Goal: Ask a question

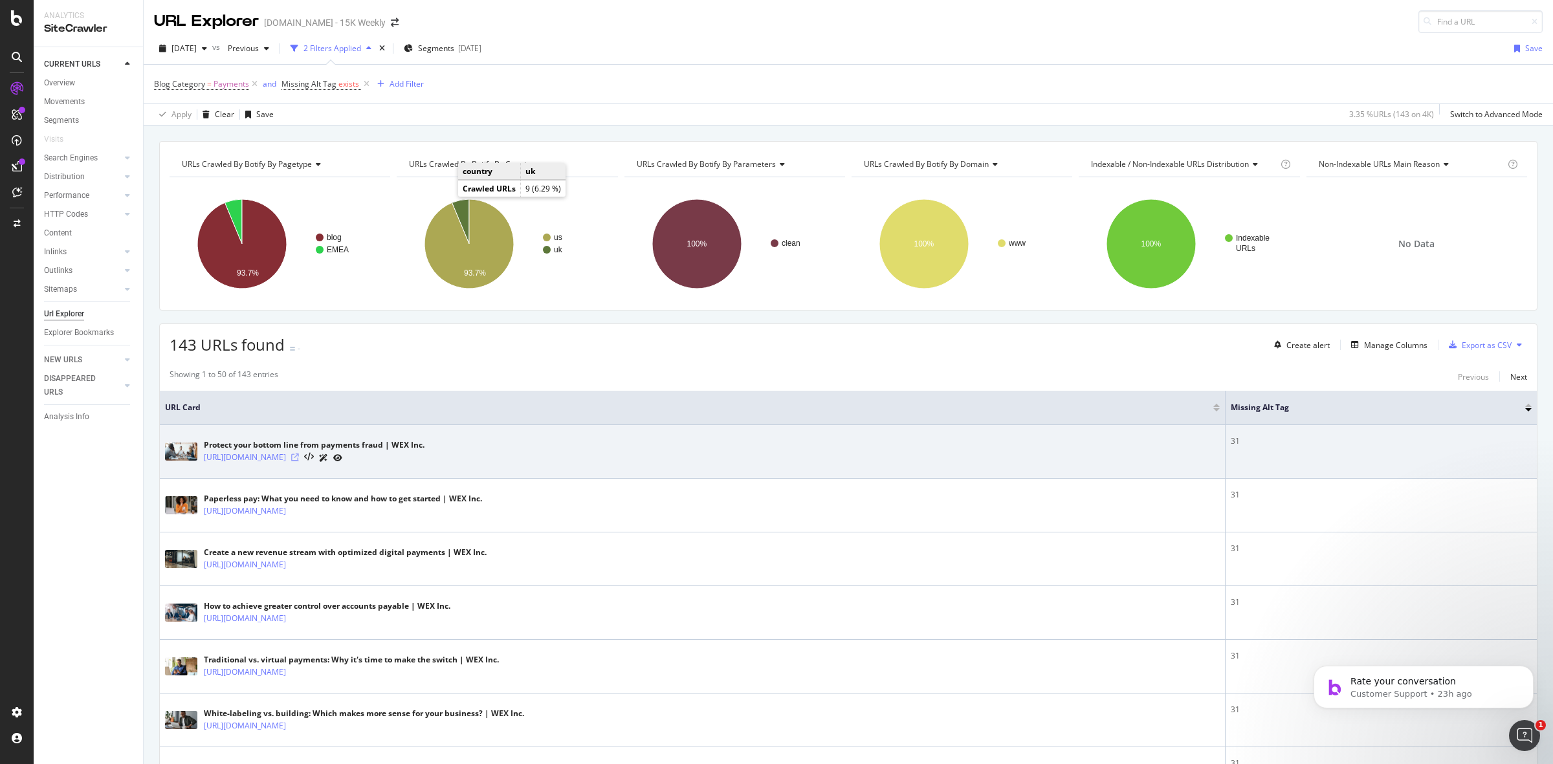
click at [299, 459] on icon at bounding box center [295, 458] width 8 height 8
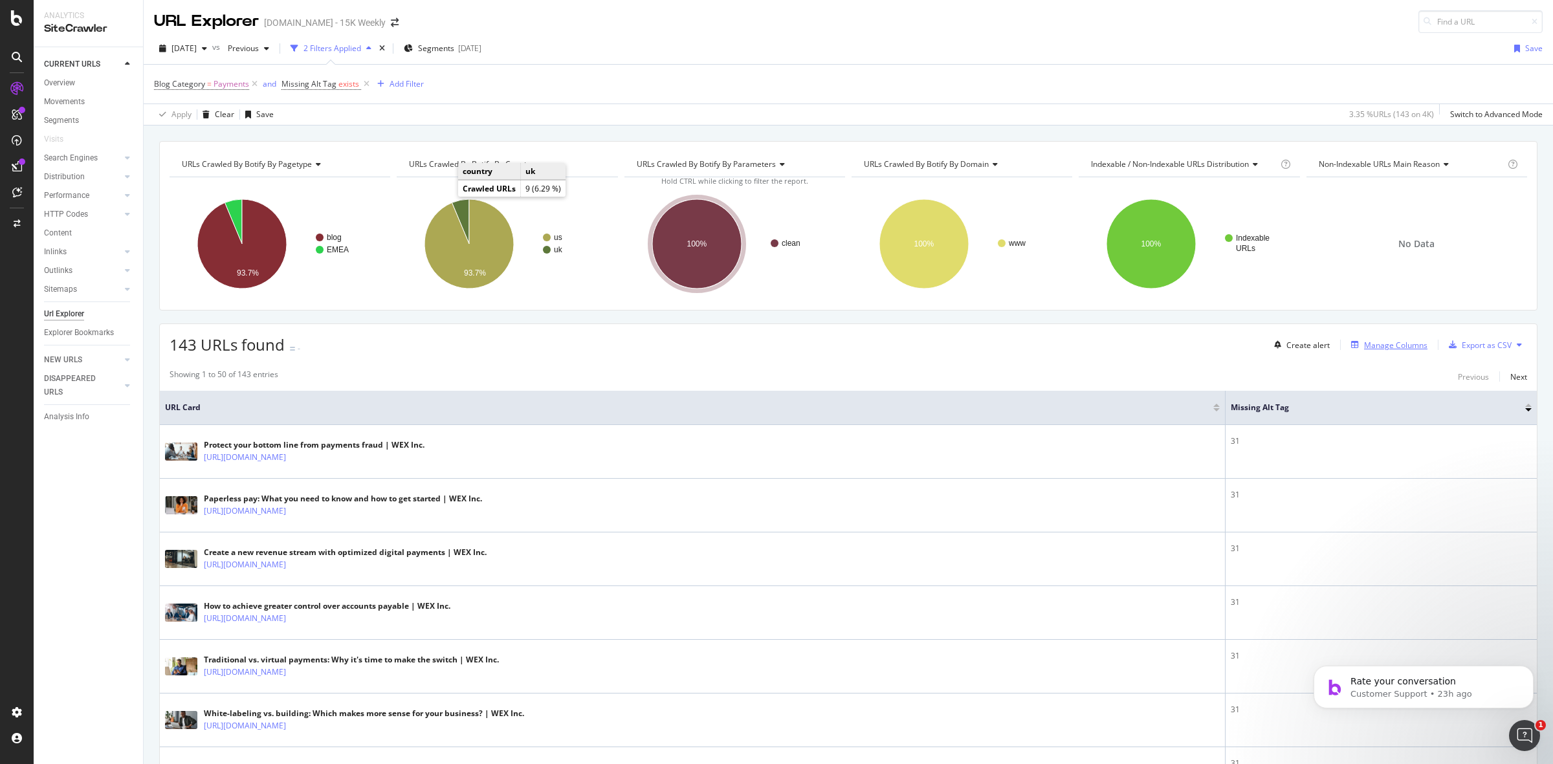
click at [1376, 348] on div "Manage Columns" at bounding box center [1395, 345] width 63 height 11
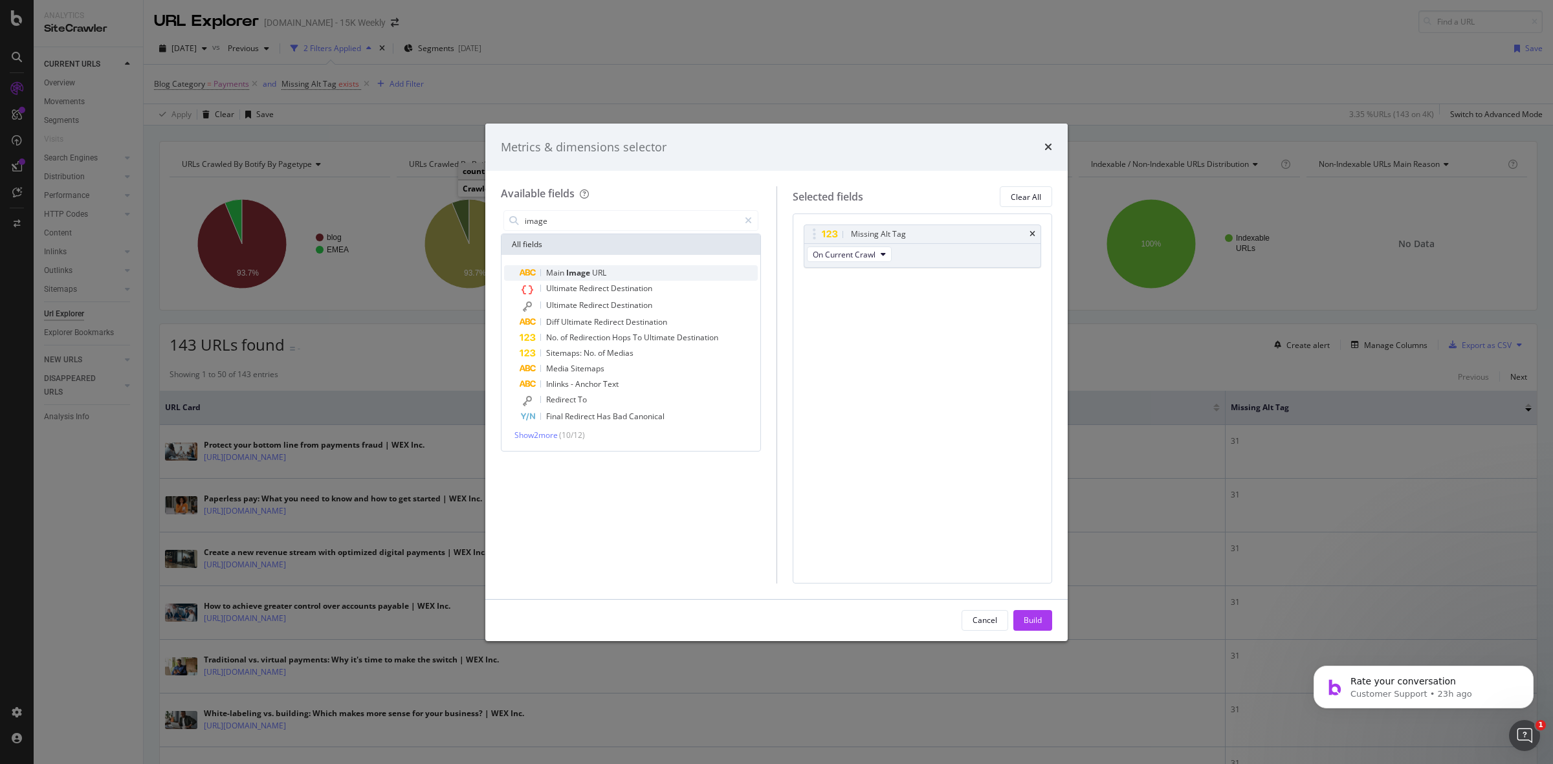
type input "image"
click at [611, 273] on div "Main Image URL" at bounding box center [639, 273] width 238 height 16
click at [534, 428] on div "Main Image URL Ultimate Redirect Destination Ultimate Redirect Destination Diff…" at bounding box center [631, 352] width 254 height 175
click at [539, 431] on span "Show 2 more" at bounding box center [535, 435] width 43 height 11
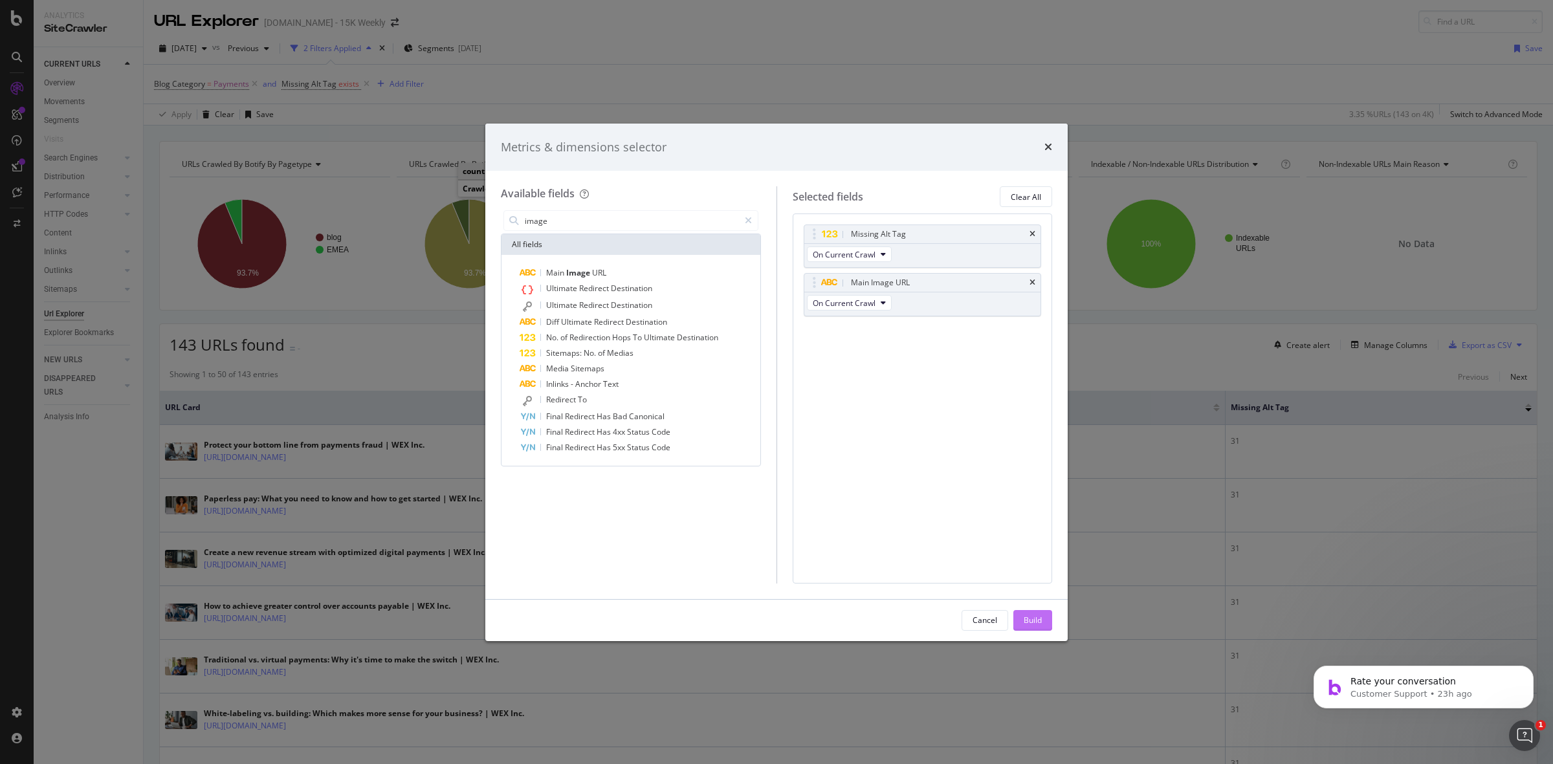
click at [1031, 626] on div "Build" at bounding box center [1033, 620] width 18 height 19
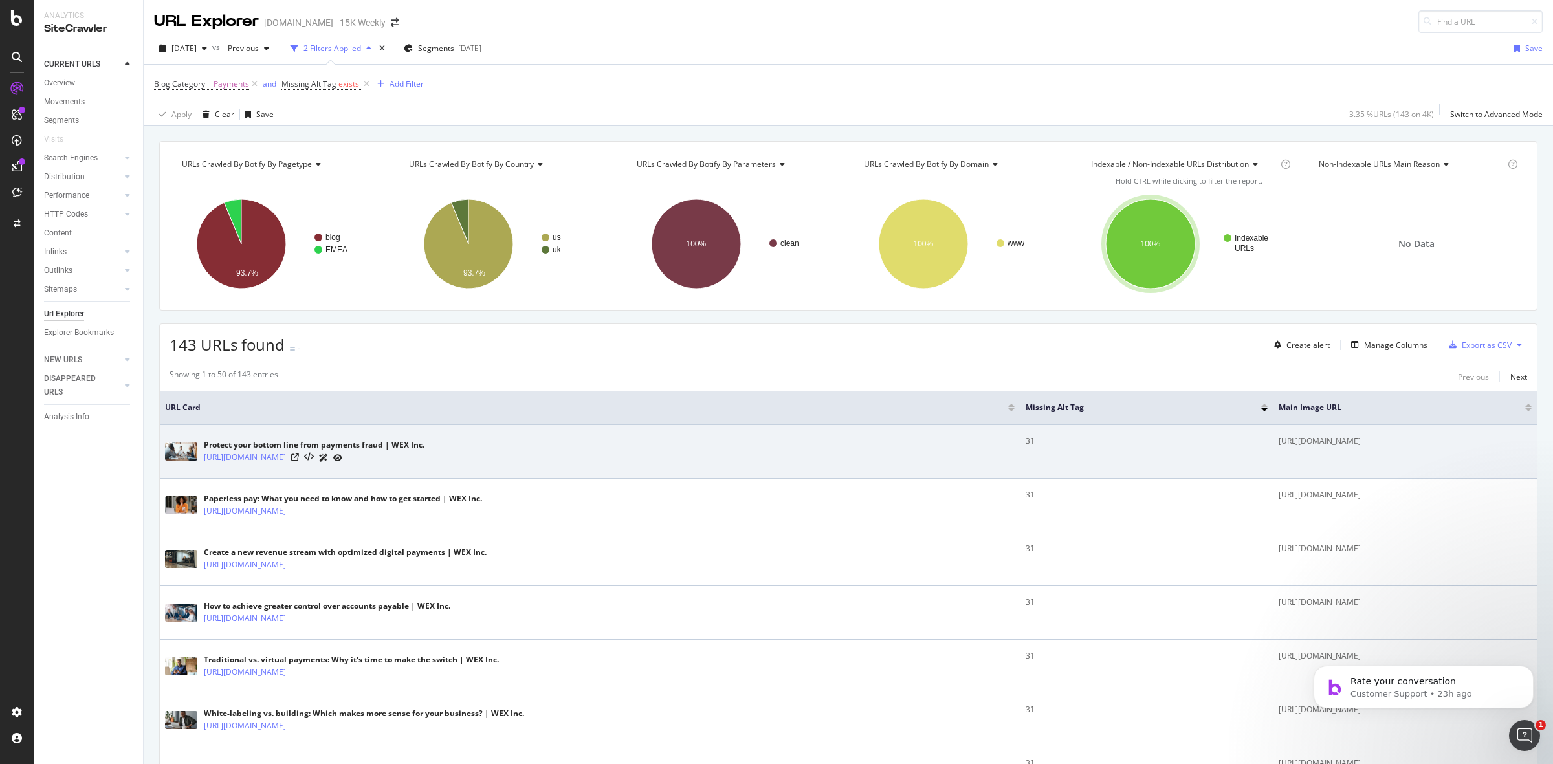
click at [1278, 445] on div "https://www.wexinc.com/wp-content/uploads/2024/07/Protect-your-bottom-line-from…" at bounding box center [1404, 441] width 253 height 12
copy tbody "https://www.wexinc.com/wp-content/uploads/2024/07/Protect-your-bottom-line-from…"
click at [299, 461] on icon at bounding box center [295, 458] width 8 height 8
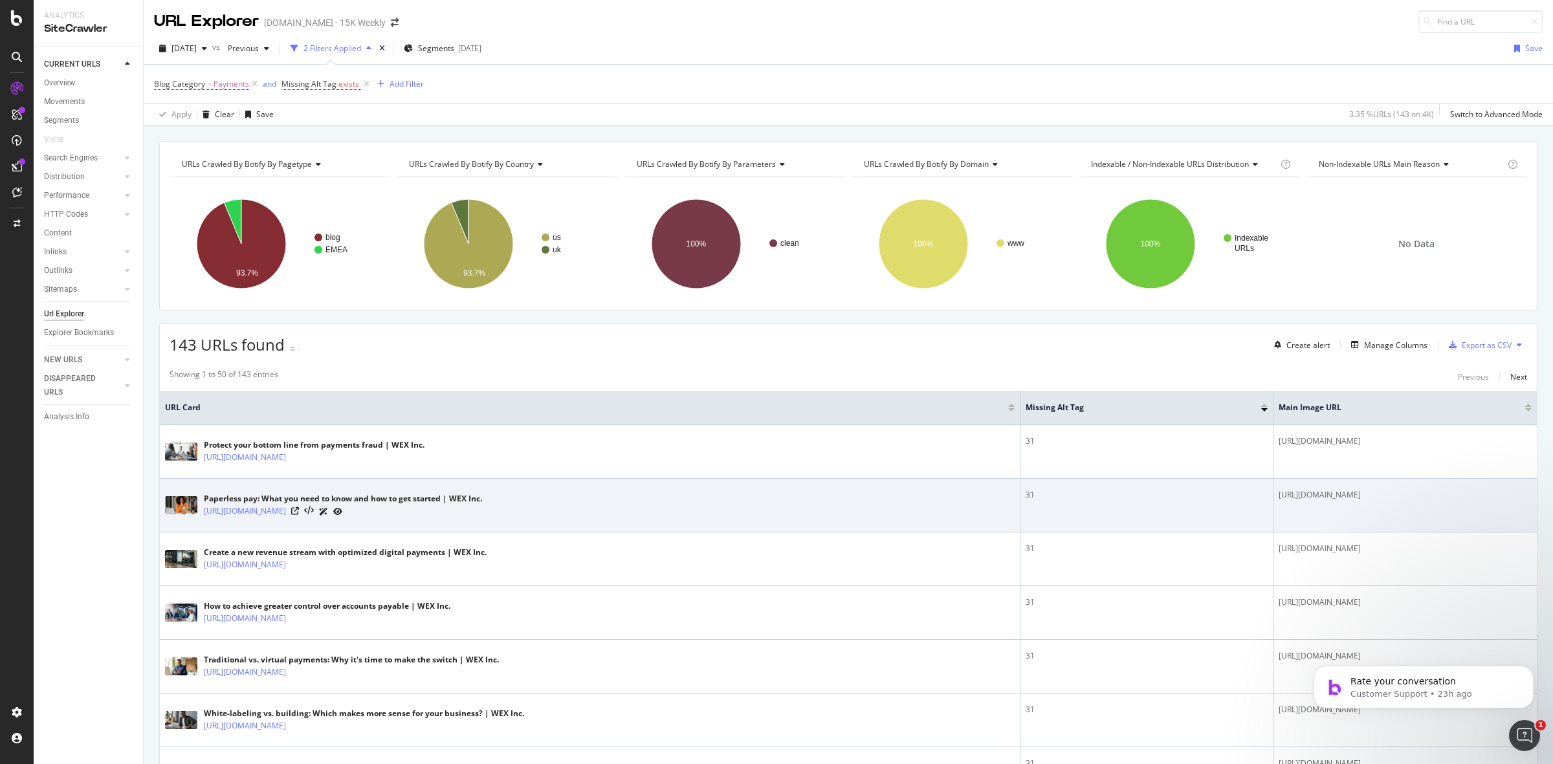
click at [1278, 496] on div "https://www.wexinc.com/wp-content/uploads/2025/09/Paperless-pay-What-you-need-t…" at bounding box center [1404, 495] width 253 height 12
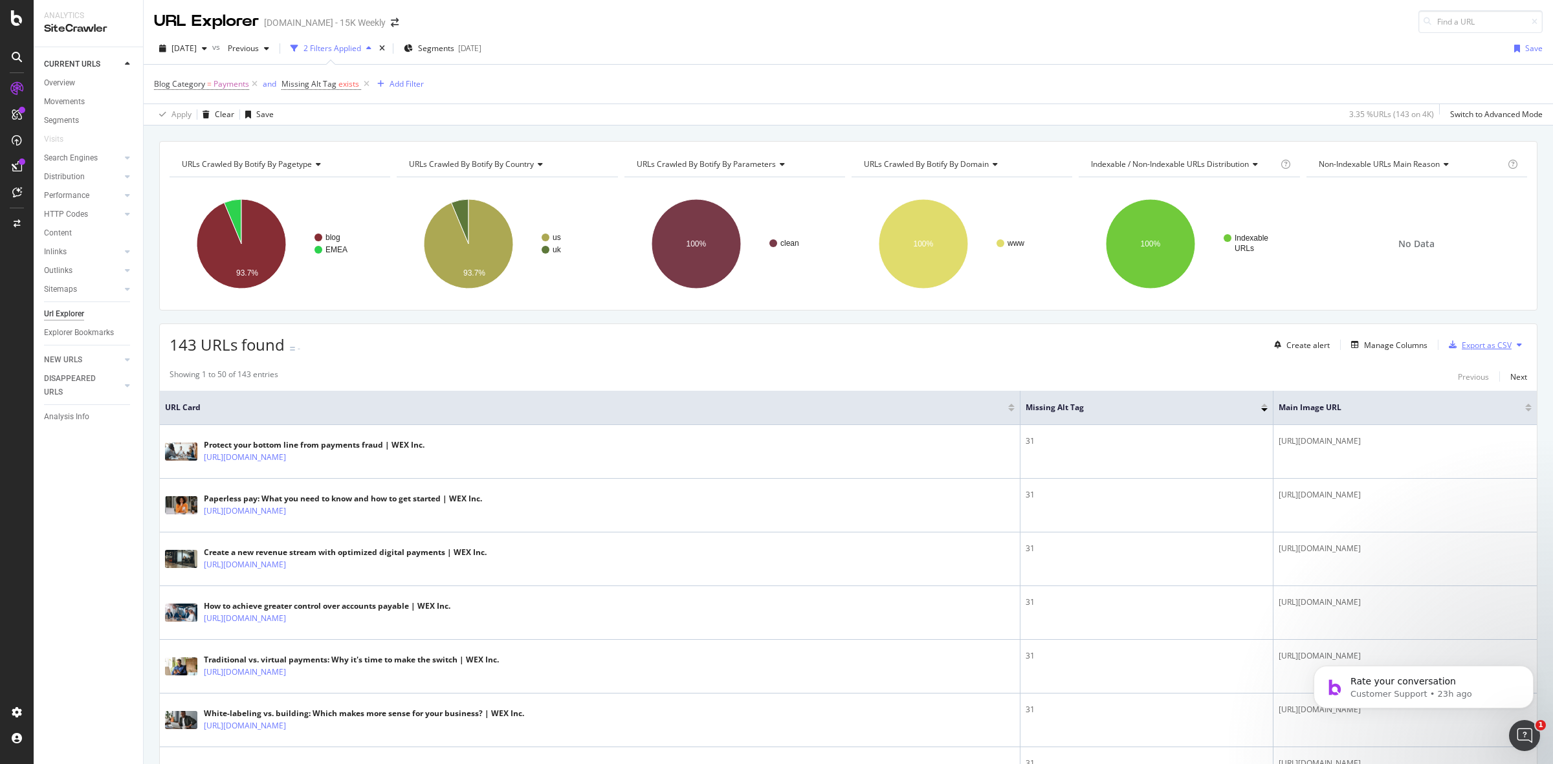
click at [1466, 345] on div "Export as CSV" at bounding box center [1487, 345] width 50 height 11
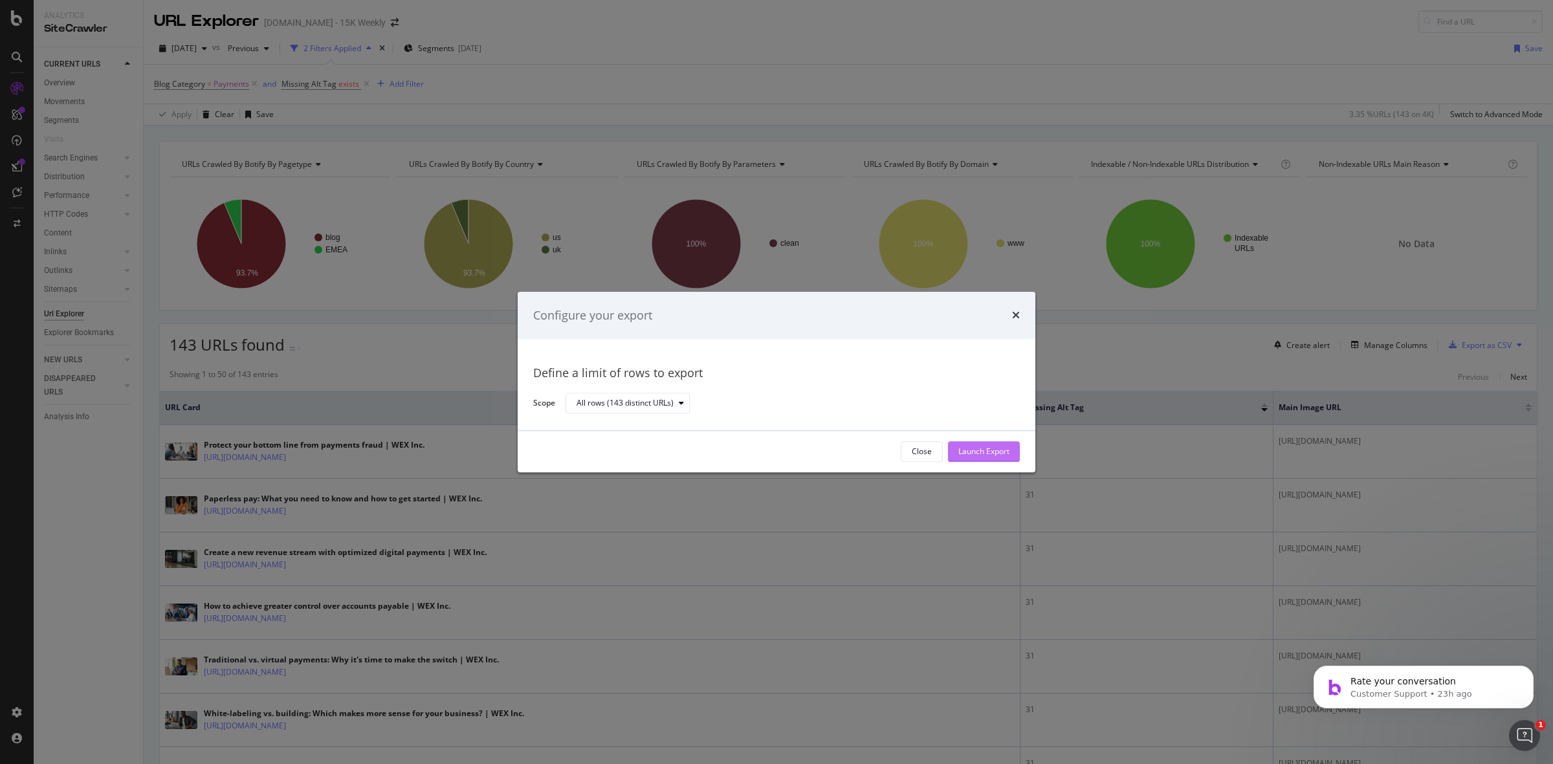
click at [994, 452] on div "Launch Export" at bounding box center [983, 451] width 51 height 11
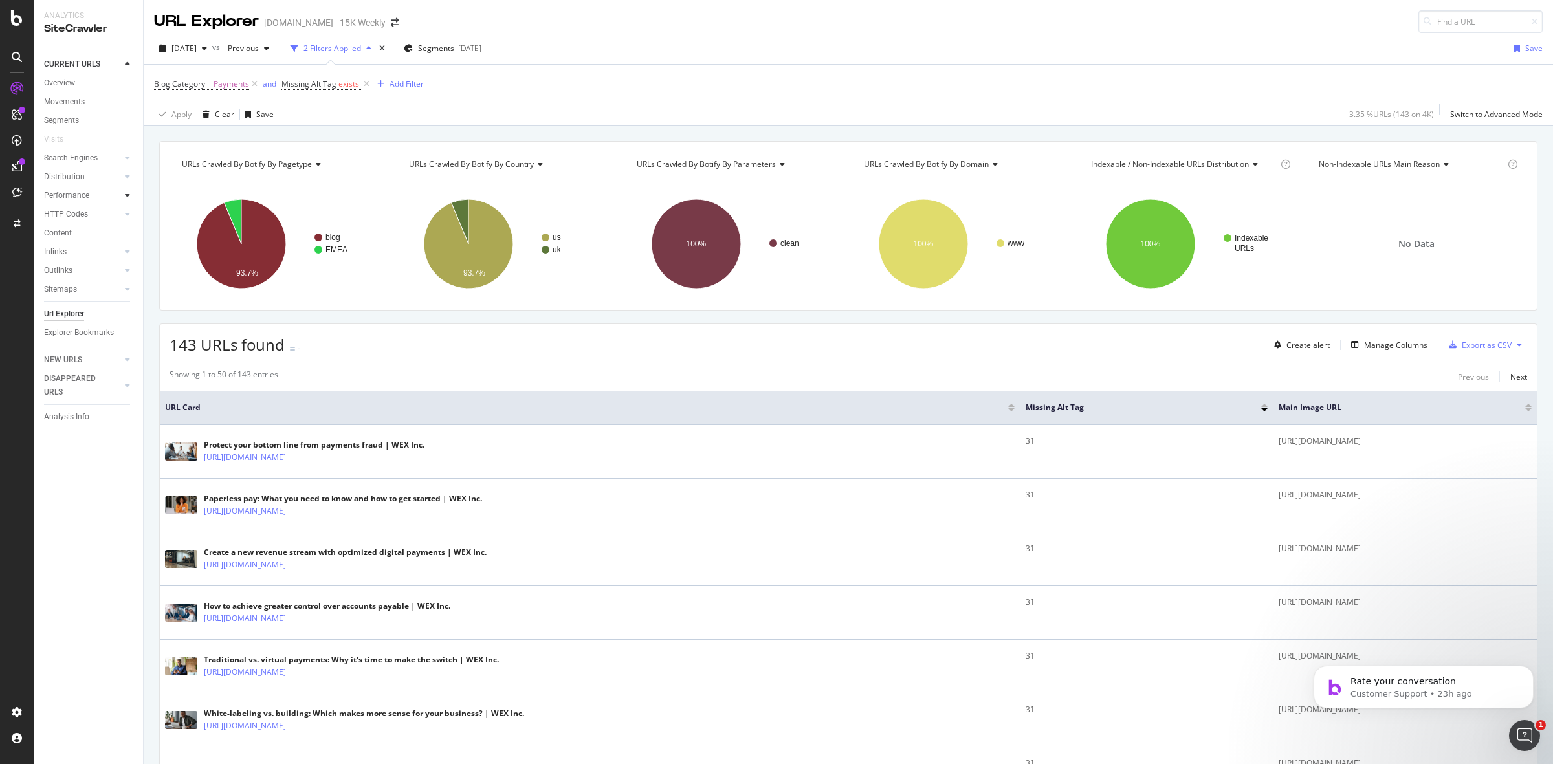
click at [127, 195] on icon at bounding box center [127, 196] width 5 height 8
click at [84, 215] on div "Top Charts" at bounding box center [69, 215] width 38 height 14
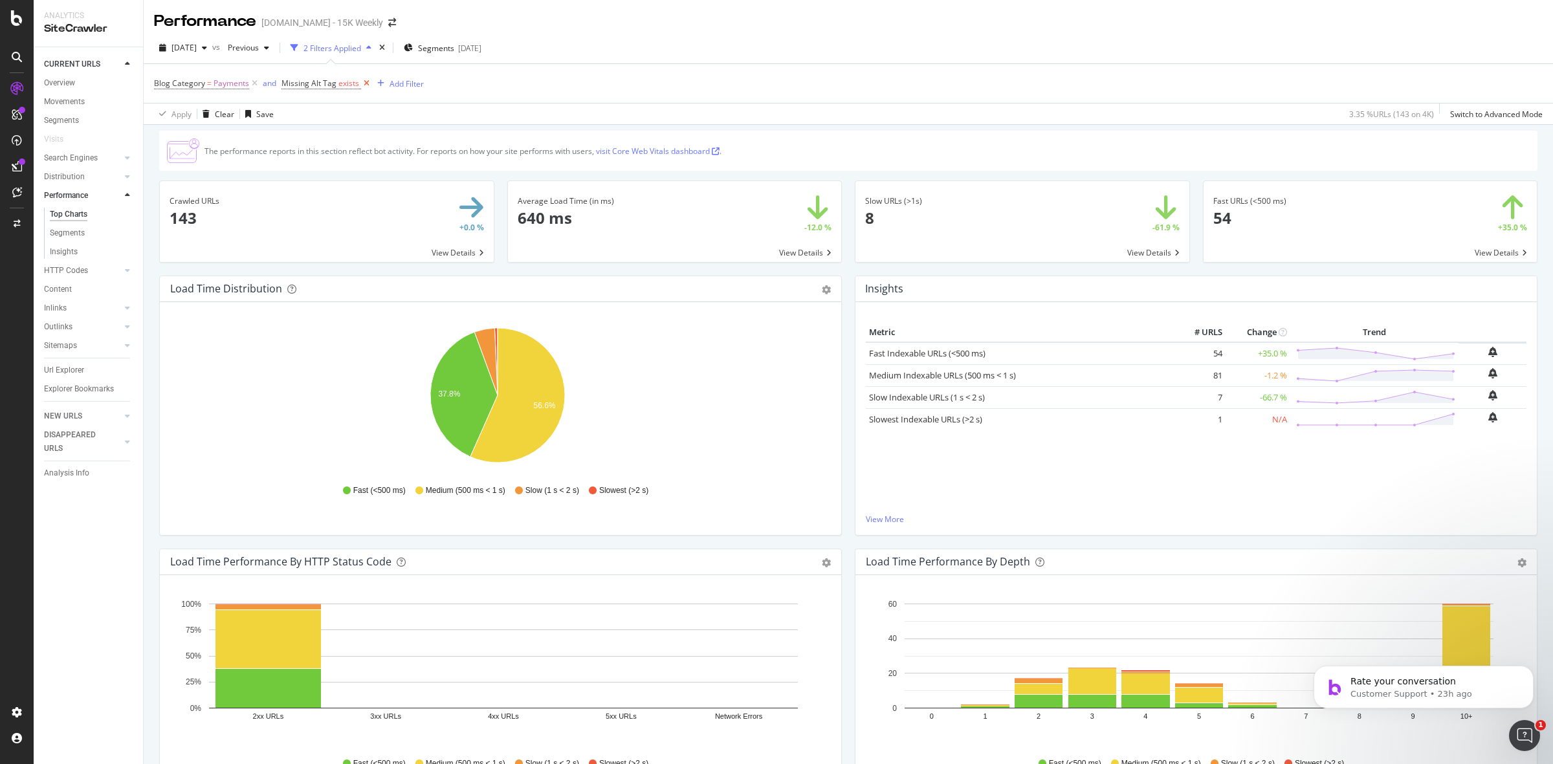
click at [362, 85] on icon at bounding box center [366, 83] width 11 height 13
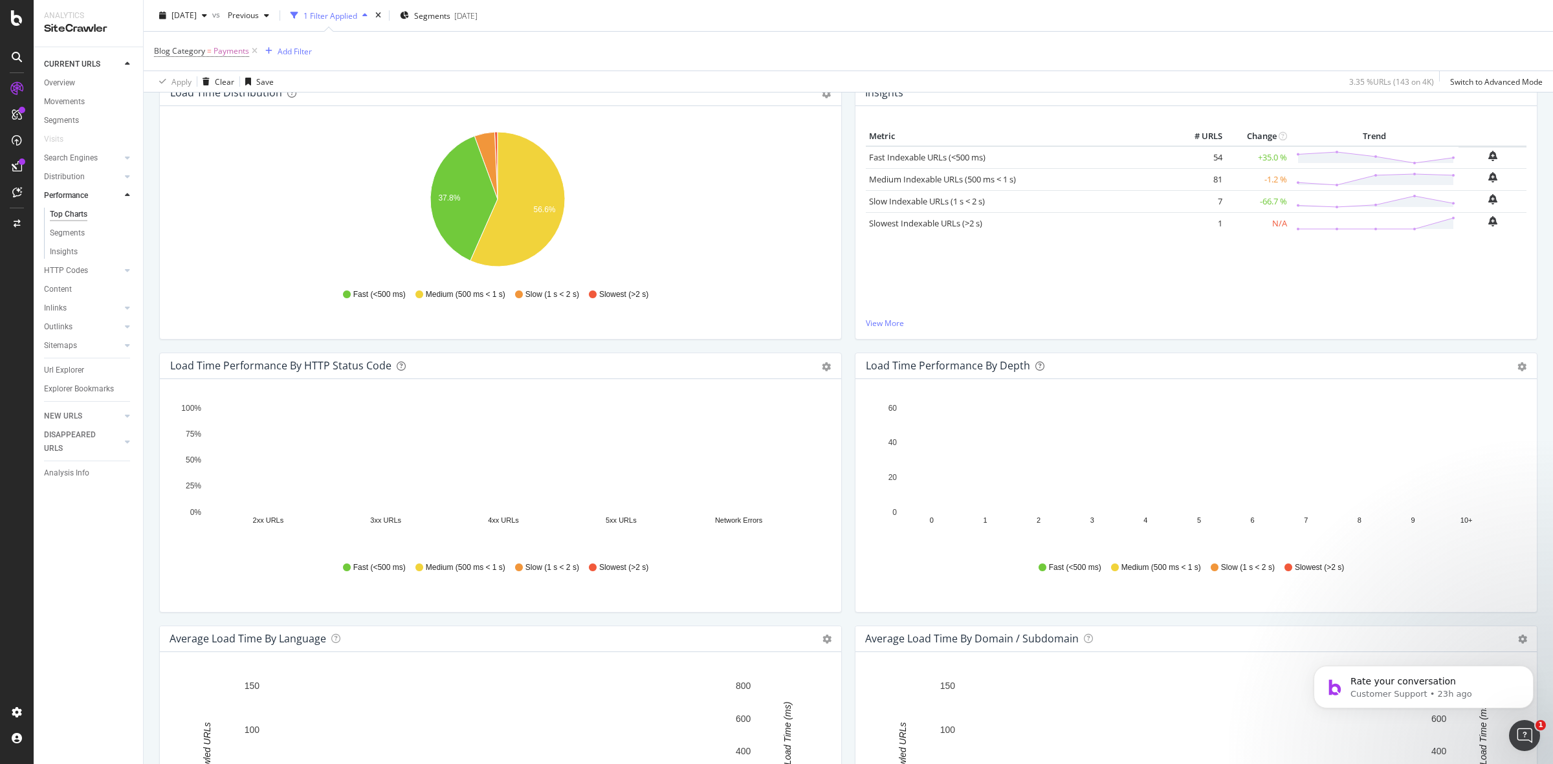
scroll to position [165, 0]
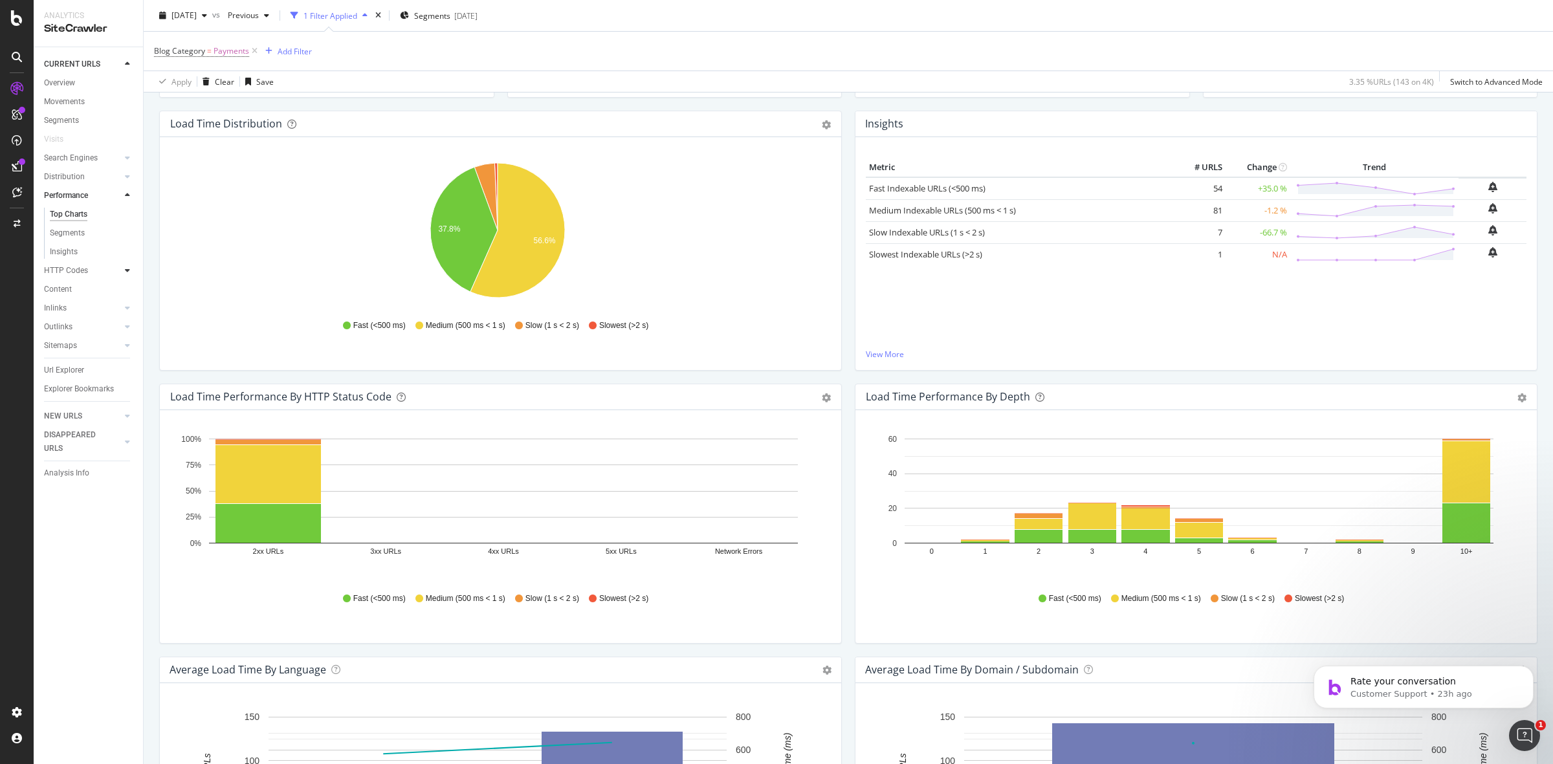
click at [127, 272] on icon at bounding box center [127, 271] width 5 height 8
click at [81, 234] on div "Top Charts" at bounding box center [69, 233] width 38 height 14
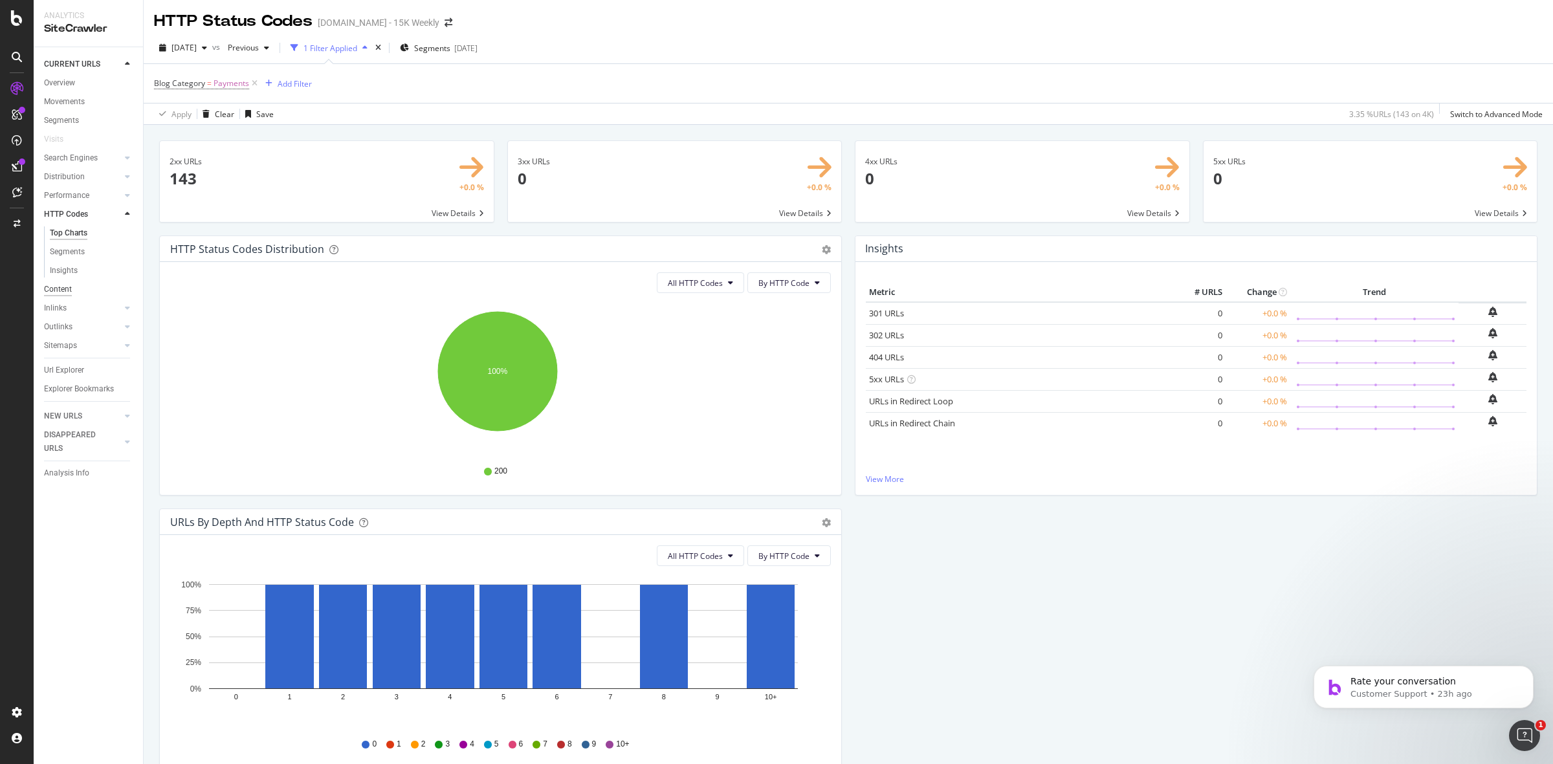
click at [53, 285] on div "Content" at bounding box center [58, 290] width 28 height 14
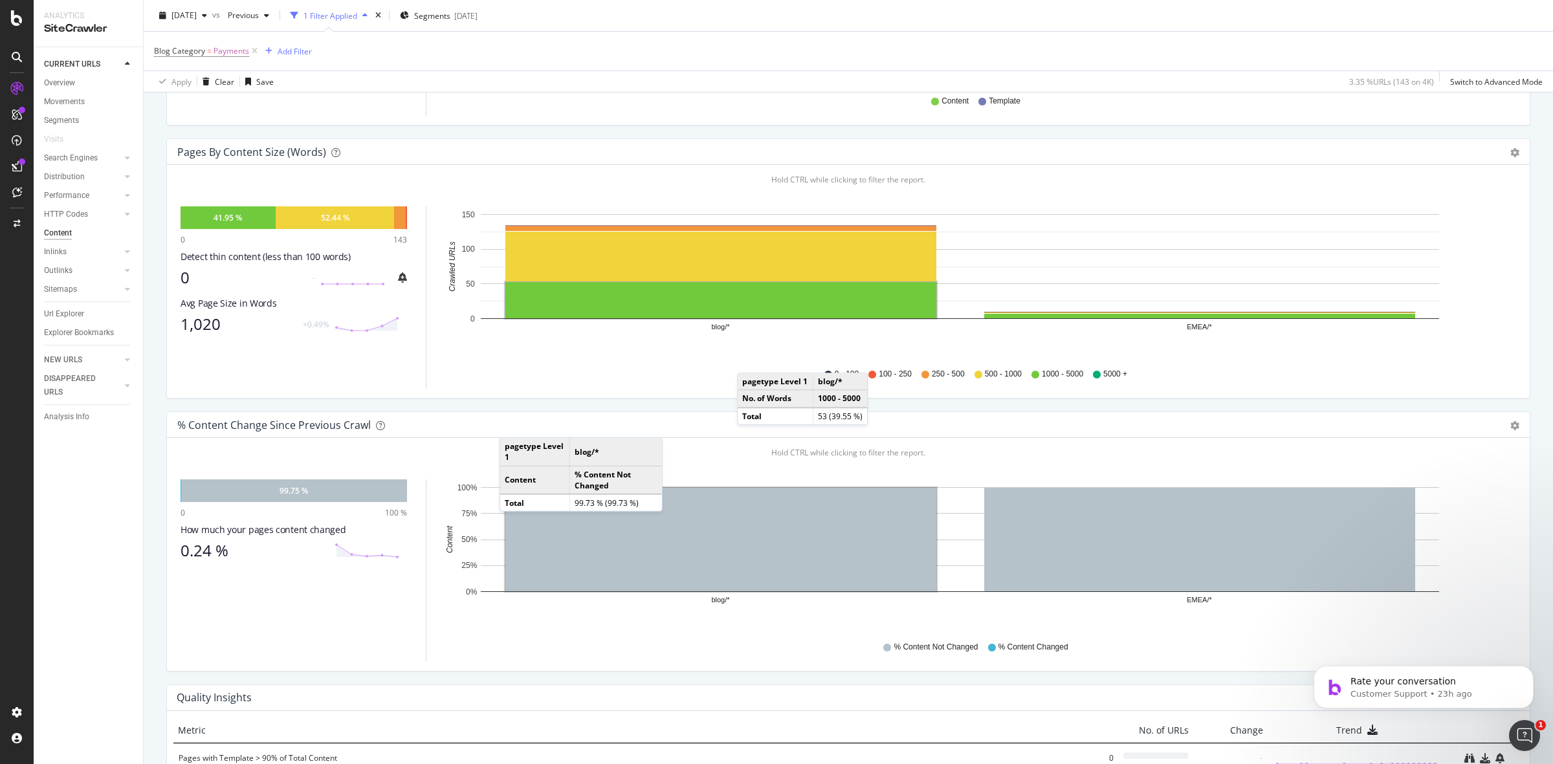
scroll to position [369, 0]
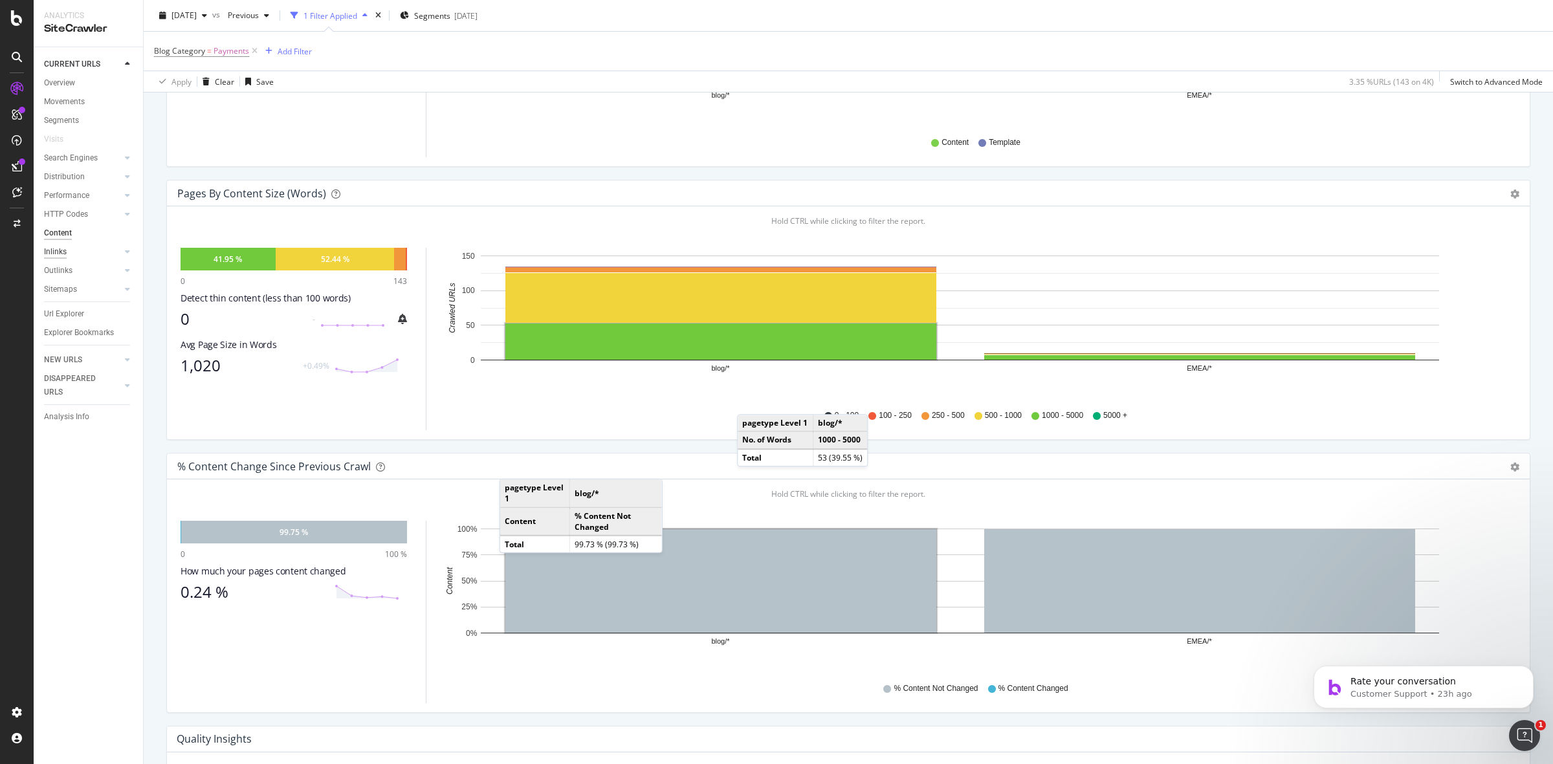
click at [60, 248] on div "Inlinks" at bounding box center [55, 252] width 23 height 14
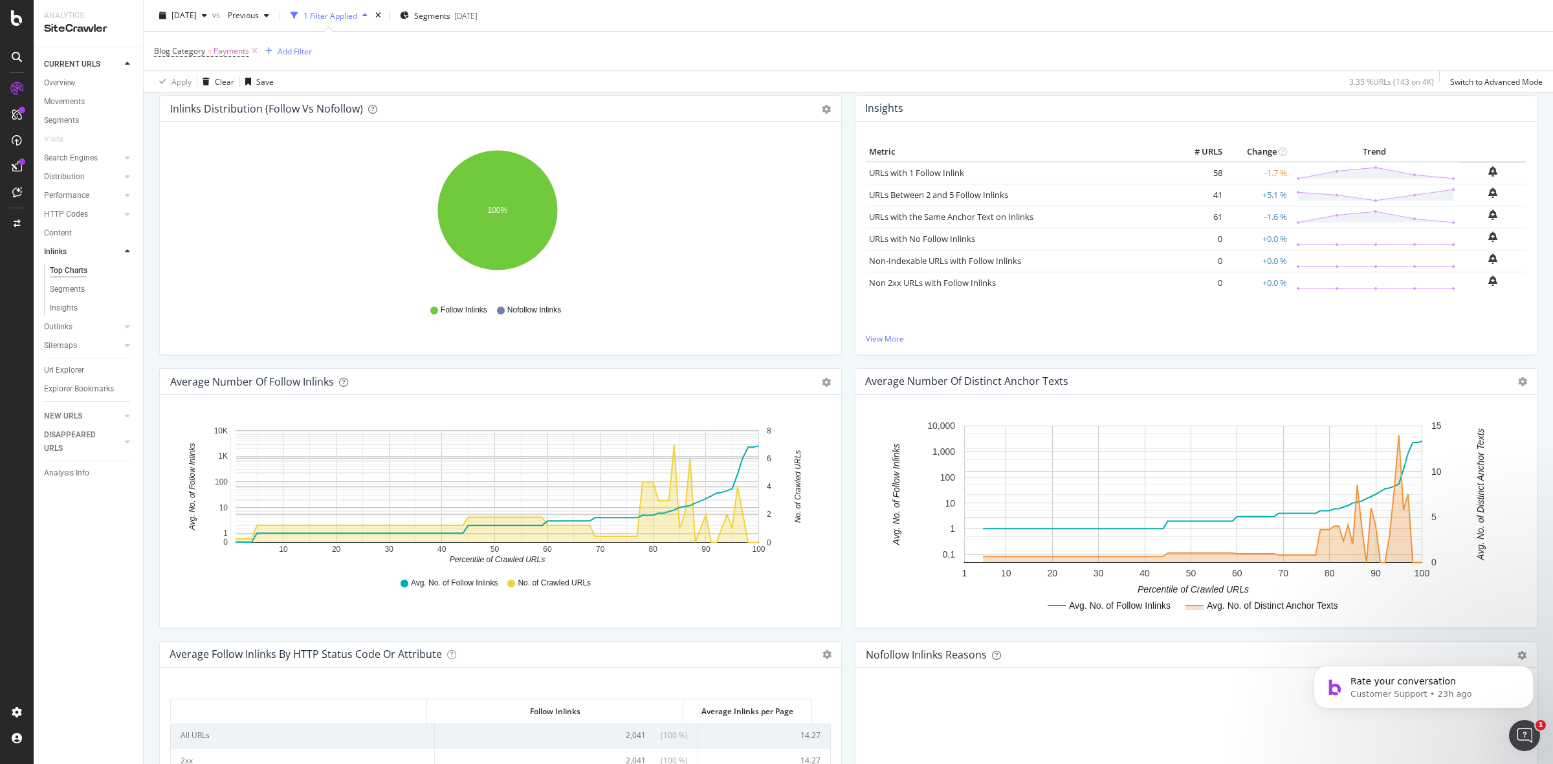
scroll to position [337, 0]
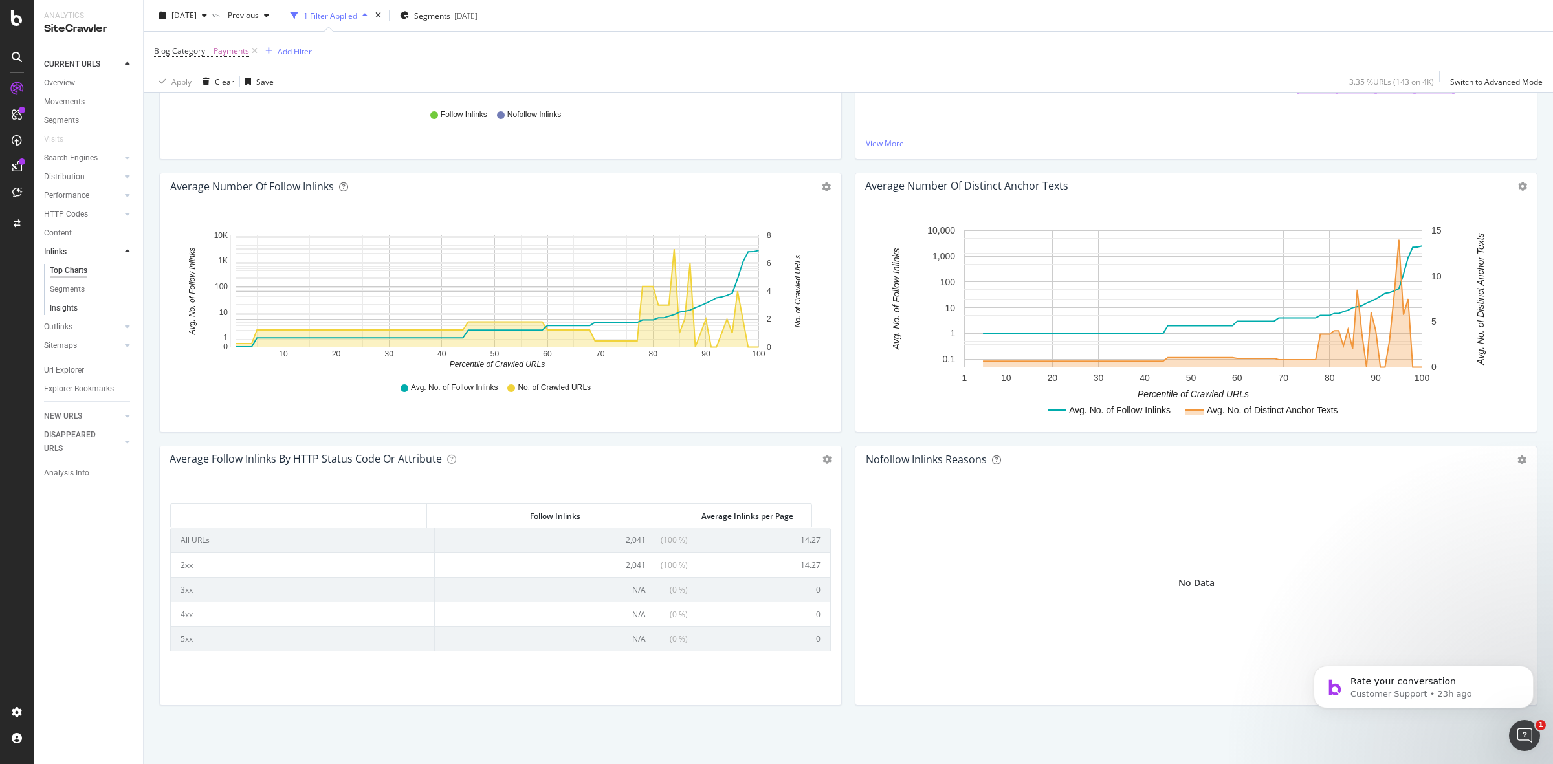
drag, startPoint x: 70, startPoint y: 306, endPoint x: 82, endPoint y: 306, distance: 11.6
click at [70, 306] on div "Insights" at bounding box center [64, 309] width 28 height 14
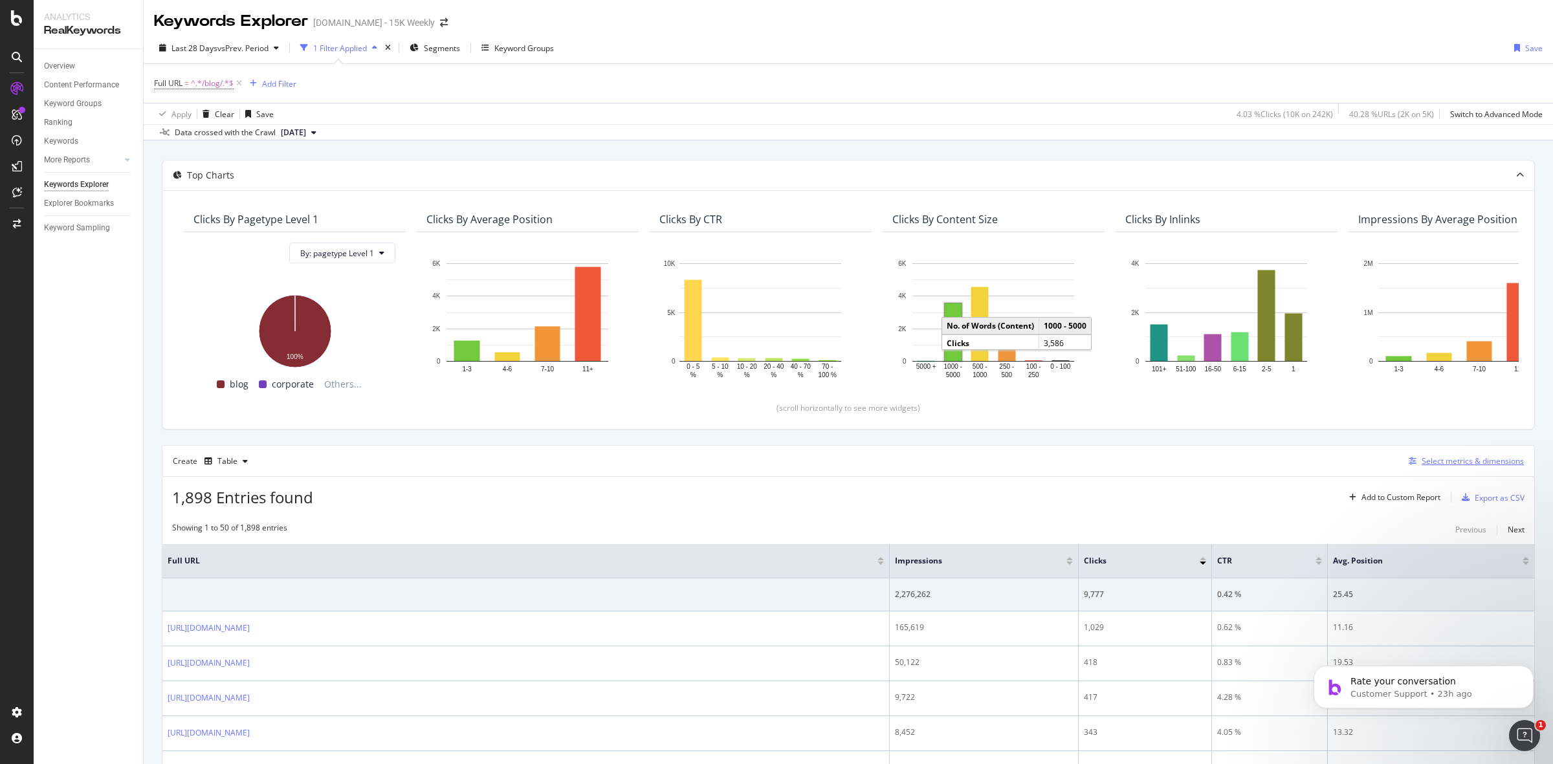
click at [1433, 455] on div "Select metrics & dimensions" at bounding box center [1463, 461] width 120 height 14
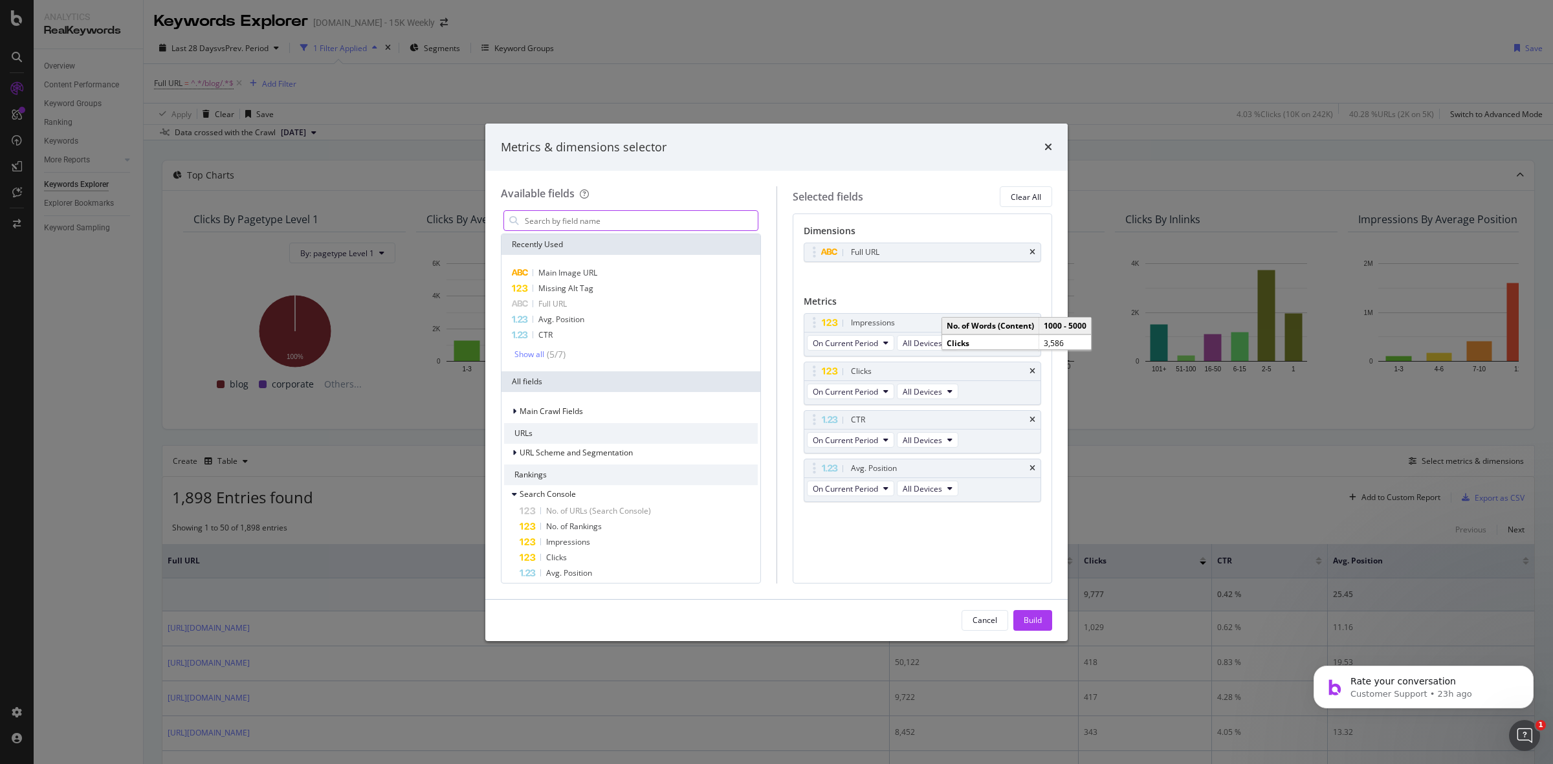
click at [595, 214] on input "modal" at bounding box center [640, 220] width 234 height 19
type input "author"
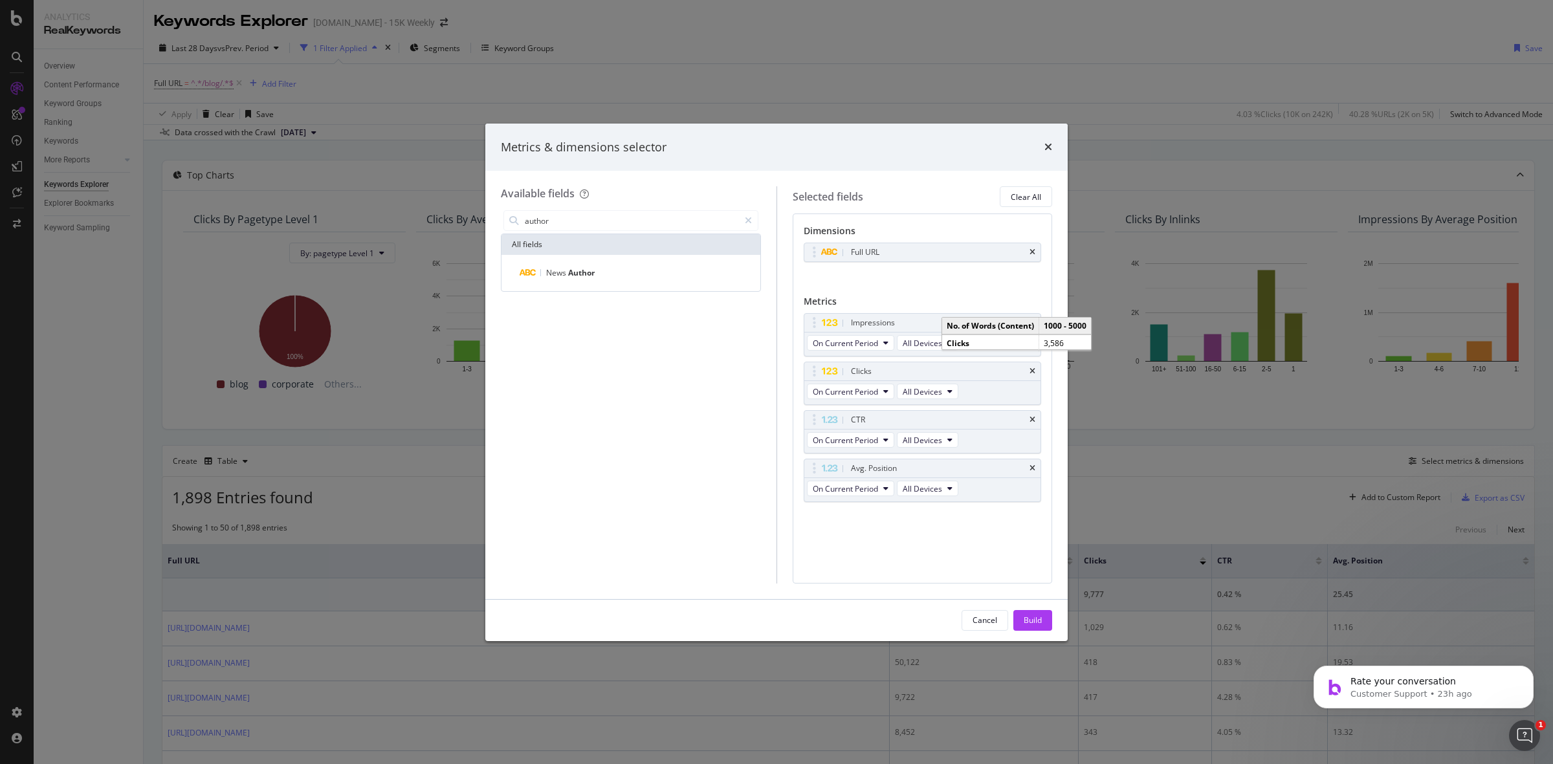
drag, startPoint x: 595, startPoint y: 214, endPoint x: 388, endPoint y: 236, distance: 208.3
click at [389, 237] on div "Metrics & dimensions selector Available fields author All fields News Author Se…" at bounding box center [776, 382] width 1553 height 764
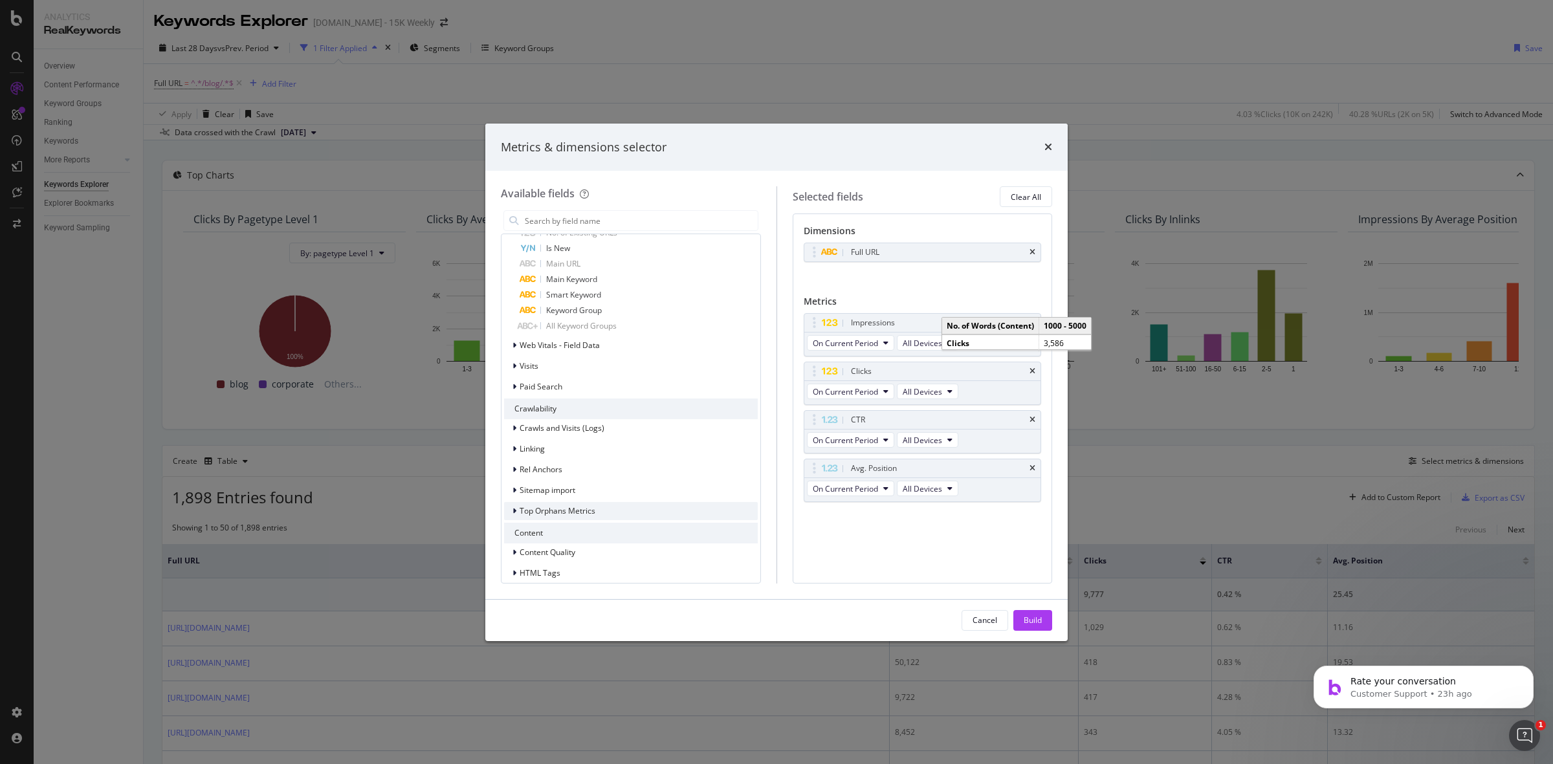
scroll to position [1152, 0]
click at [587, 525] on div "HTML Extract" at bounding box center [631, 523] width 254 height 18
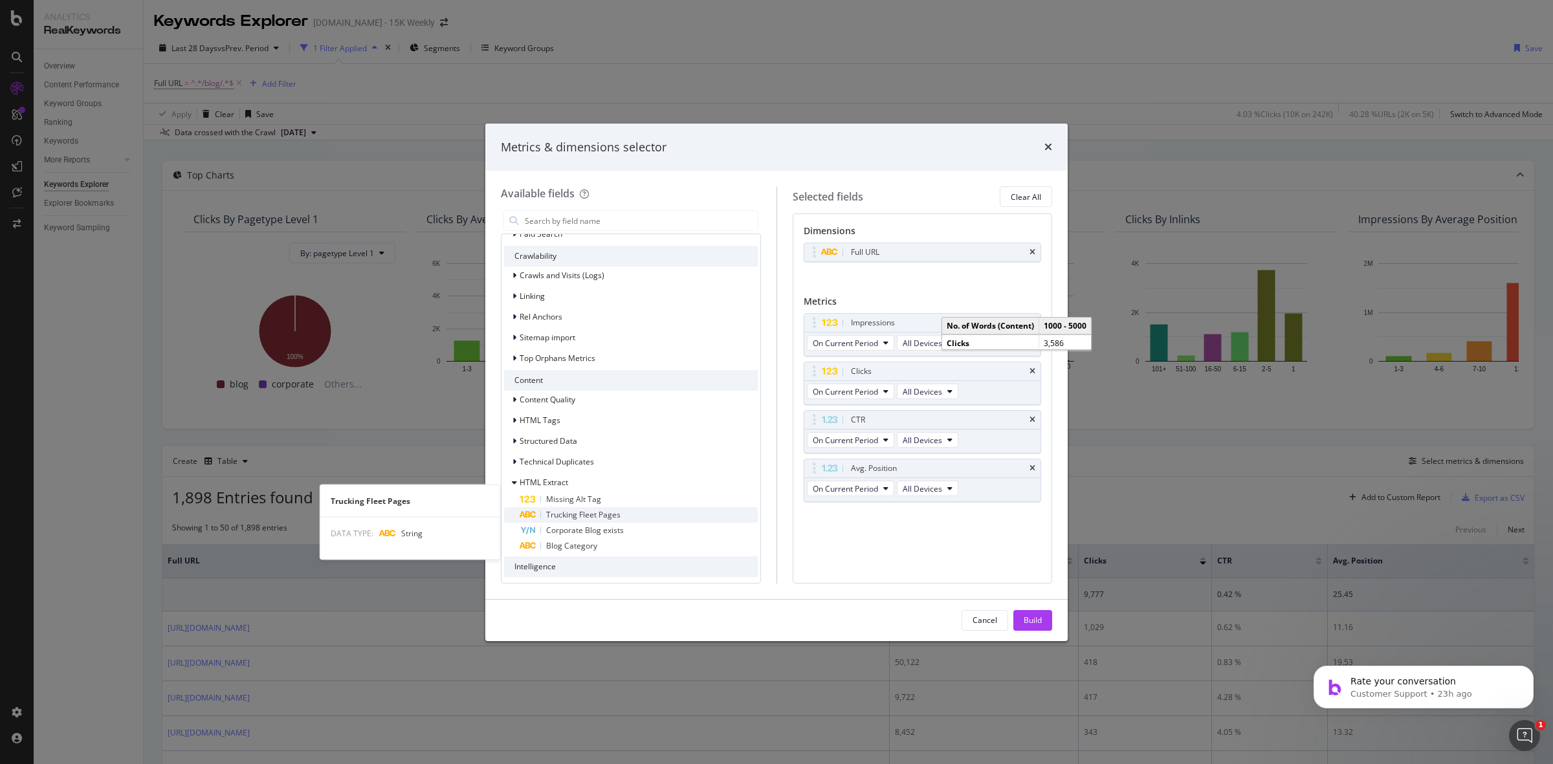
scroll to position [1213, 0]
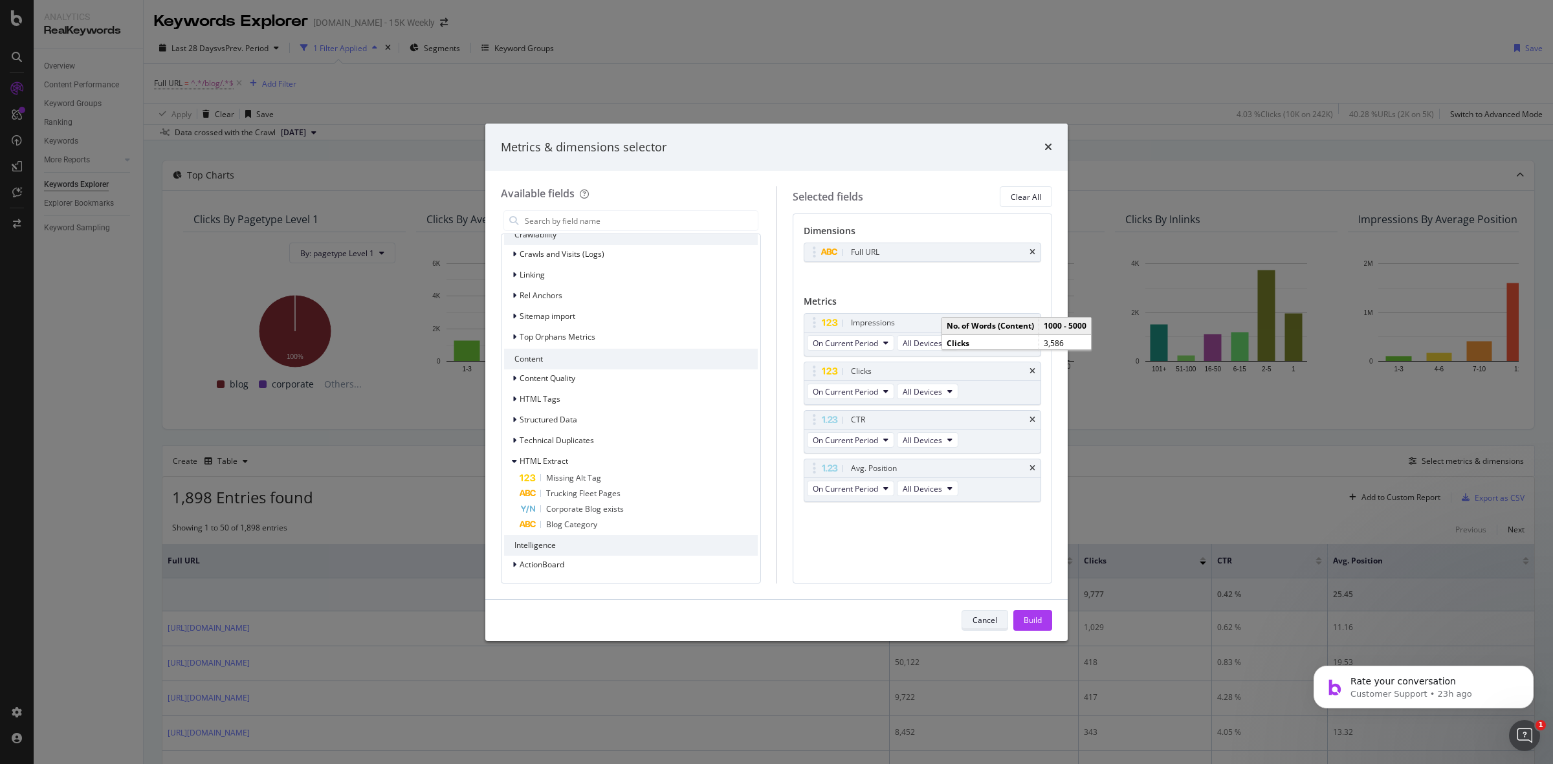
click at [974, 612] on div "Cancel" at bounding box center [984, 620] width 25 height 18
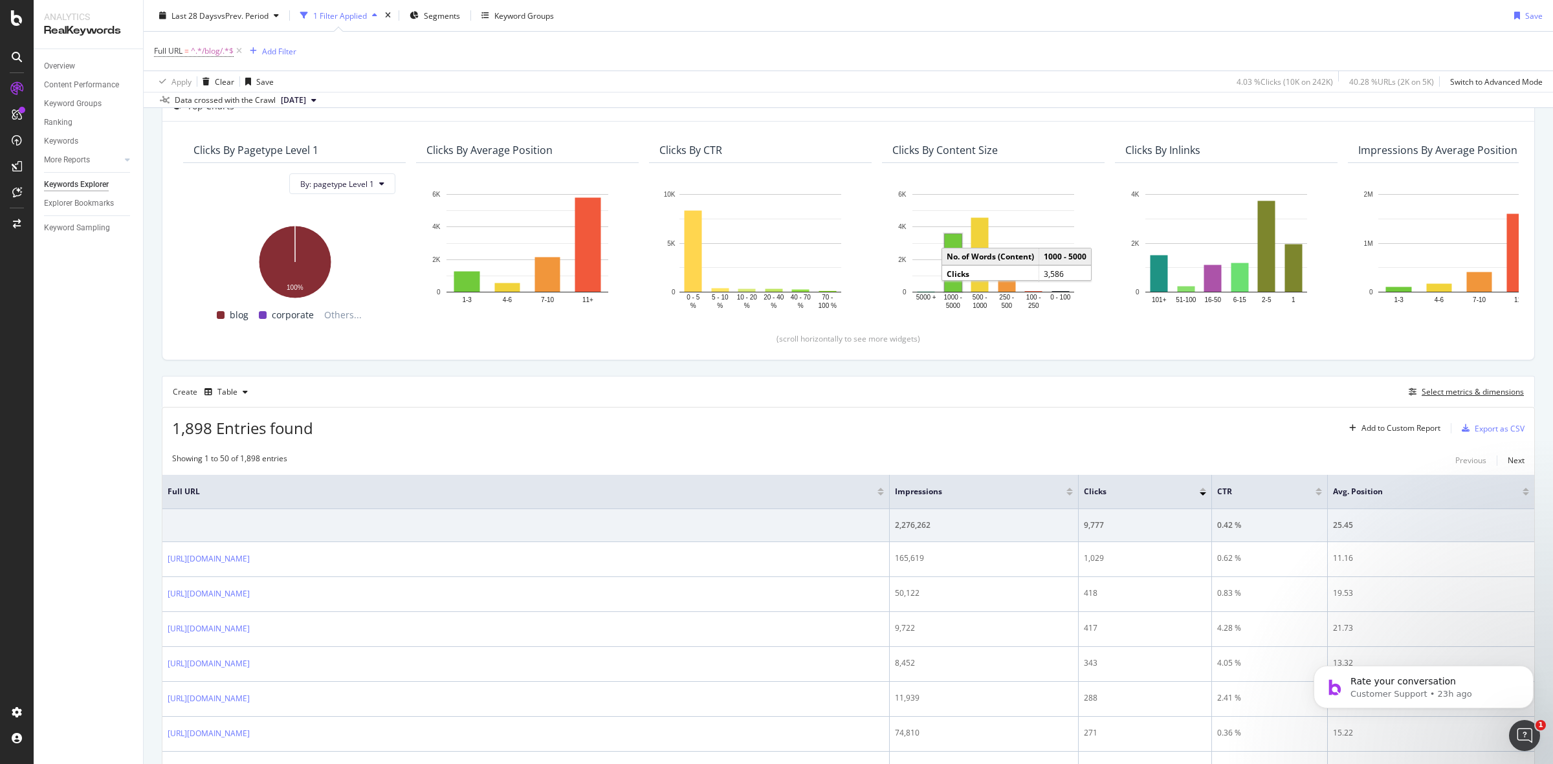
scroll to position [0, 0]
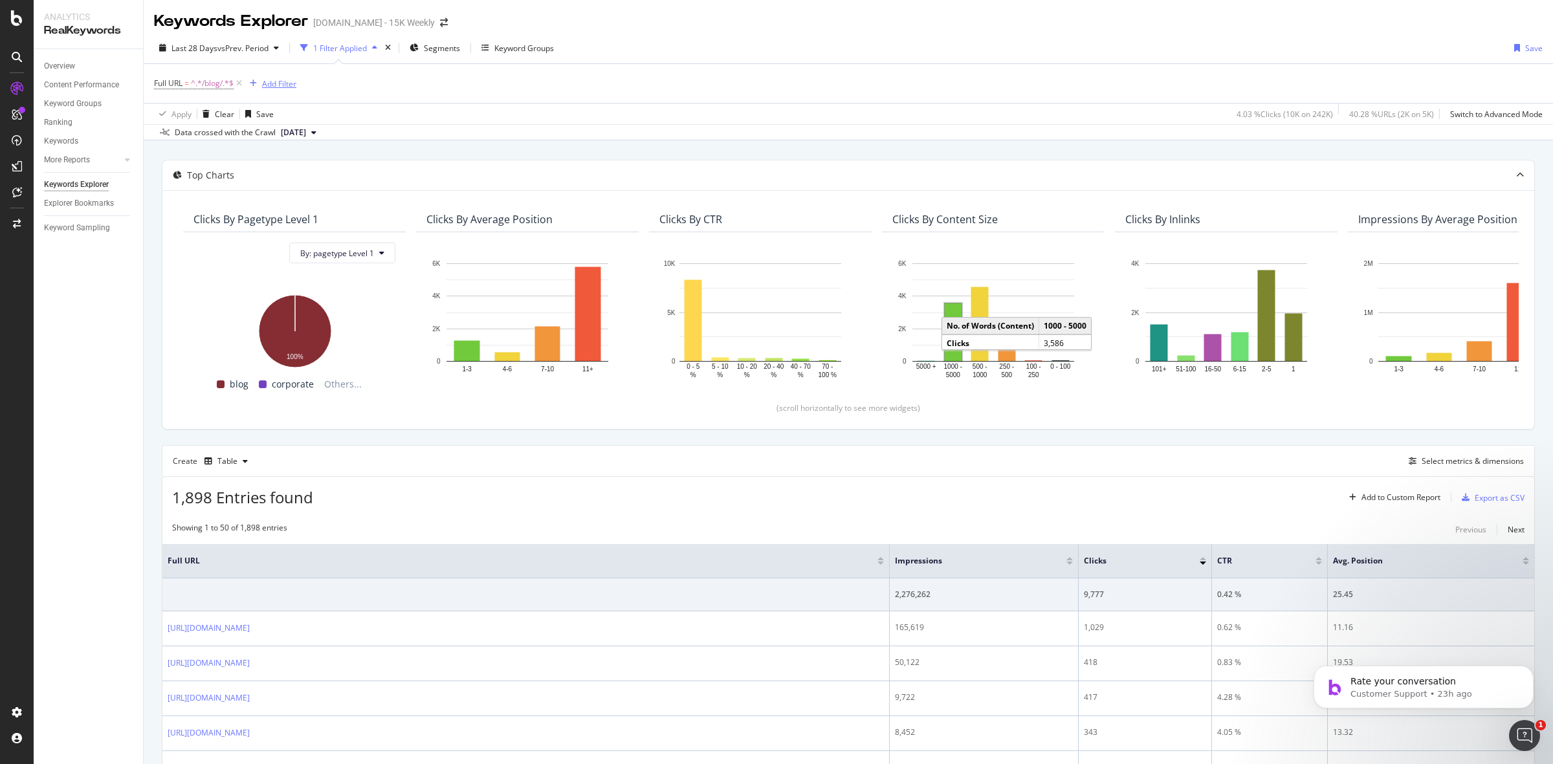
click at [289, 85] on div "Add Filter" at bounding box center [279, 83] width 34 height 11
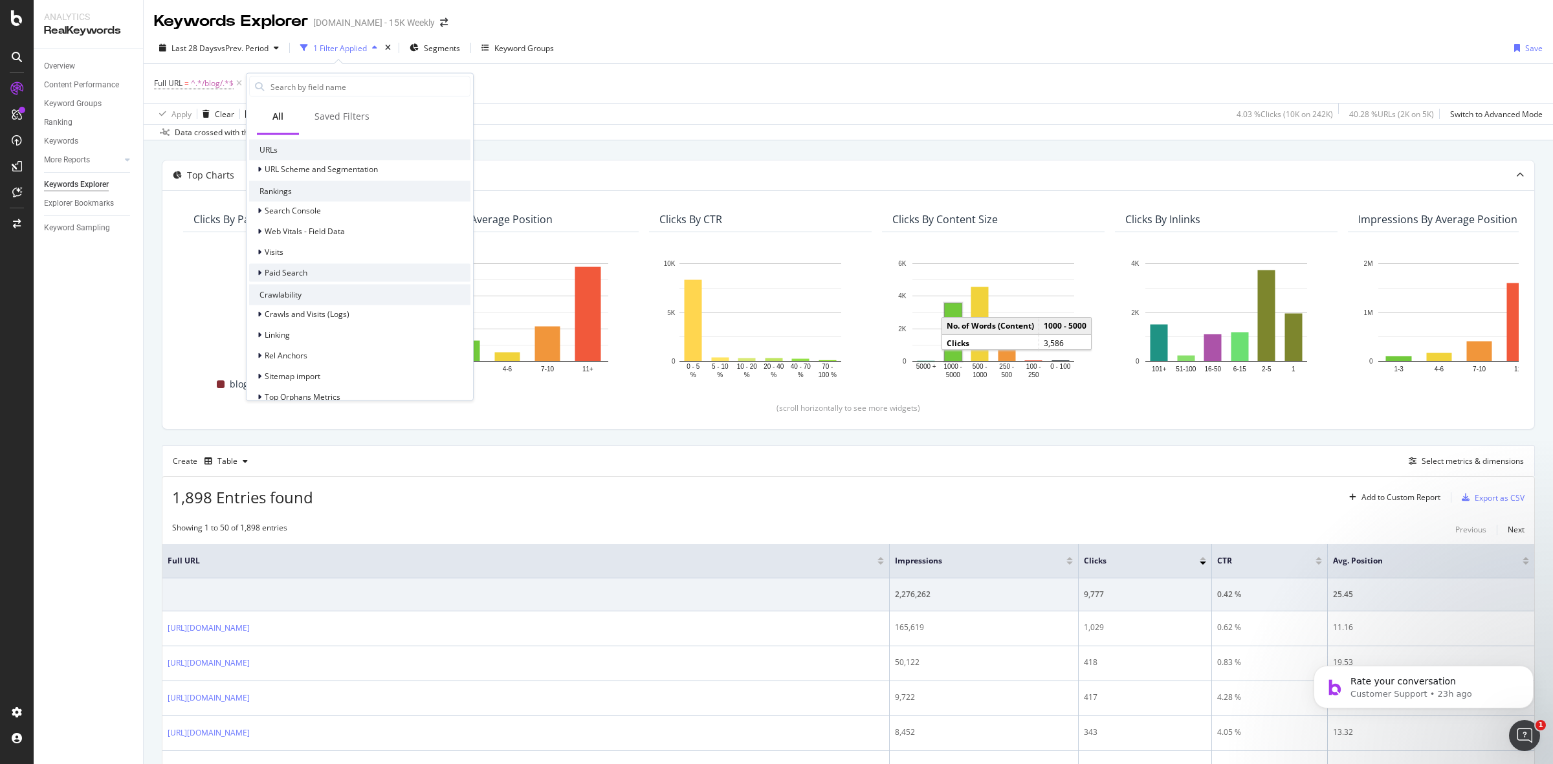
scroll to position [444, 0]
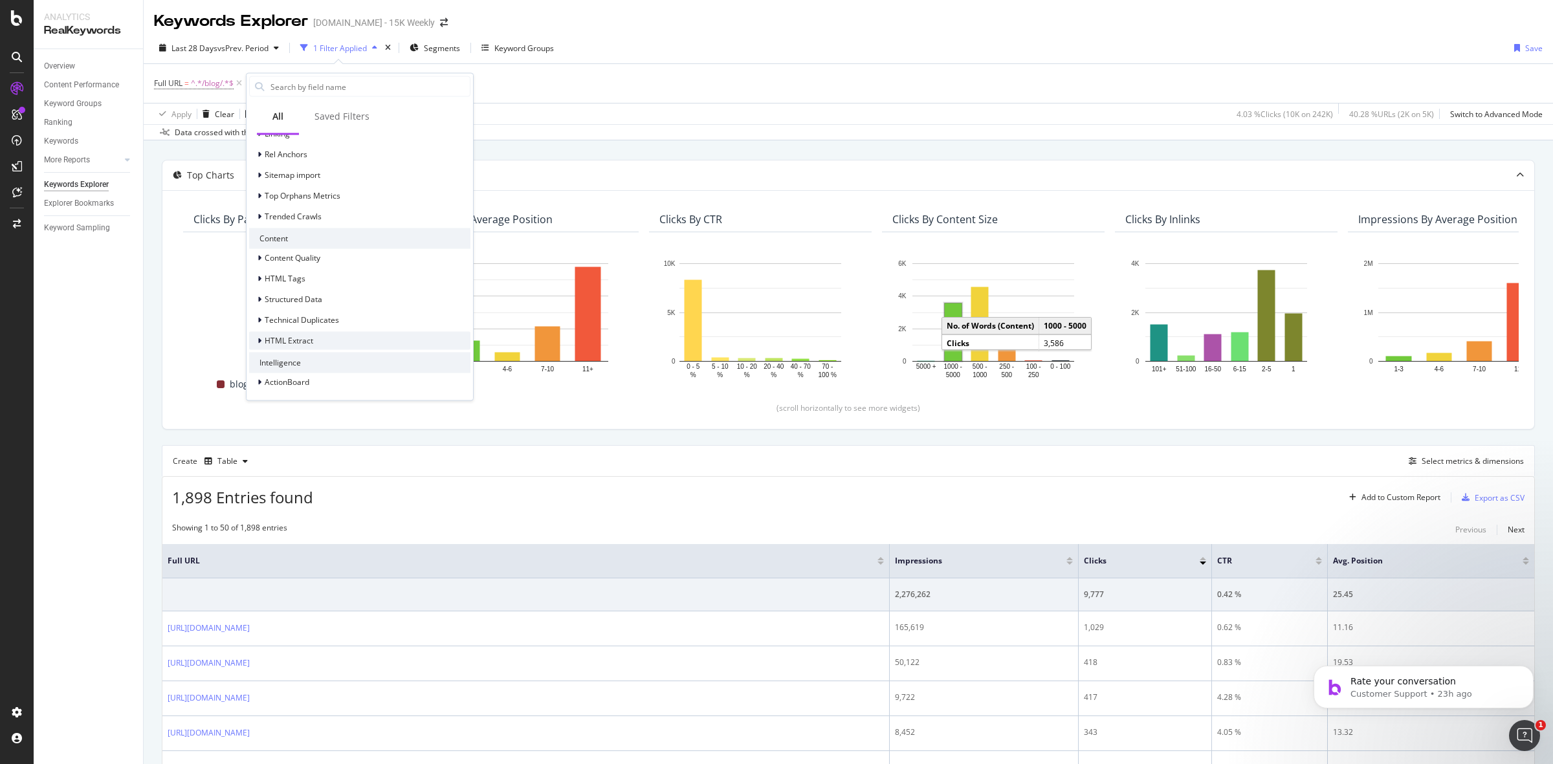
click at [311, 332] on div "HTML Extract" at bounding box center [359, 341] width 221 height 18
click at [670, 111] on div "Apply Clear Save 4.03 % Clicks ( 10K on 242K ) 40.28 % URLs ( 2K on 5K ) Switch…" at bounding box center [848, 113] width 1409 height 21
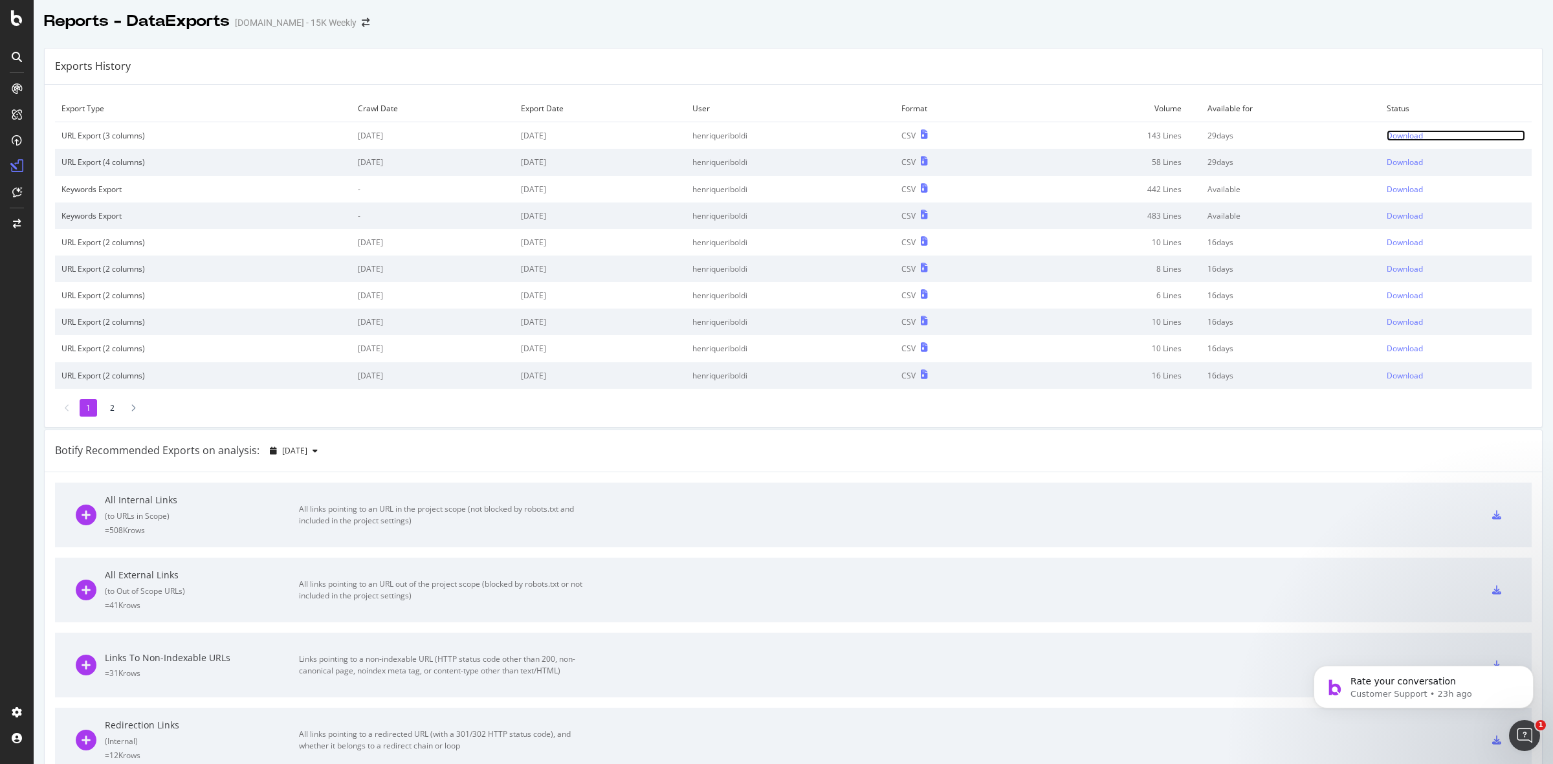
click at [1391, 139] on div "Download" at bounding box center [1405, 135] width 36 height 11
click at [1394, 163] on div "Download" at bounding box center [1405, 162] width 36 height 11
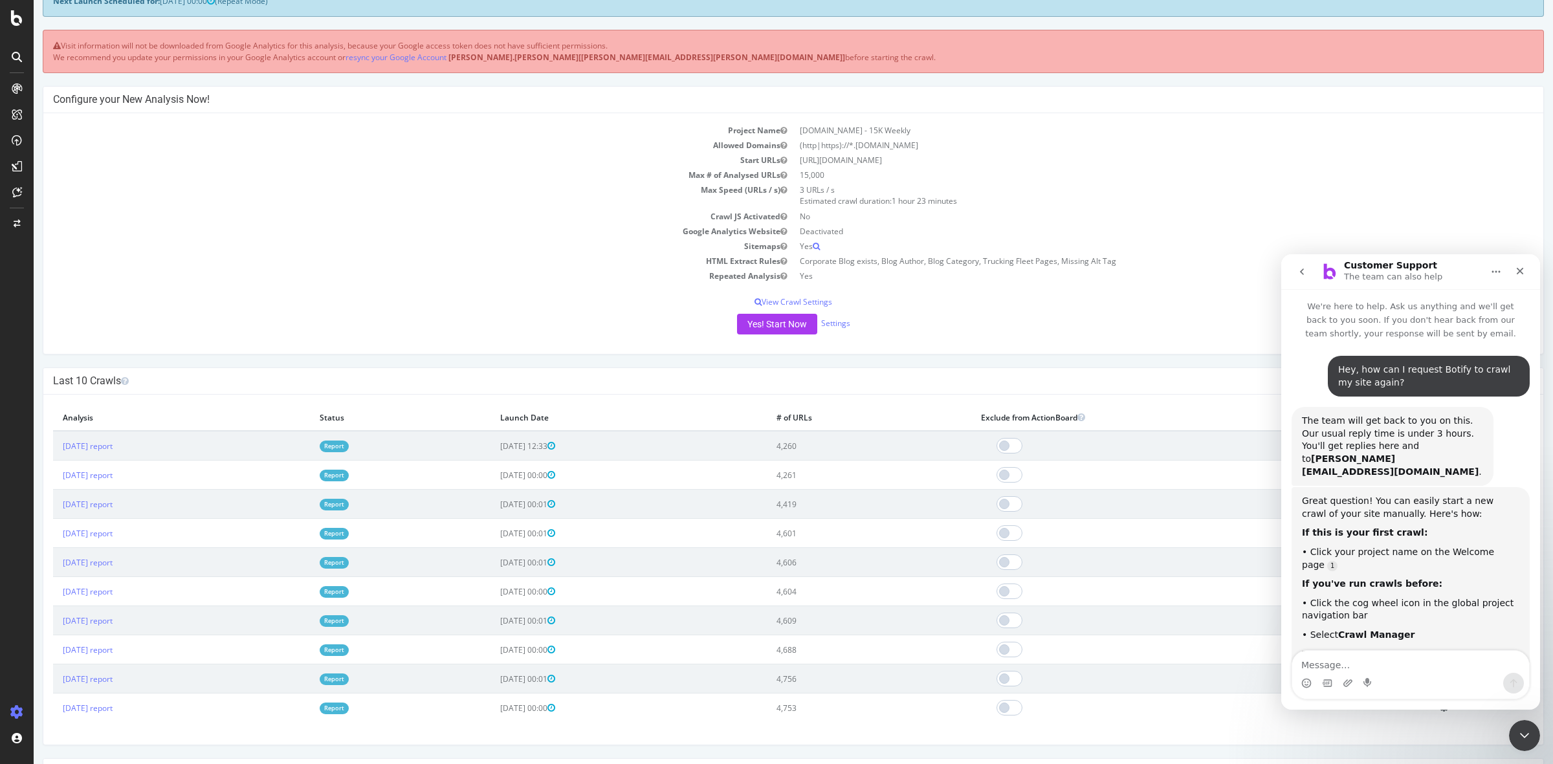
scroll to position [386, 0]
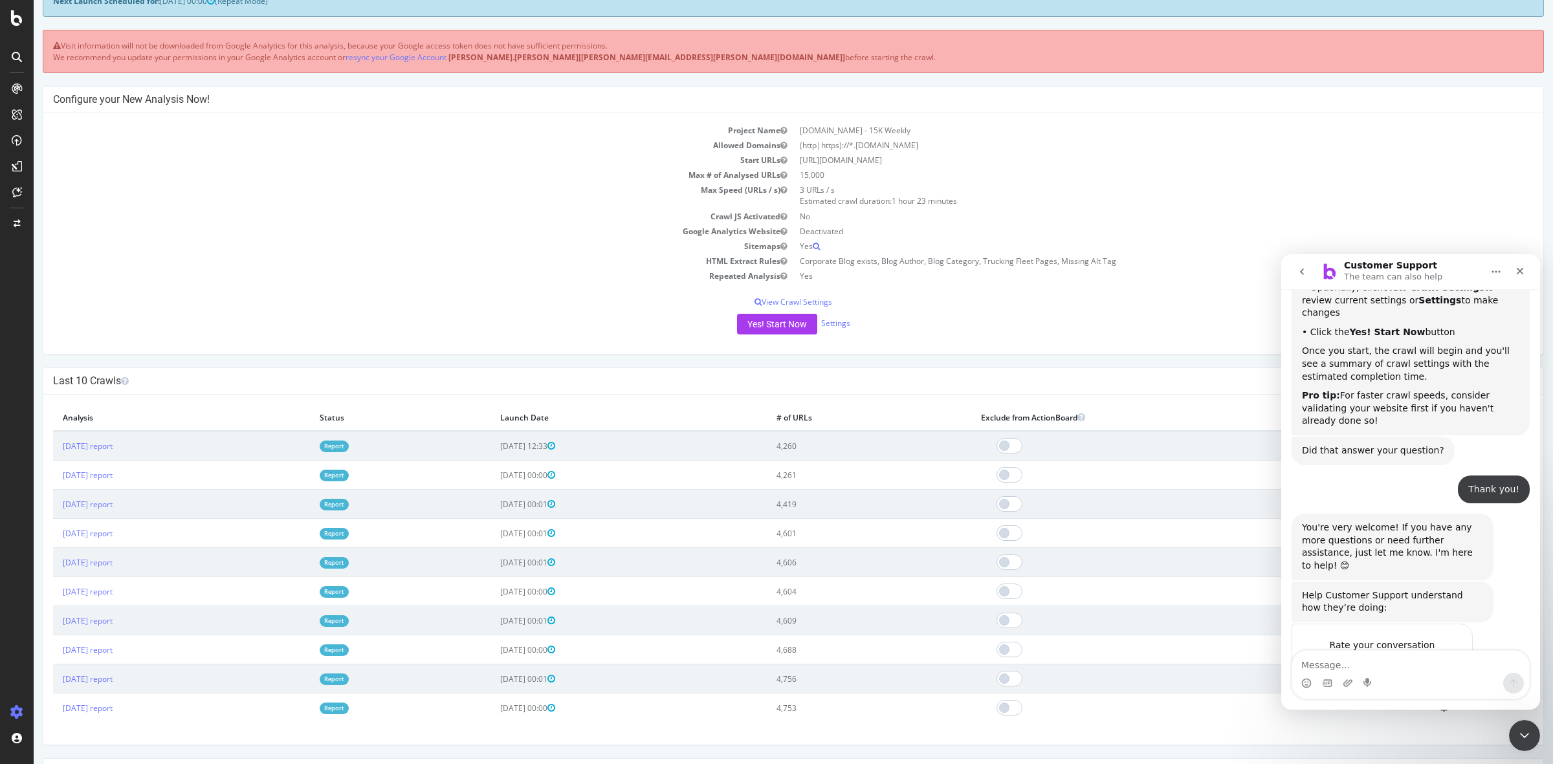
drag, startPoint x: 1309, startPoint y: 275, endPoint x: 1334, endPoint y: 280, distance: 25.6
click at [1309, 275] on button "go back" at bounding box center [1301, 271] width 25 height 25
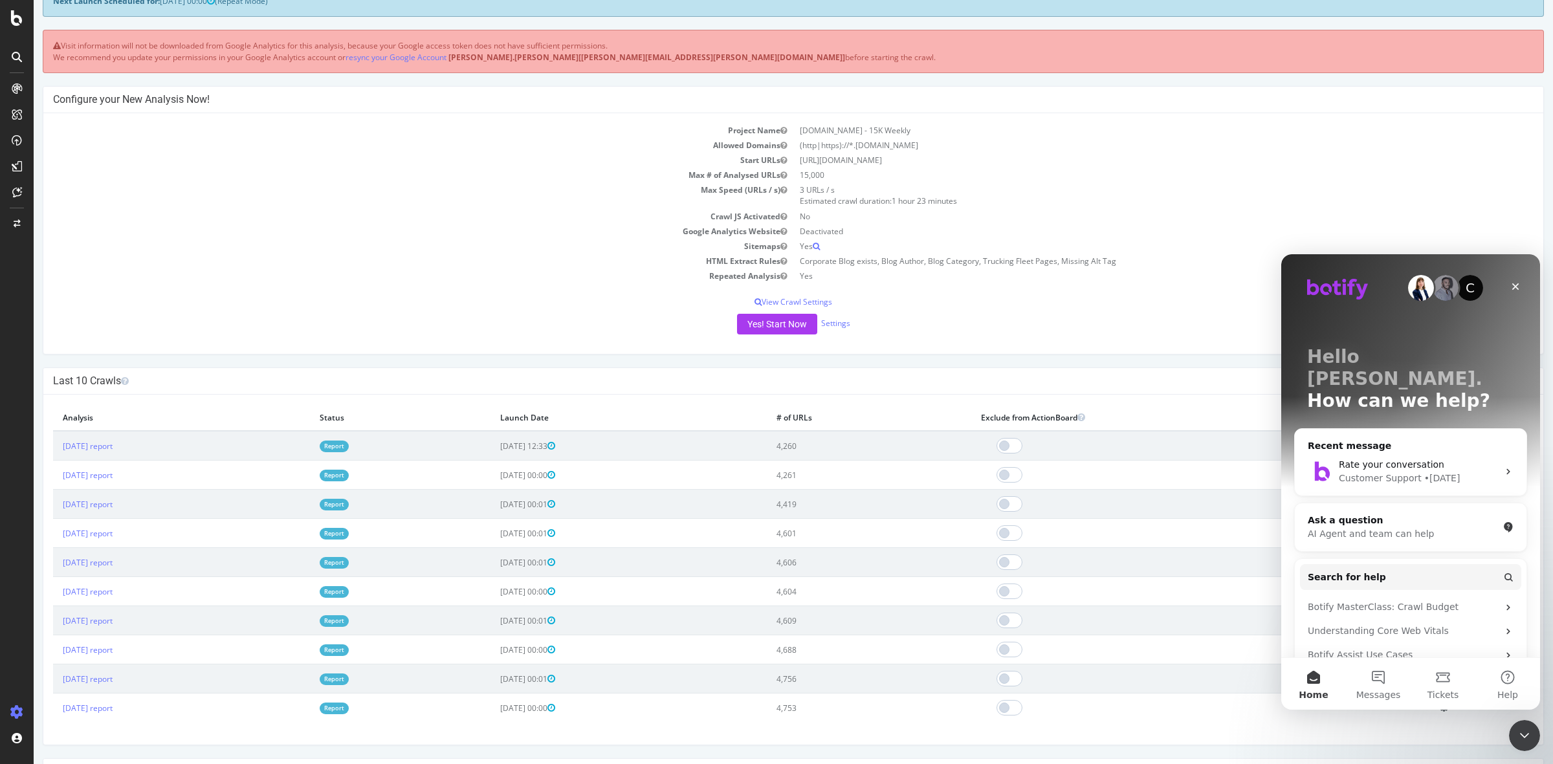
scroll to position [0, 0]
click at [1385, 690] on span "Messages" at bounding box center [1378, 694] width 45 height 9
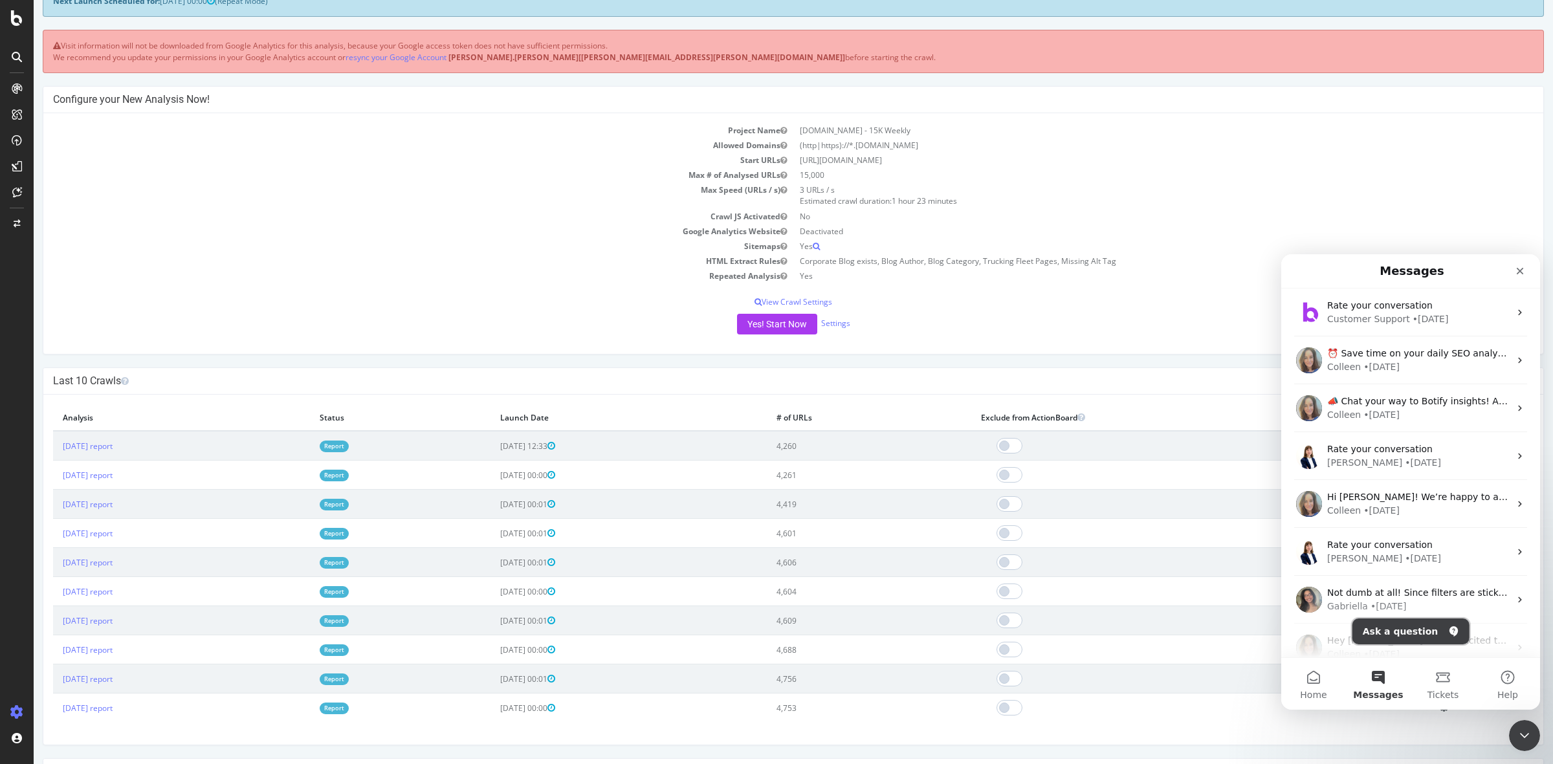
click at [1427, 634] on button "Ask a question" at bounding box center [1410, 632] width 117 height 26
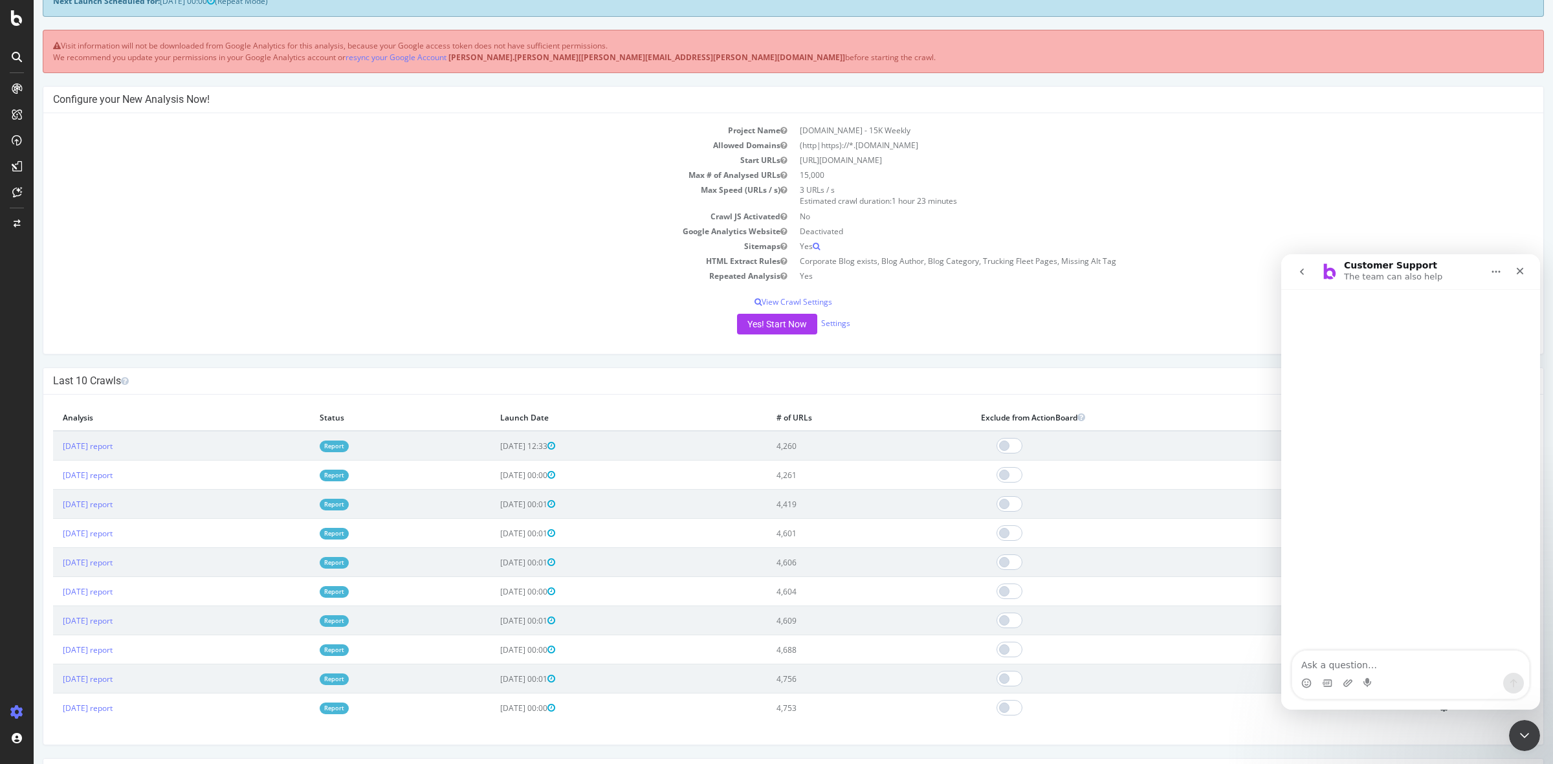
click at [1388, 669] on textarea "Ask a question…" at bounding box center [1410, 662] width 237 height 22
type textarea "Hi, I hope you are well. I made a HTML extract to get the authors name since I …"
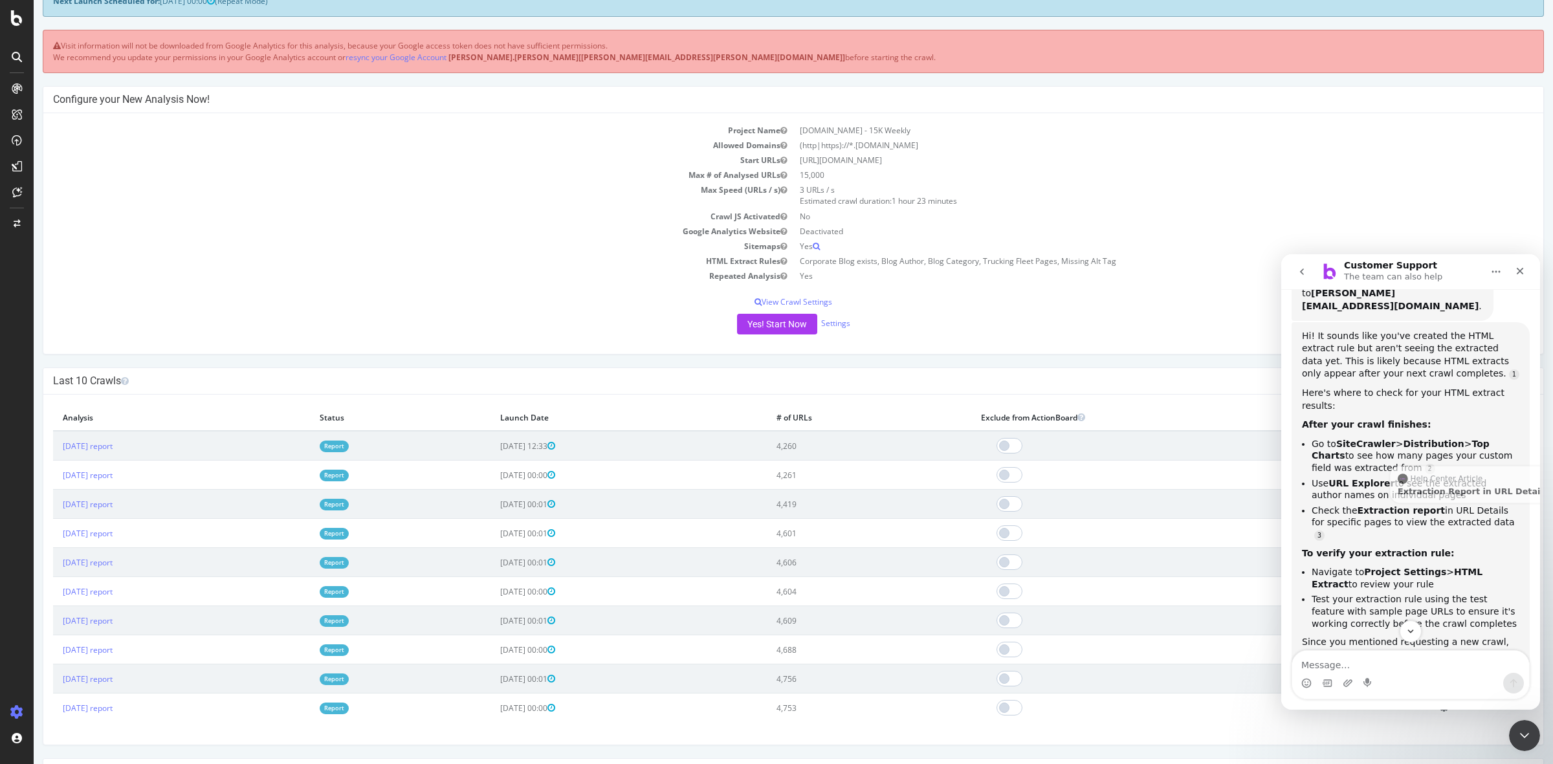
scroll to position [279, 0]
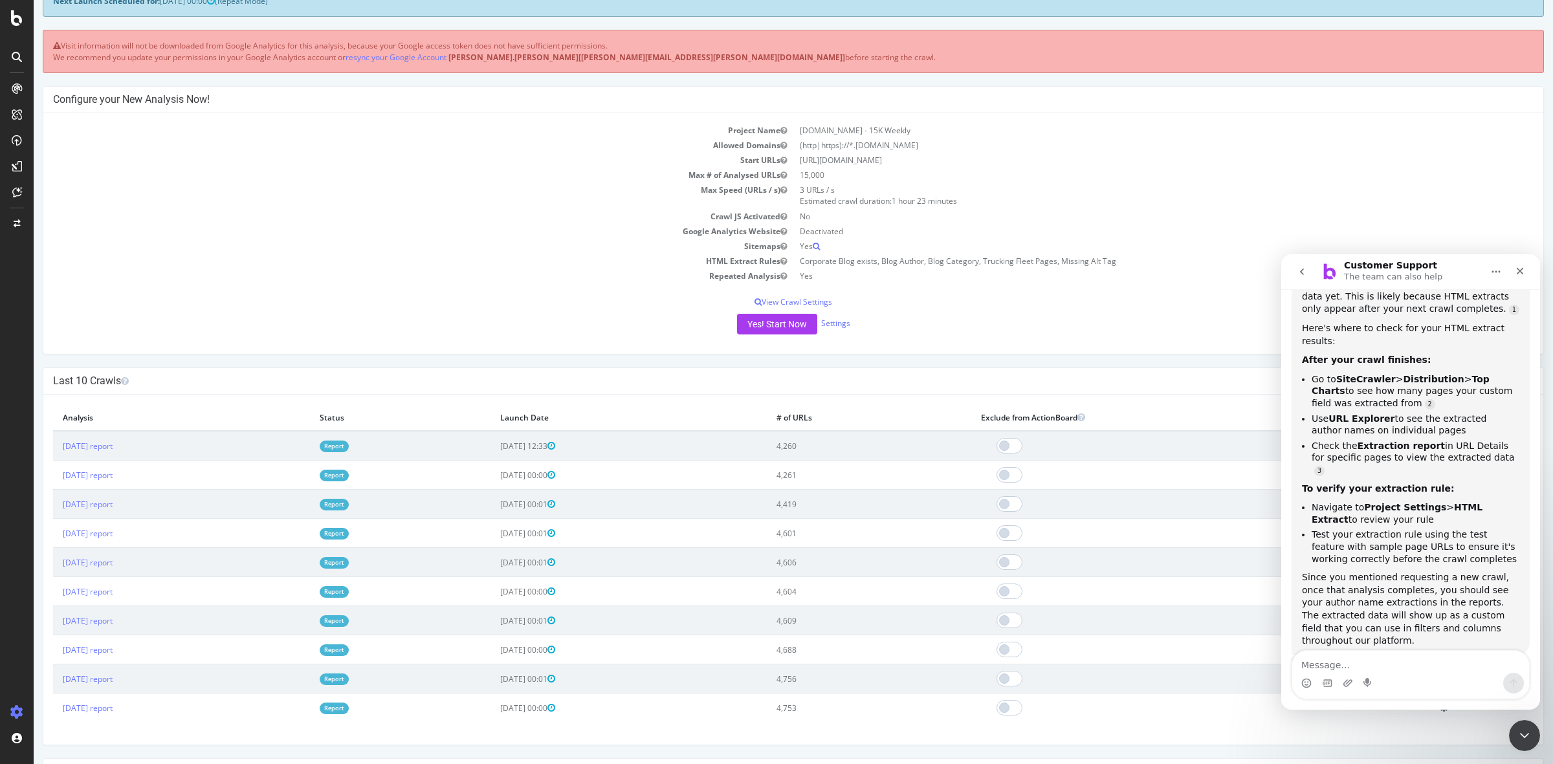
click at [1425, 666] on textarea "Message…" at bounding box center [1410, 662] width 237 height 22
type textarea "No"
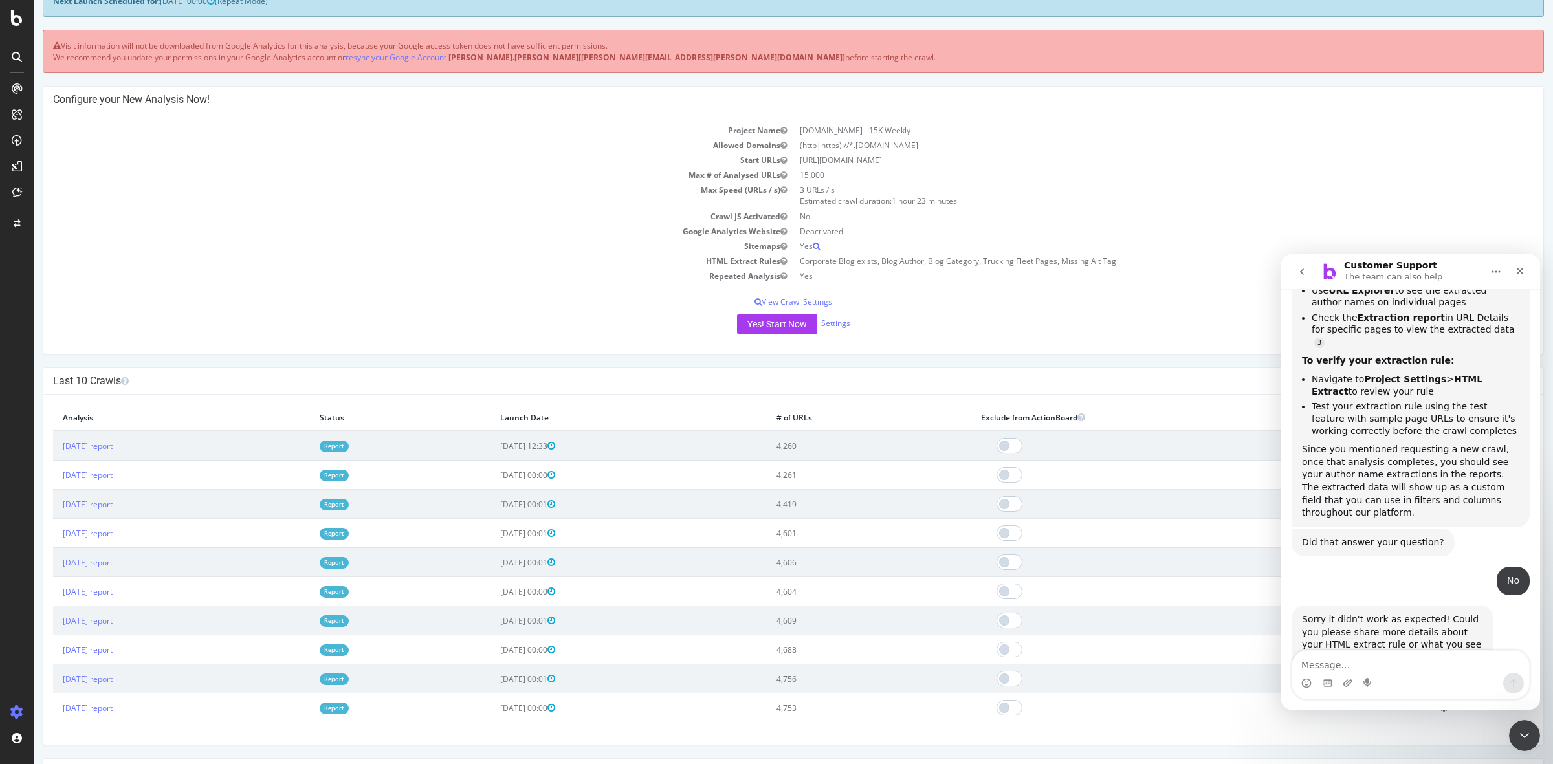
scroll to position [406, 0]
click at [1402, 662] on textarea "Message…" at bounding box center [1410, 662] width 237 height 22
click at [12, 50] on div at bounding box center [16, 57] width 21 height 21
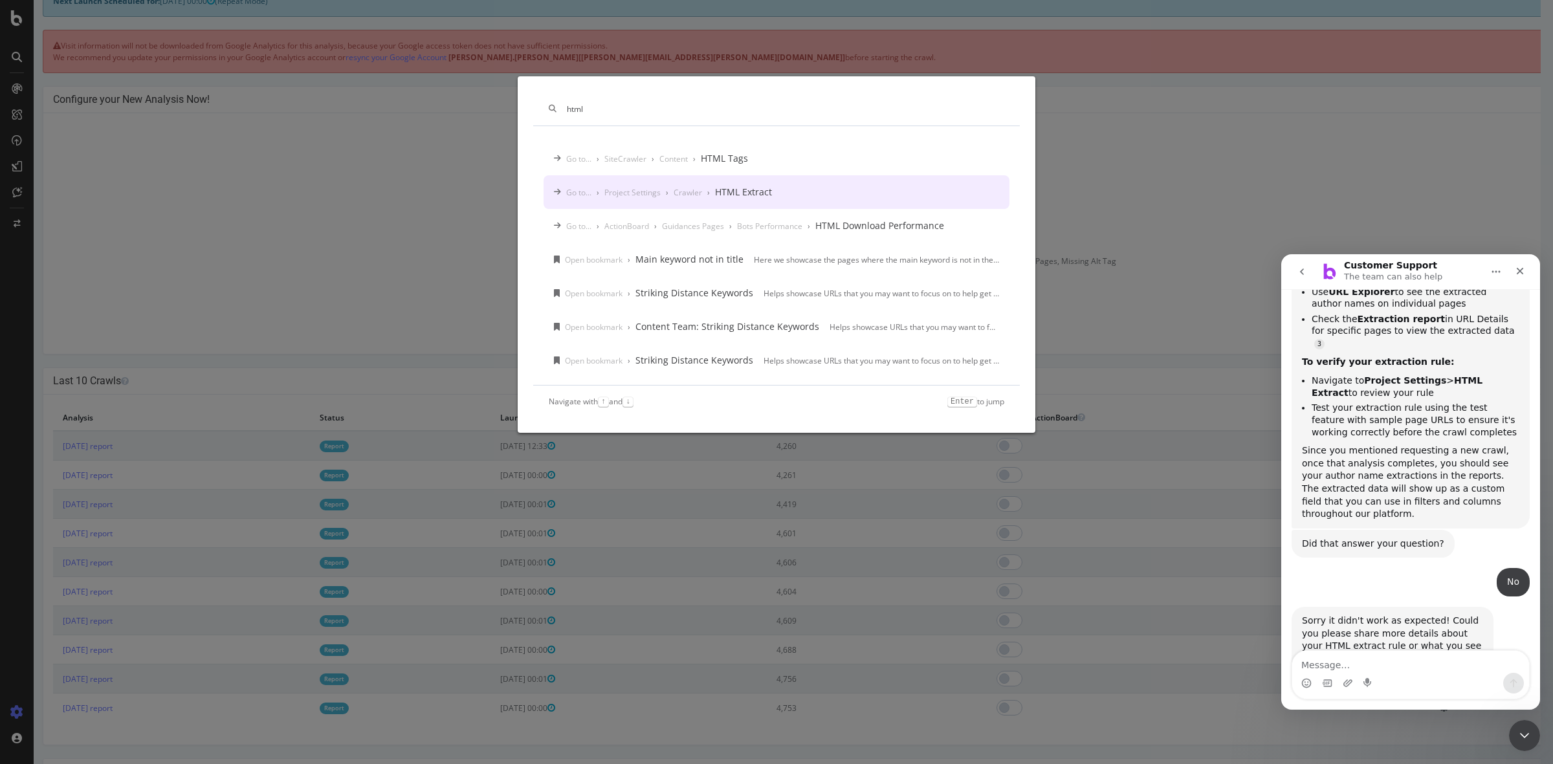
type input "html"
click at [754, 195] on div "HTML Extract" at bounding box center [743, 192] width 57 height 13
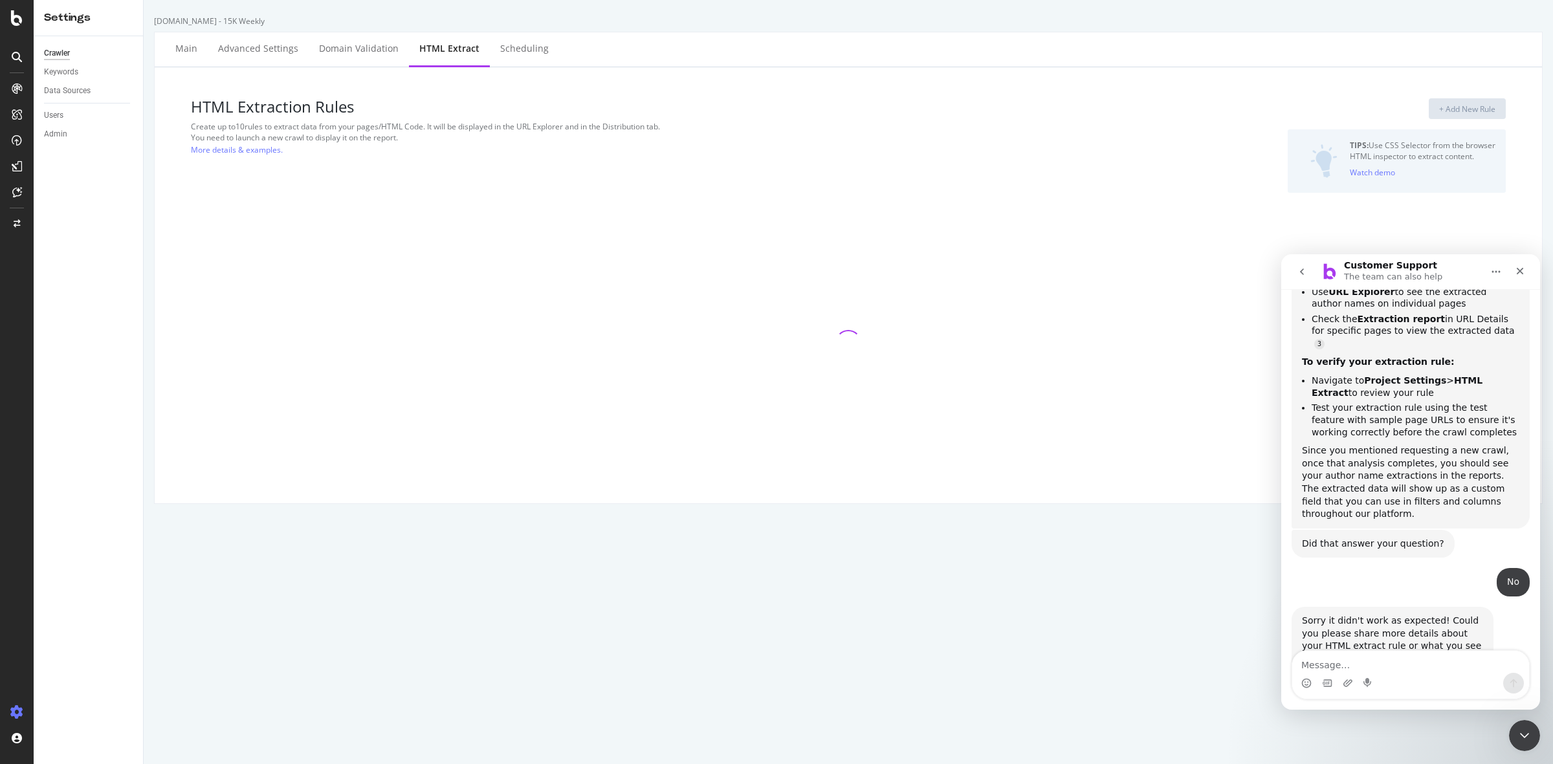
select select "exist"
select select "count"
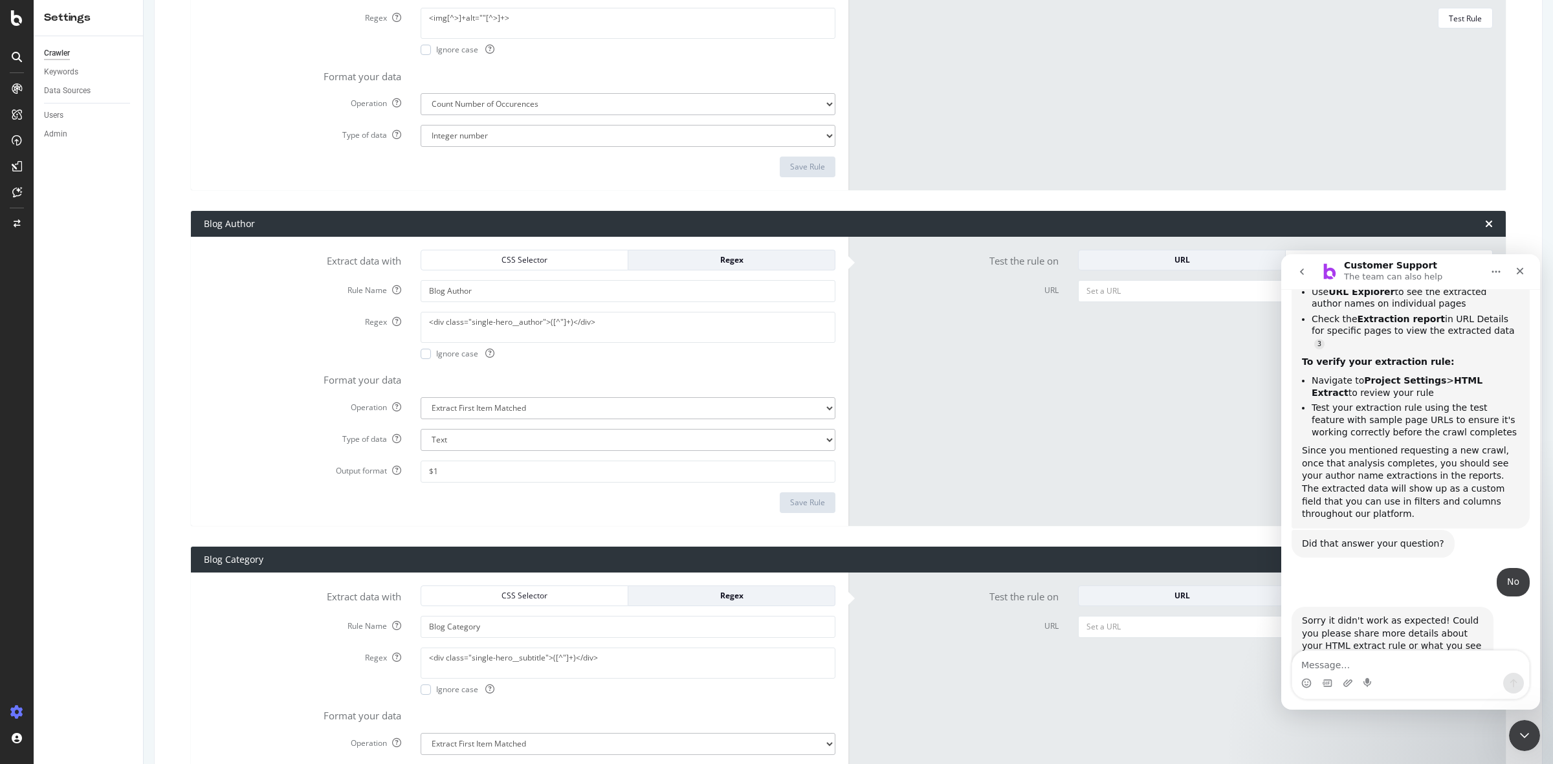
scroll to position [971, 0]
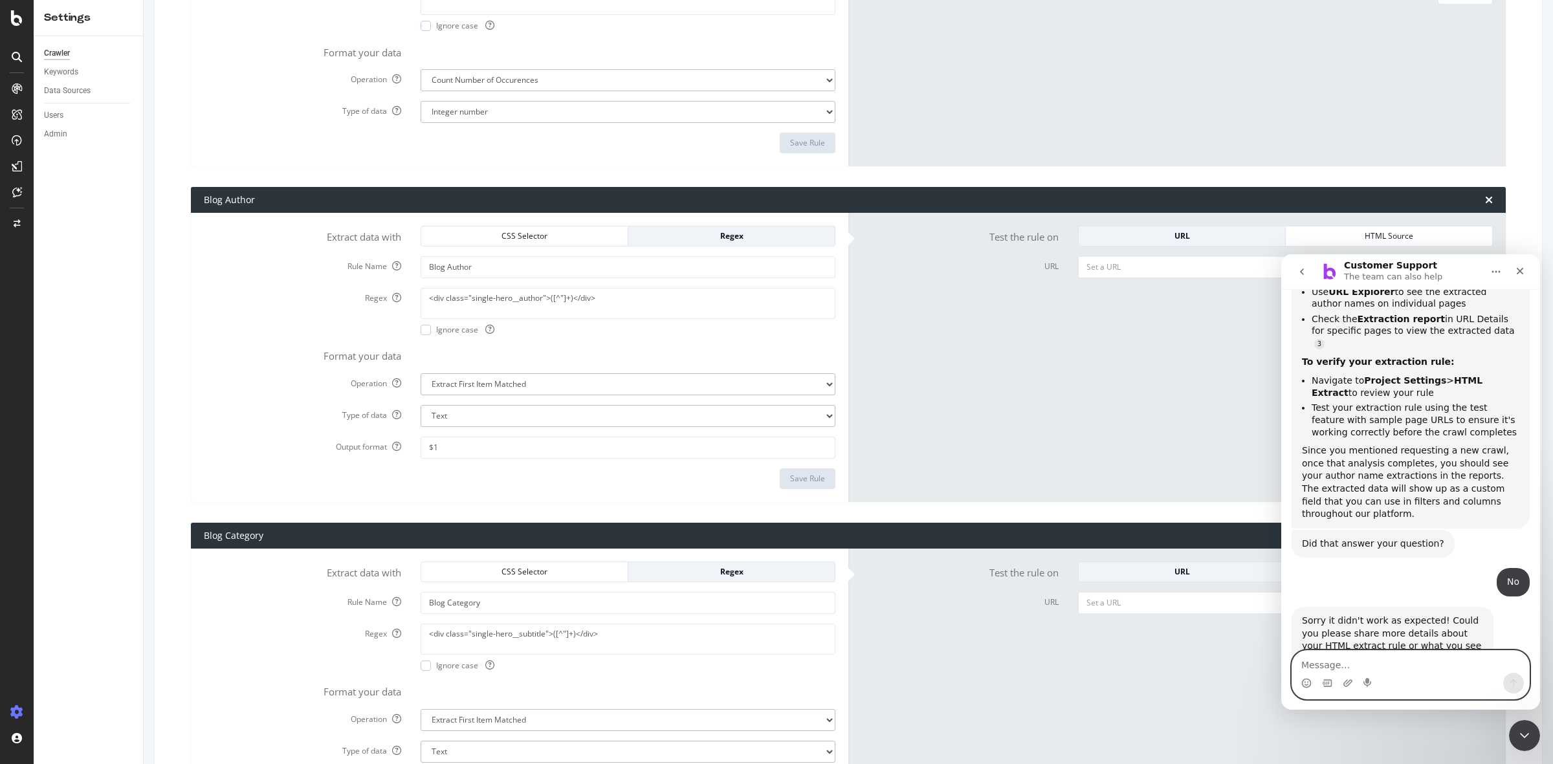
click at [1388, 661] on textarea "Message…" at bounding box center [1410, 662] width 237 height 22
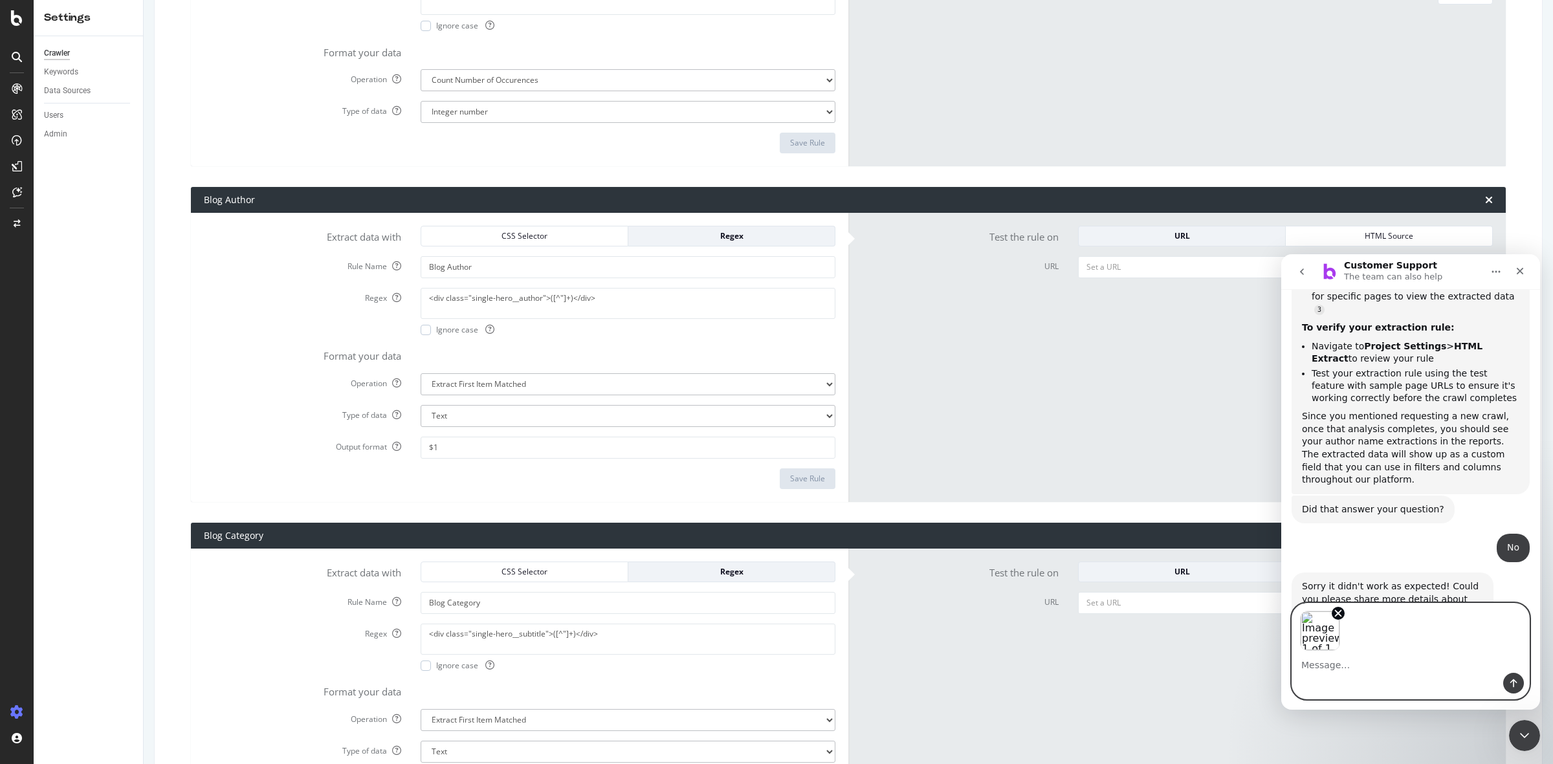
scroll to position [454, 0]
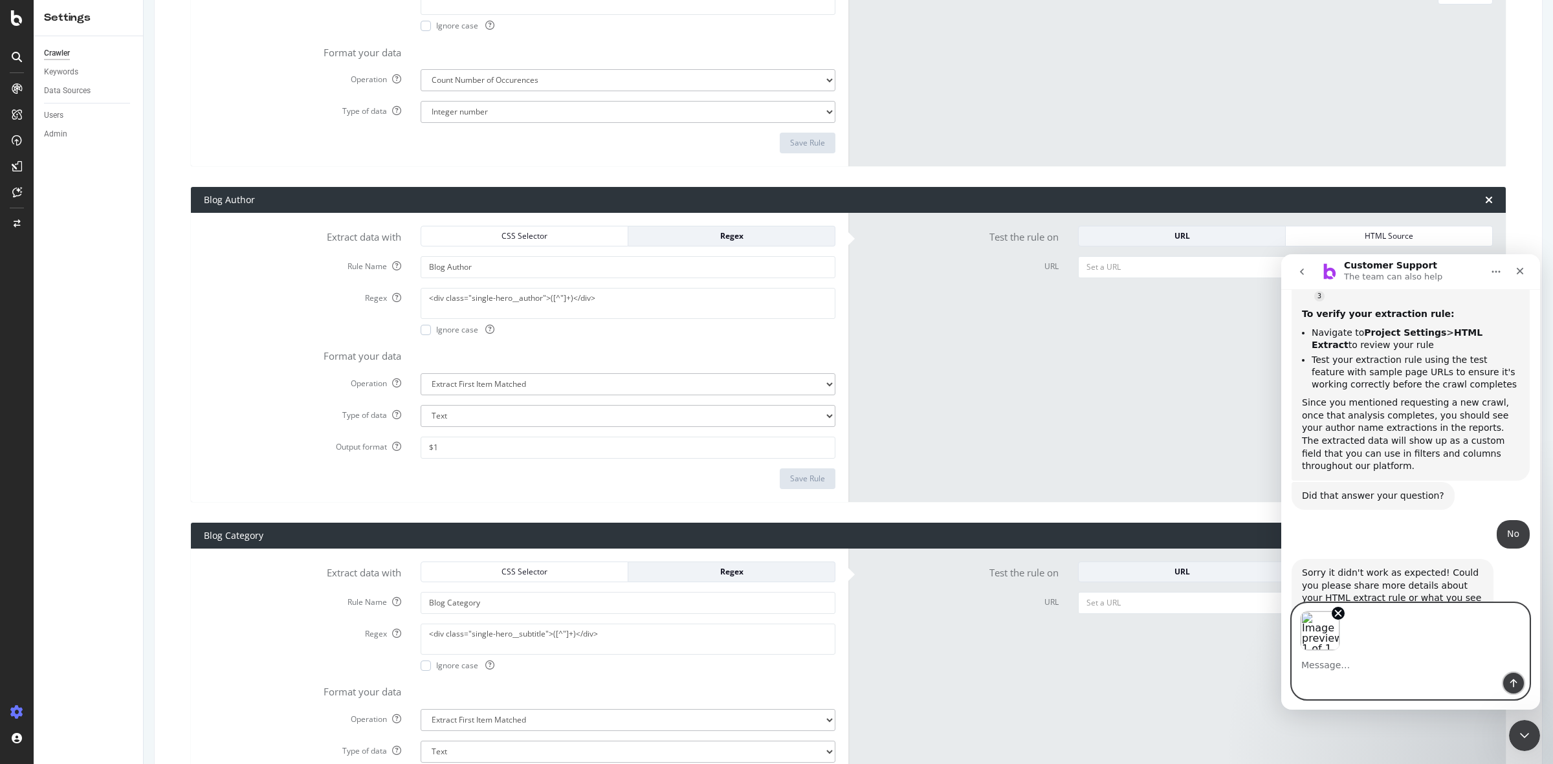
click at [1514, 689] on button "Send a message…" at bounding box center [1513, 683] width 21 height 21
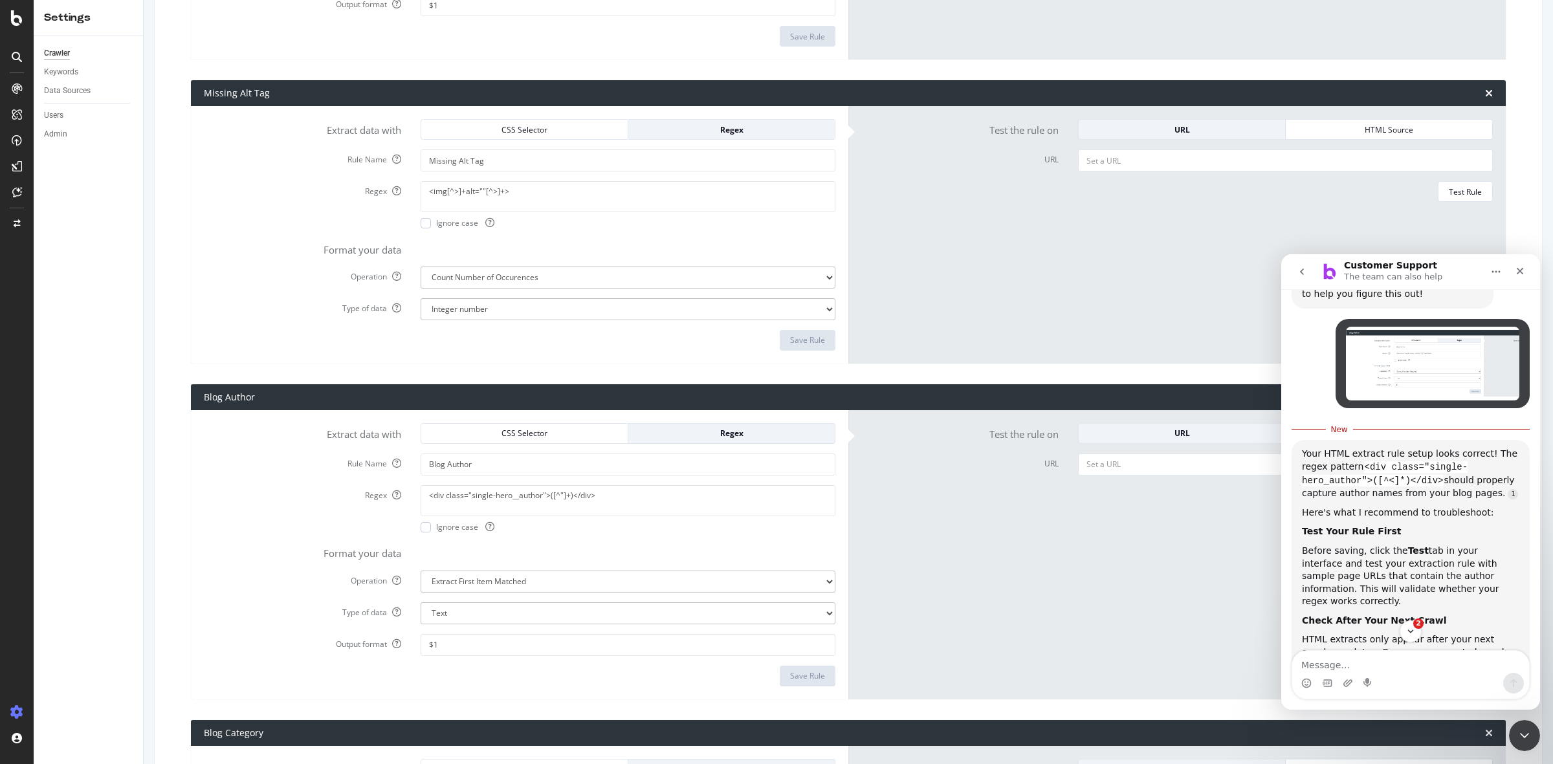
scroll to position [809, 0]
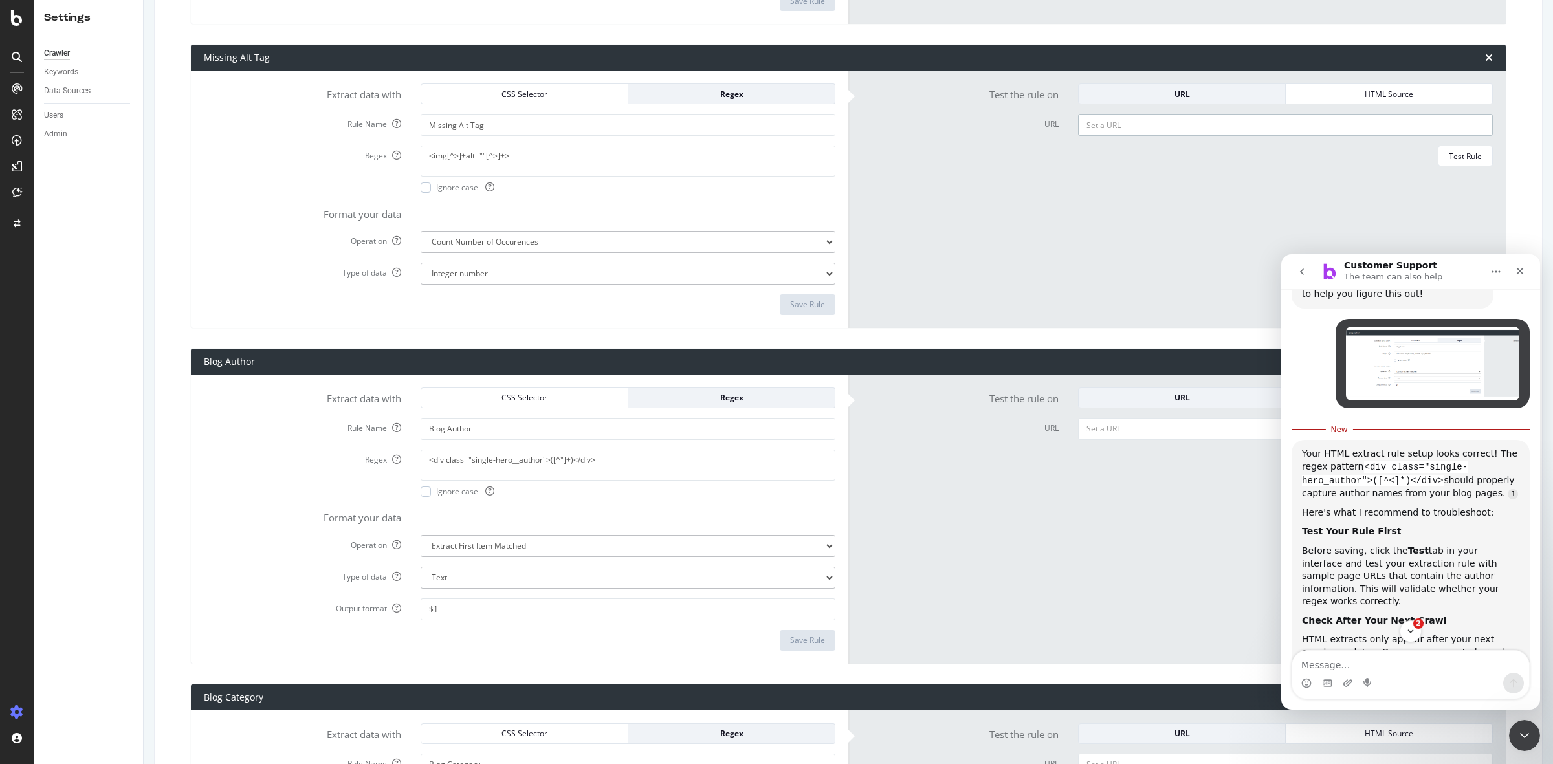
click at [1111, 127] on input "URL" at bounding box center [1285, 125] width 415 height 22
click at [1449, 153] on div "Test Rule" at bounding box center [1465, 156] width 33 height 11
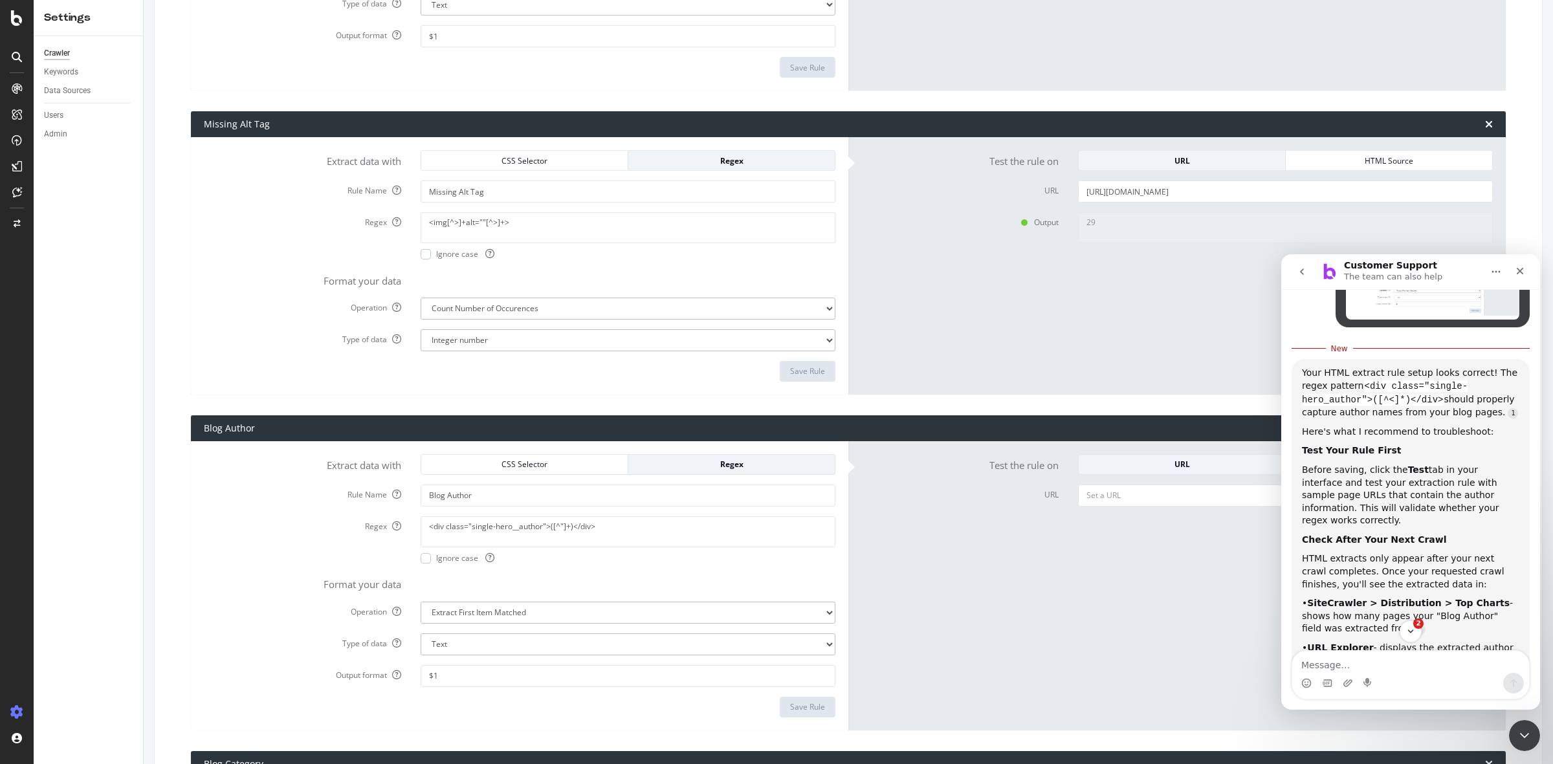
scroll to position [728, 0]
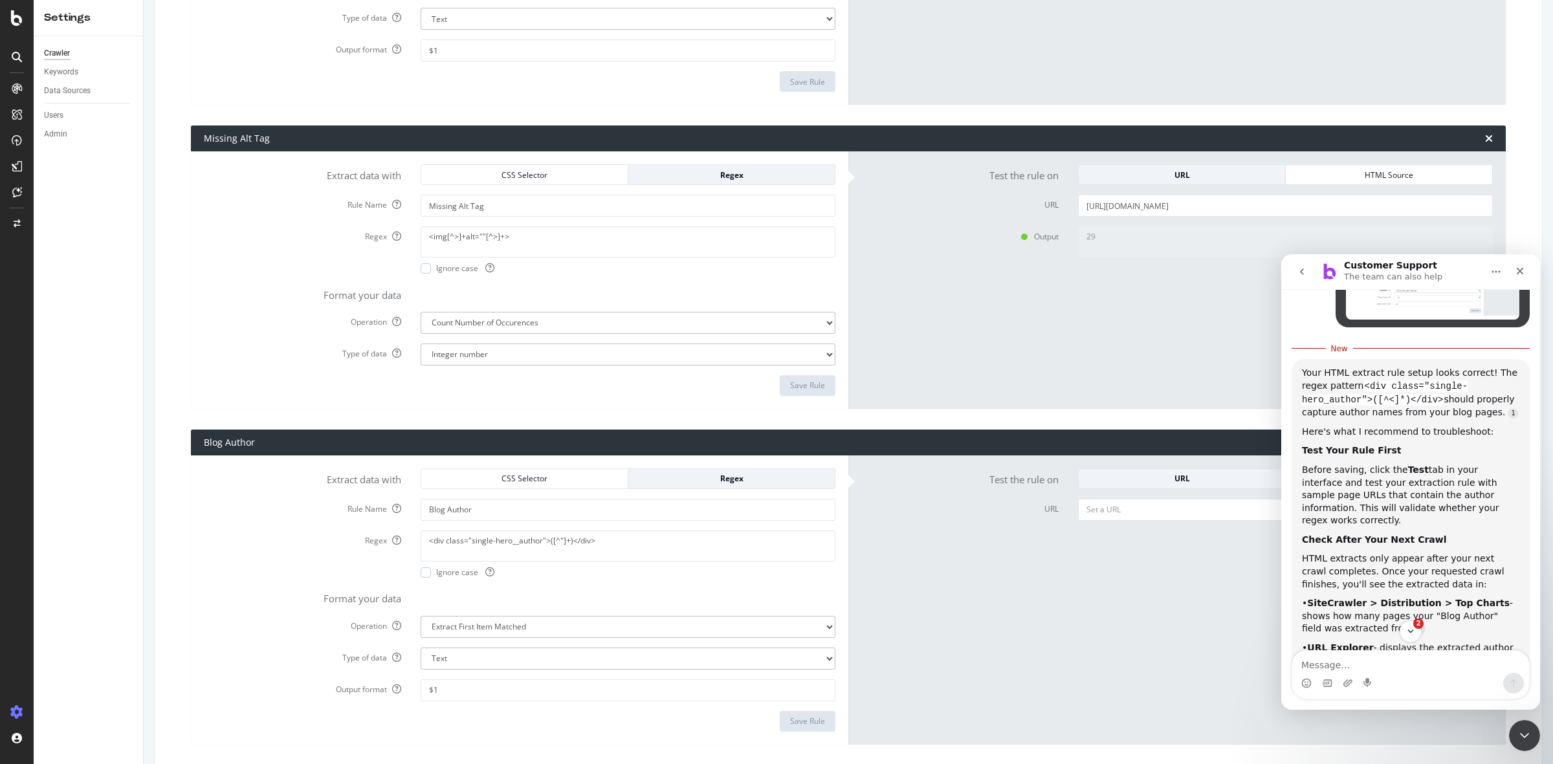
click at [1097, 241] on textarea "29" at bounding box center [1285, 241] width 415 height 31
drag, startPoint x: 1079, startPoint y: 239, endPoint x: 1064, endPoint y: 238, distance: 14.3
click at [1068, 238] on div "29" at bounding box center [1285, 295] width 434 height 139
click at [1108, 247] on textarea "29" at bounding box center [1285, 241] width 415 height 31
click at [1020, 237] on label "Output" at bounding box center [959, 234] width 217 height 16
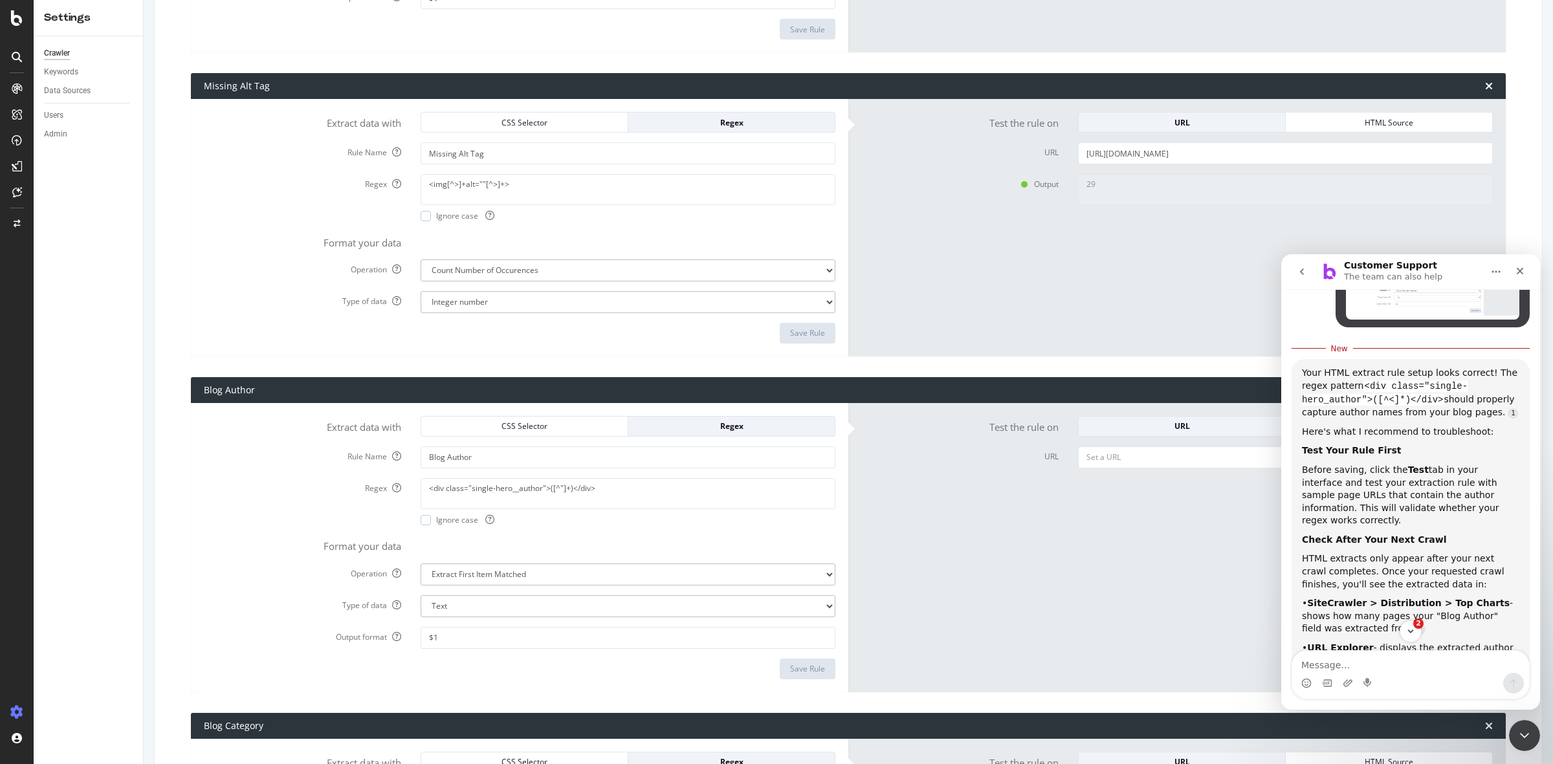
scroll to position [809, 0]
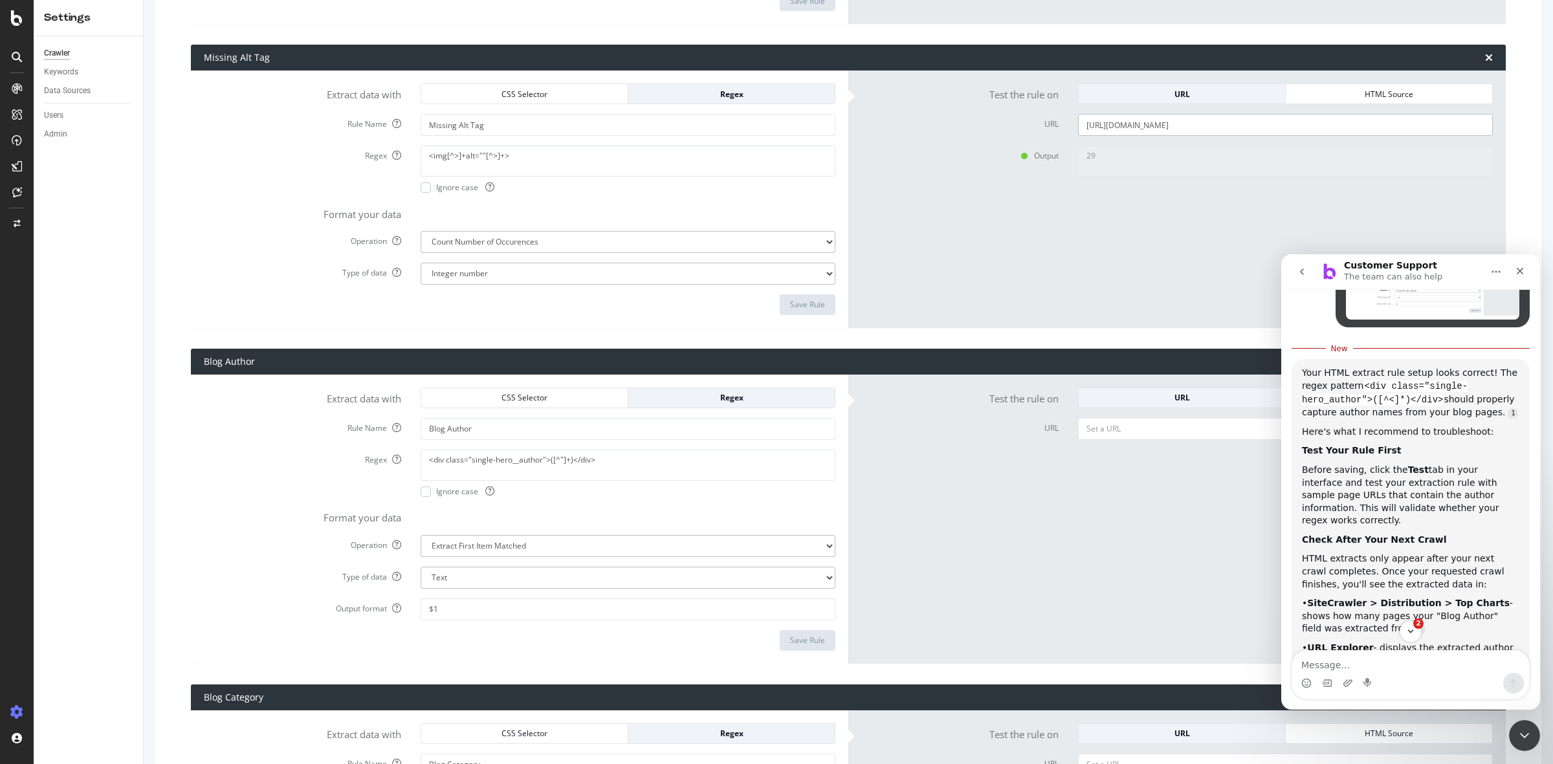
click at [1174, 130] on input "https://www.wexinc.com/resources/blog/the-power-of-personalization-for-driving-…" at bounding box center [1285, 125] width 415 height 22
paste input "ev-everything-you-need-to-know-for-your-commercial-vehicle-fleet"
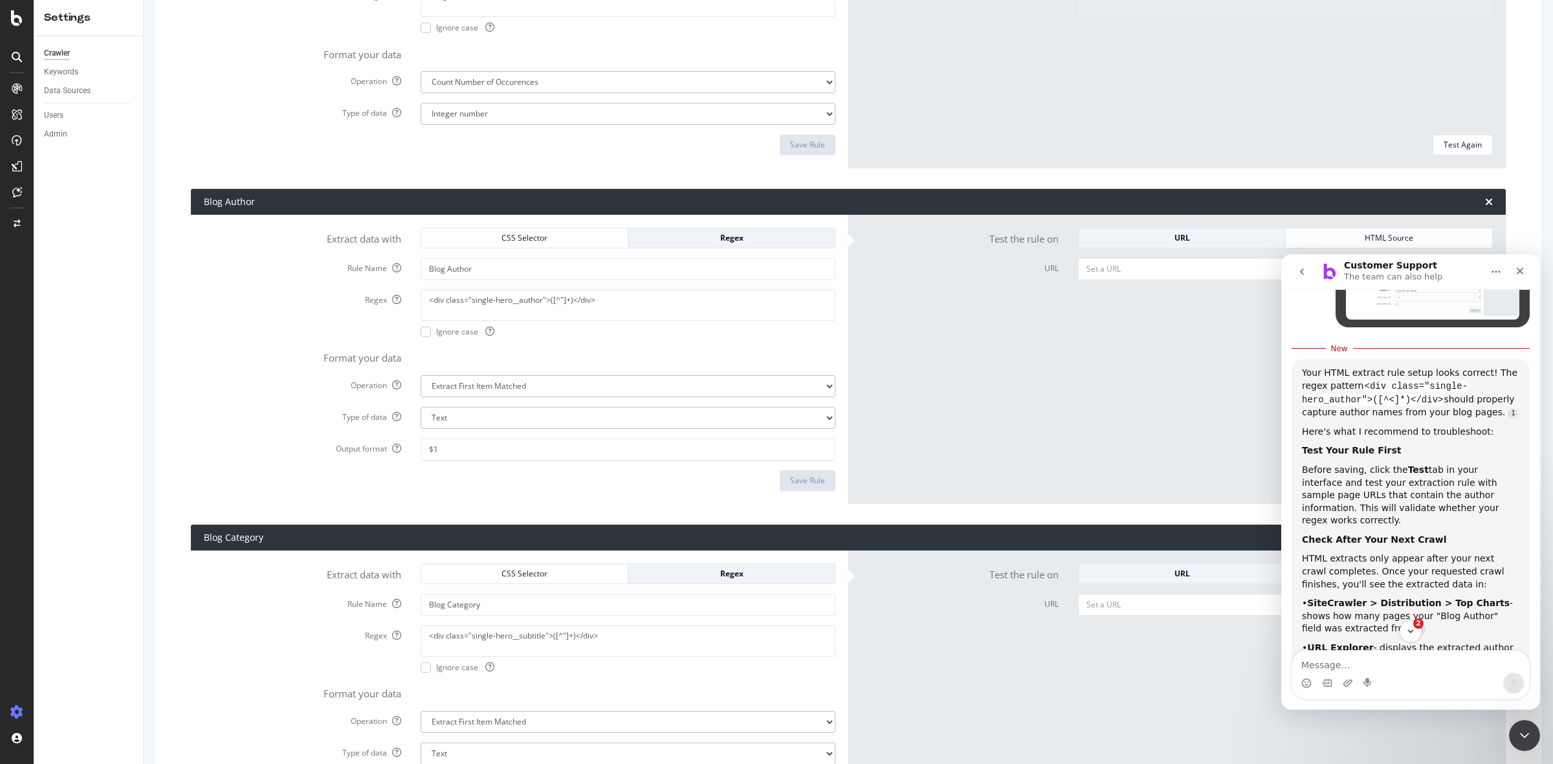
scroll to position [971, 0]
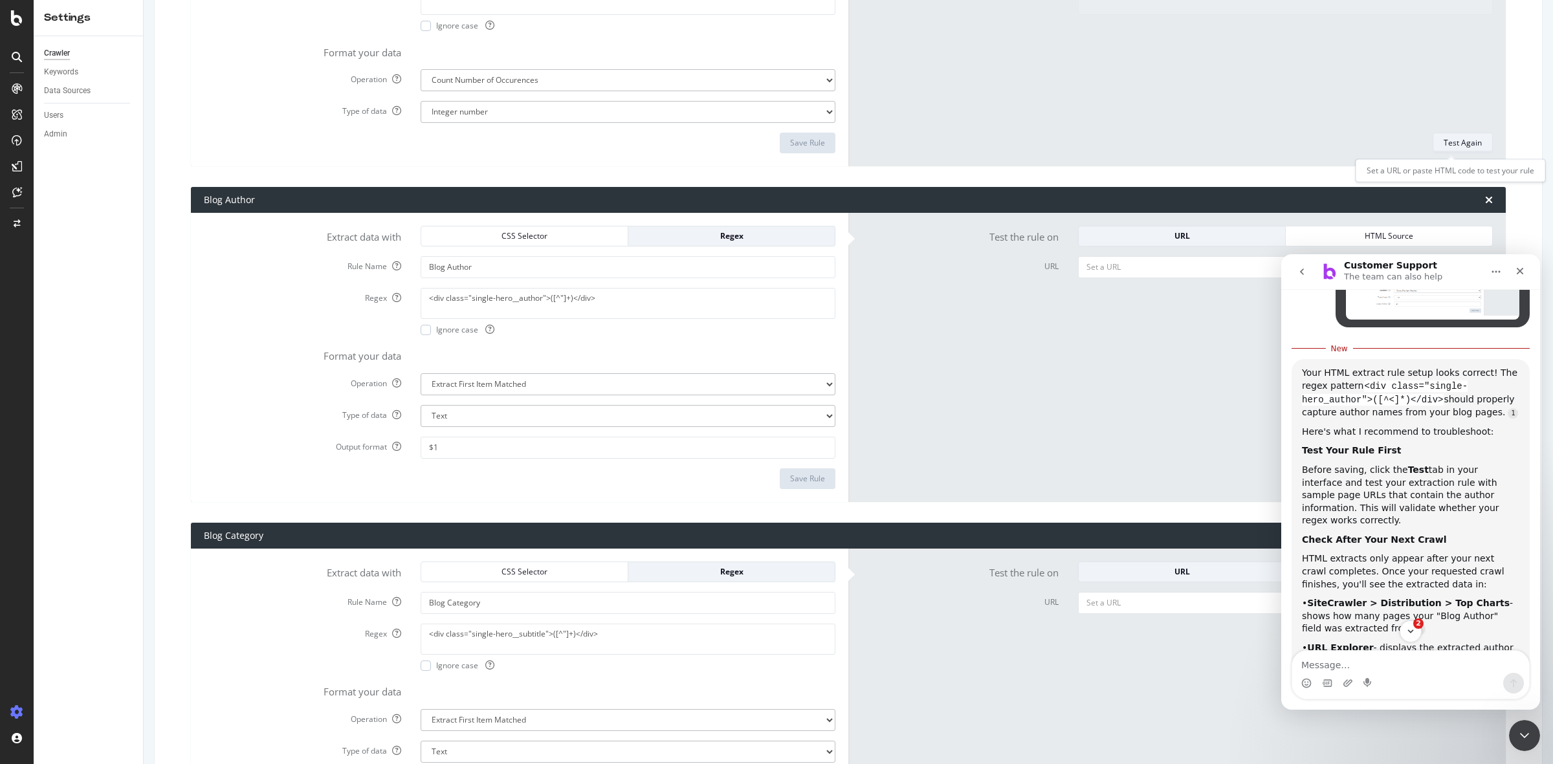
type input "https://www.wexinc.com/resources/blog/ev-everything-you-need-to-know-for-your-c…"
click at [1450, 149] on div "Test Again" at bounding box center [1462, 143] width 38 height 18
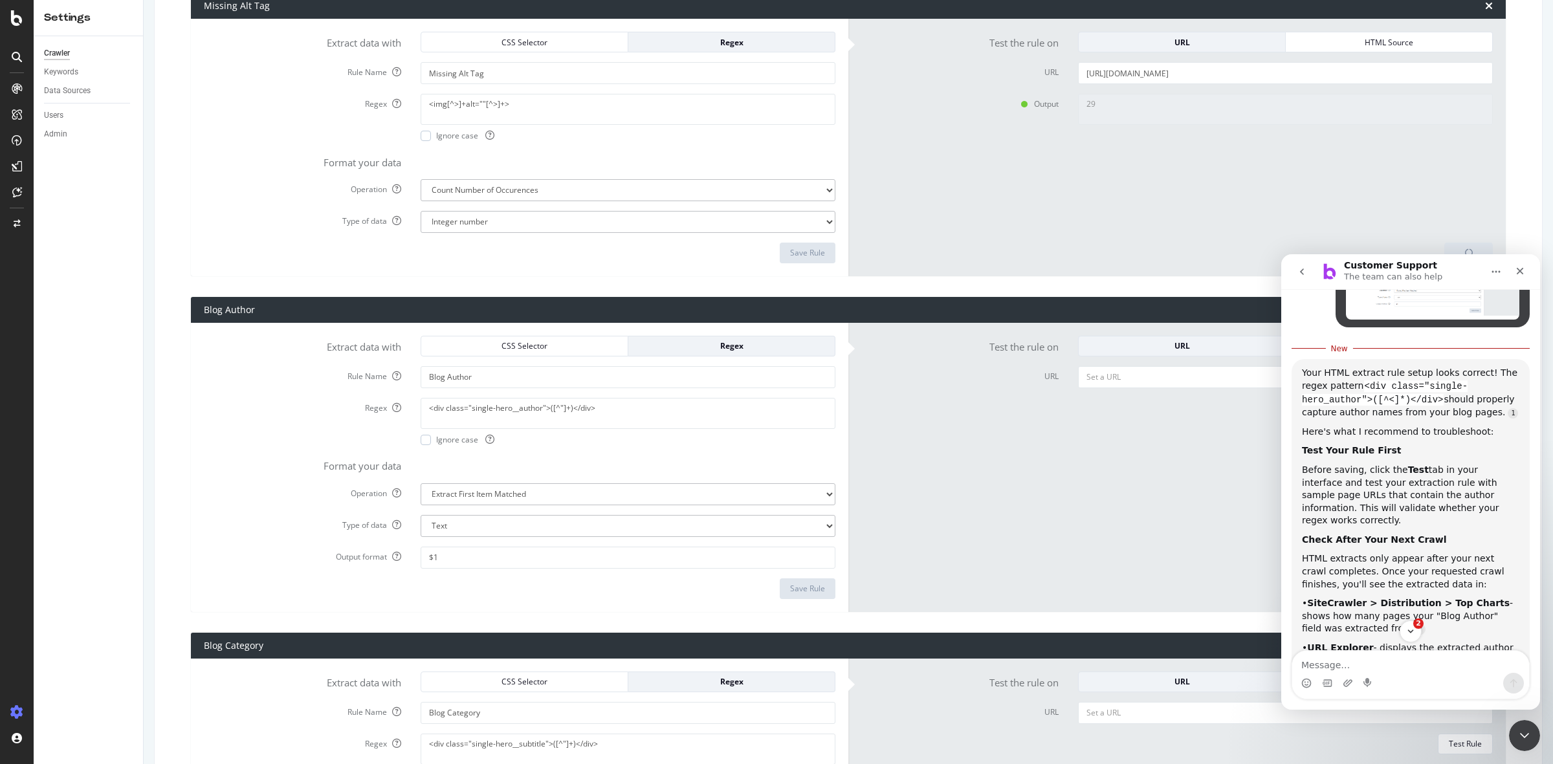
scroll to position [809, 0]
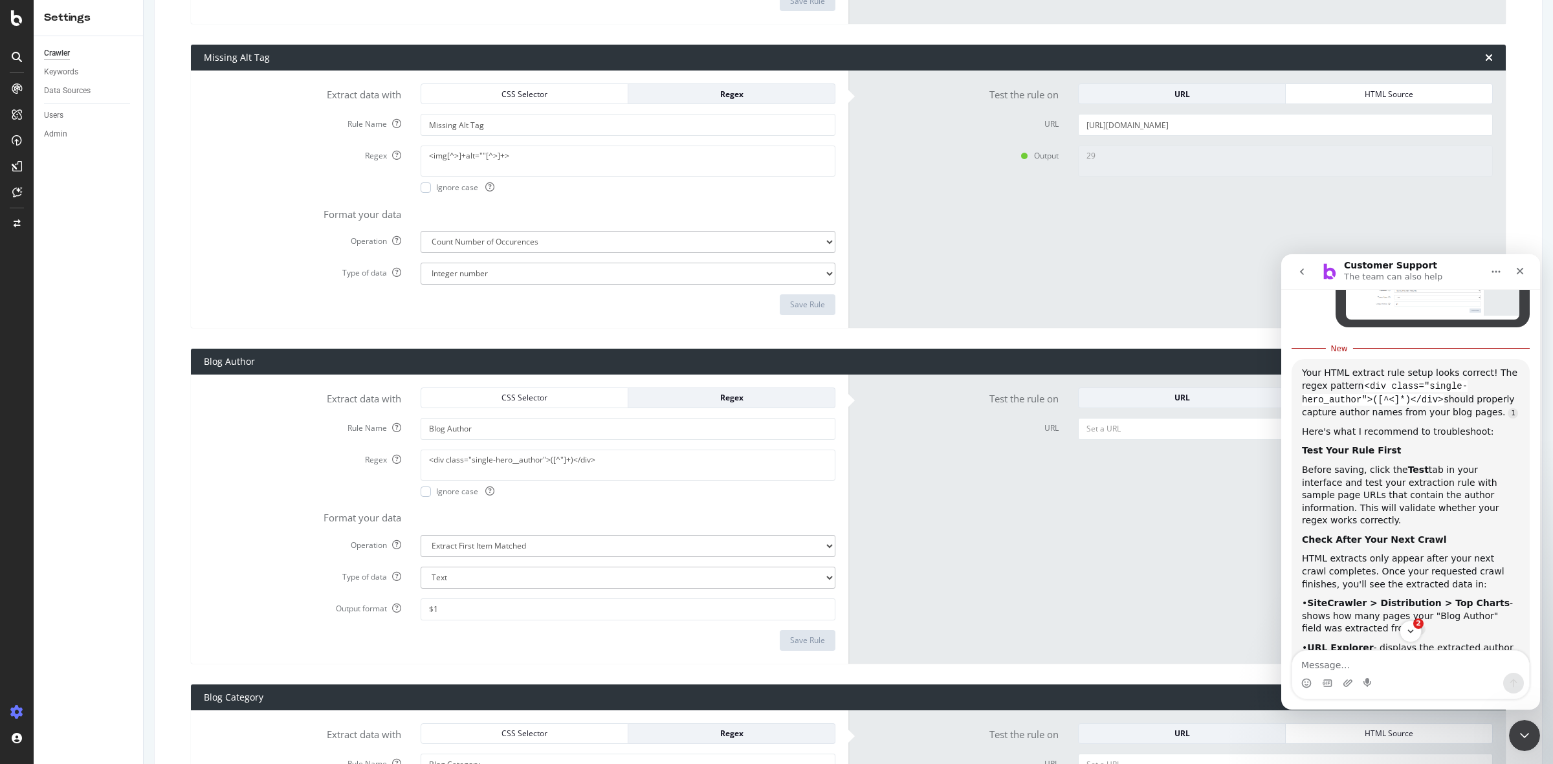
type textarea "35"
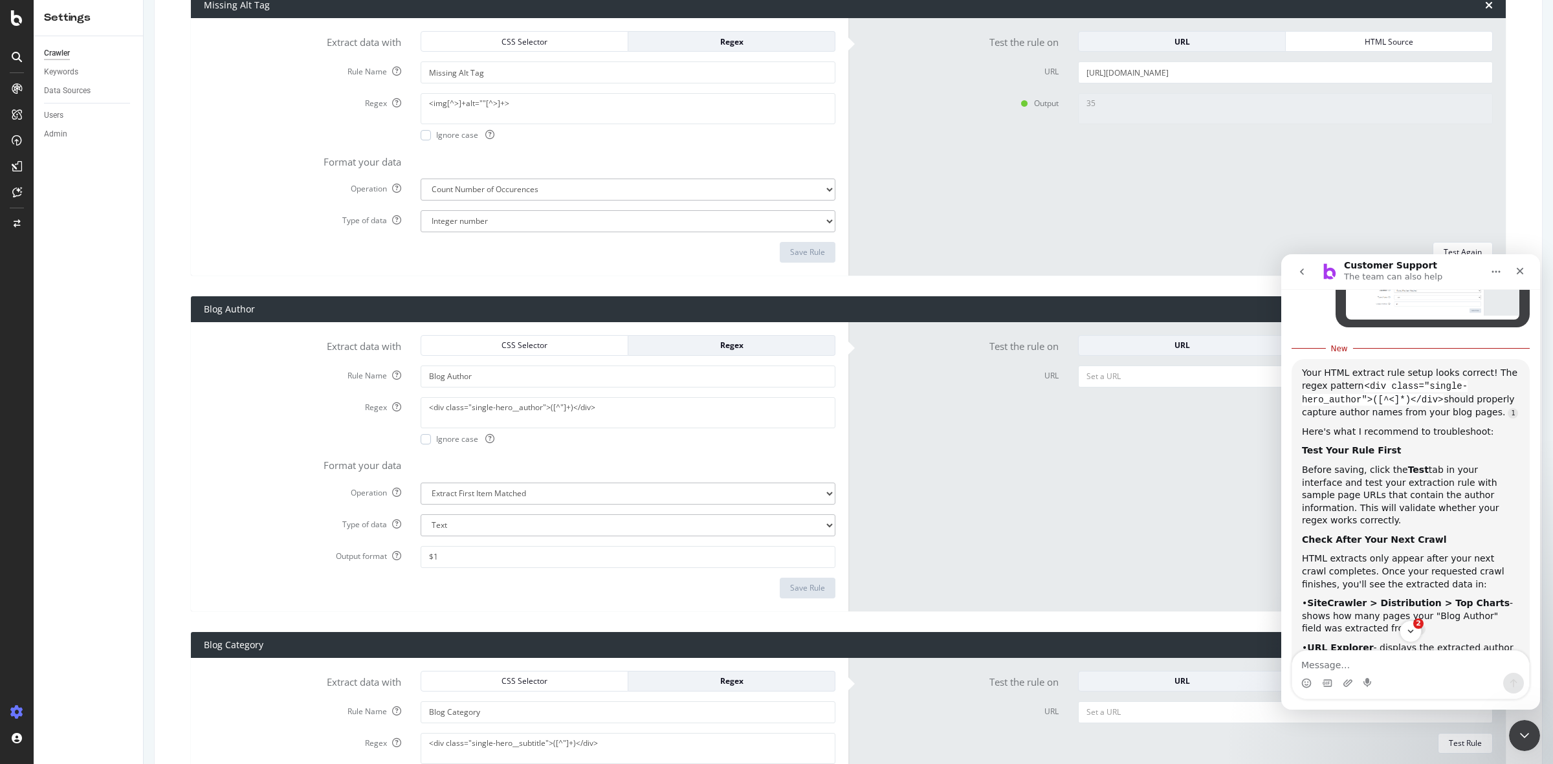
scroll to position [890, 0]
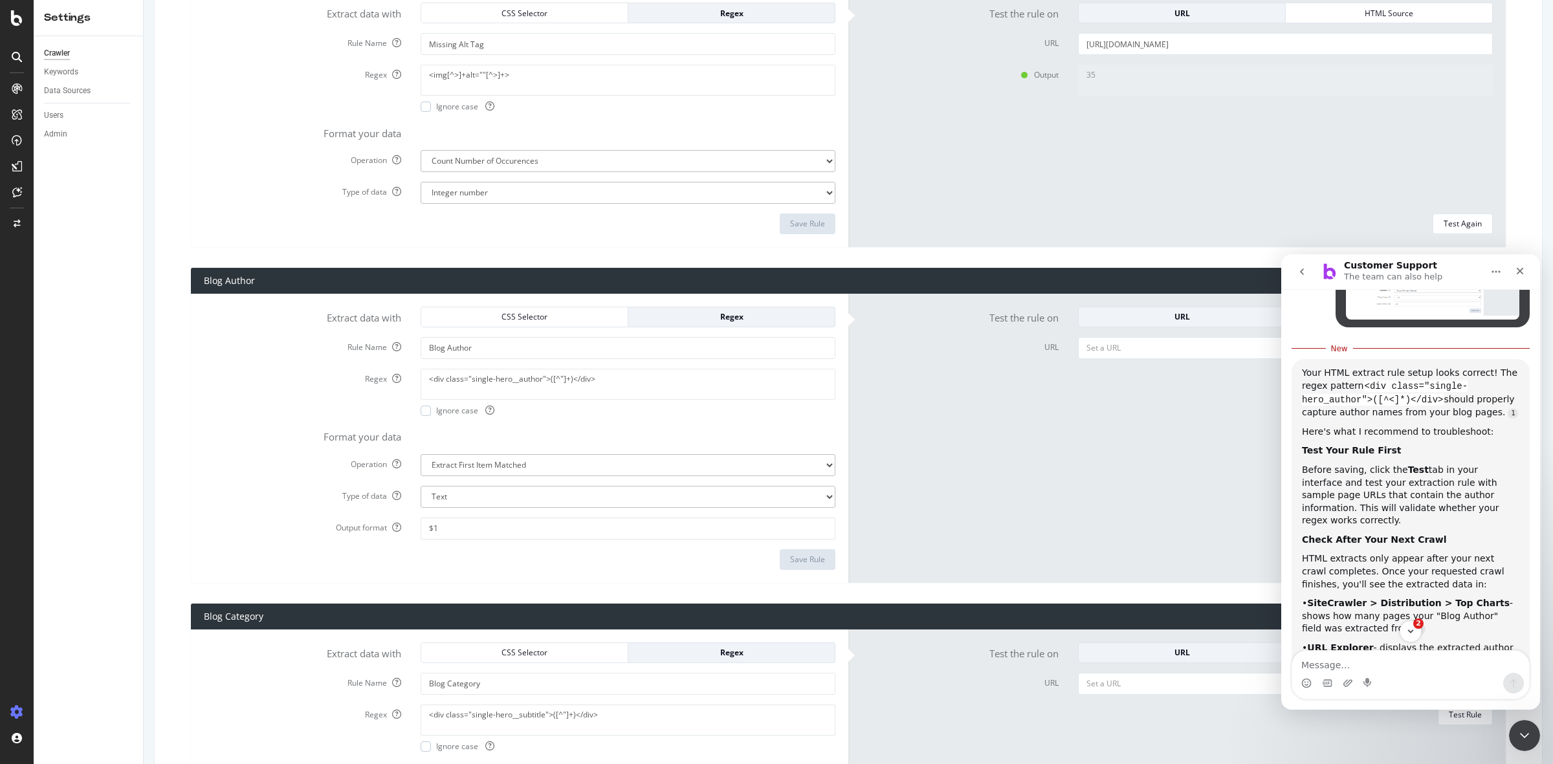
drag, startPoint x: 1100, startPoint y: 82, endPoint x: 1019, endPoint y: 82, distance: 80.9
click at [1019, 82] on div "Output 35" at bounding box center [1176, 134] width 651 height 139
click at [1068, 149] on div "35" at bounding box center [1285, 134] width 434 height 139
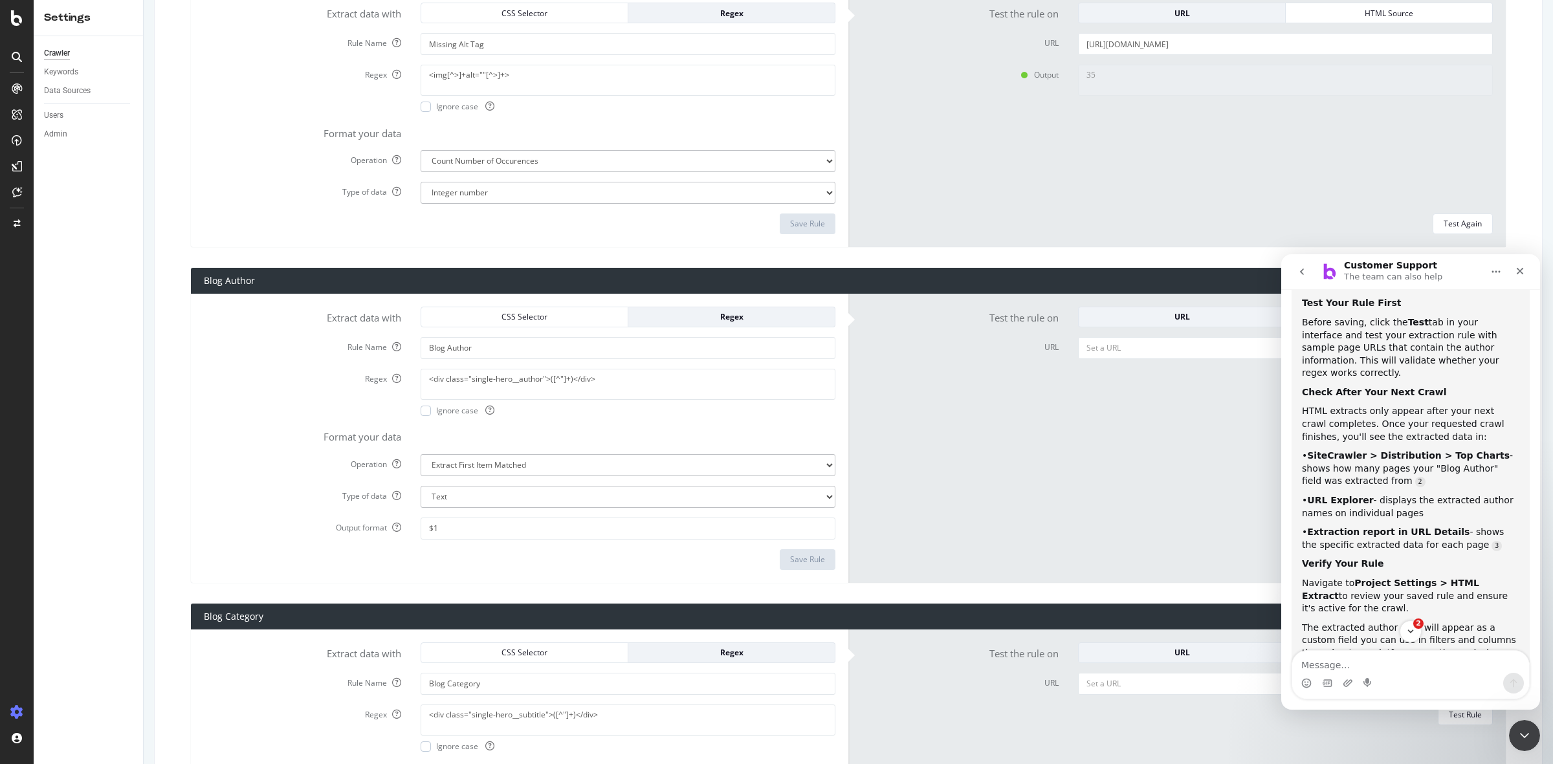
scroll to position [1013, 0]
click at [1399, 668] on textarea "Message…" at bounding box center [1410, 662] width 237 height 22
click at [1417, 663] on textarea "Message…" at bounding box center [1410, 662] width 237 height 22
type textarea "Not really, could I talk to someone?"
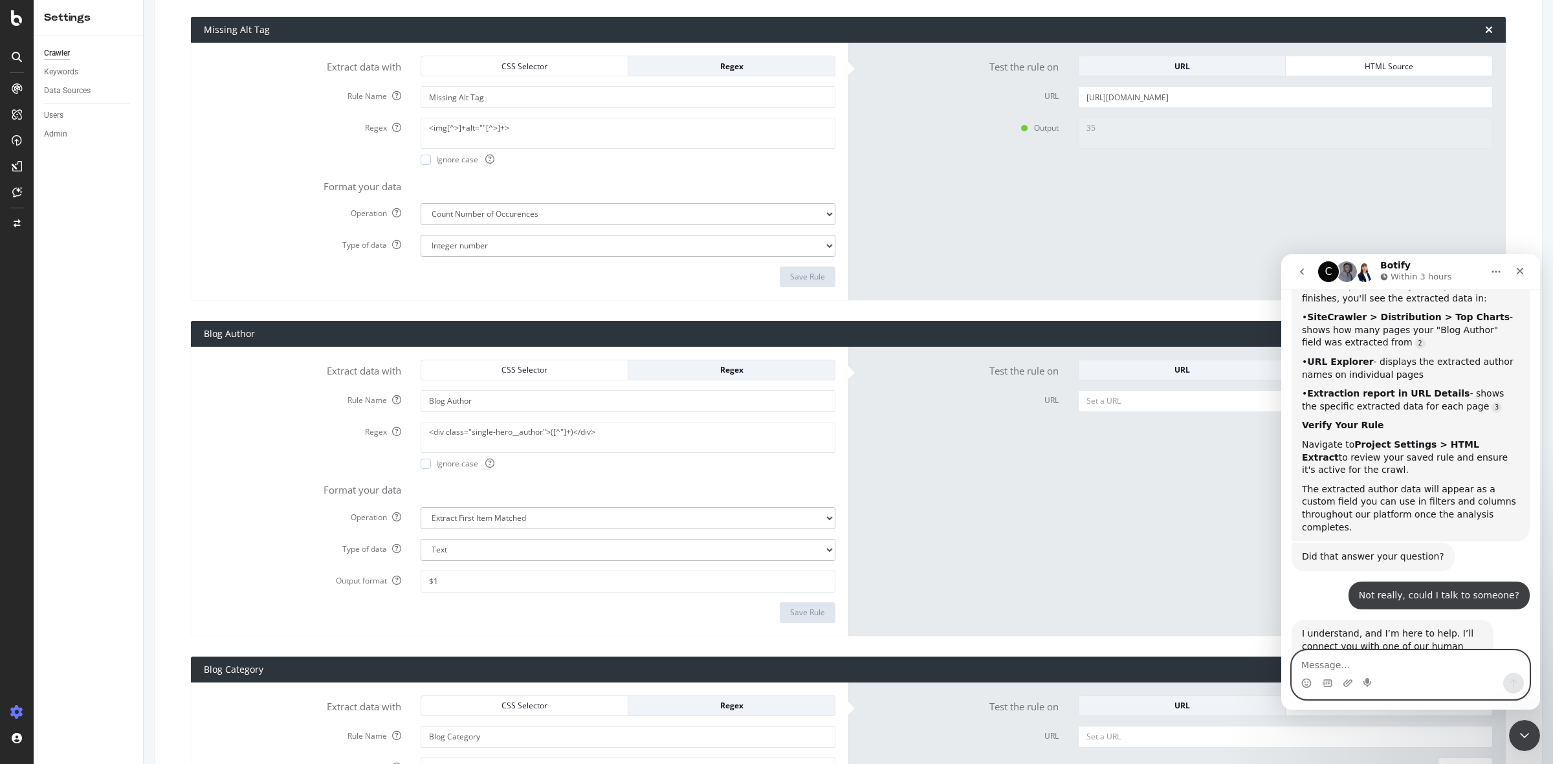
scroll to position [809, 0]
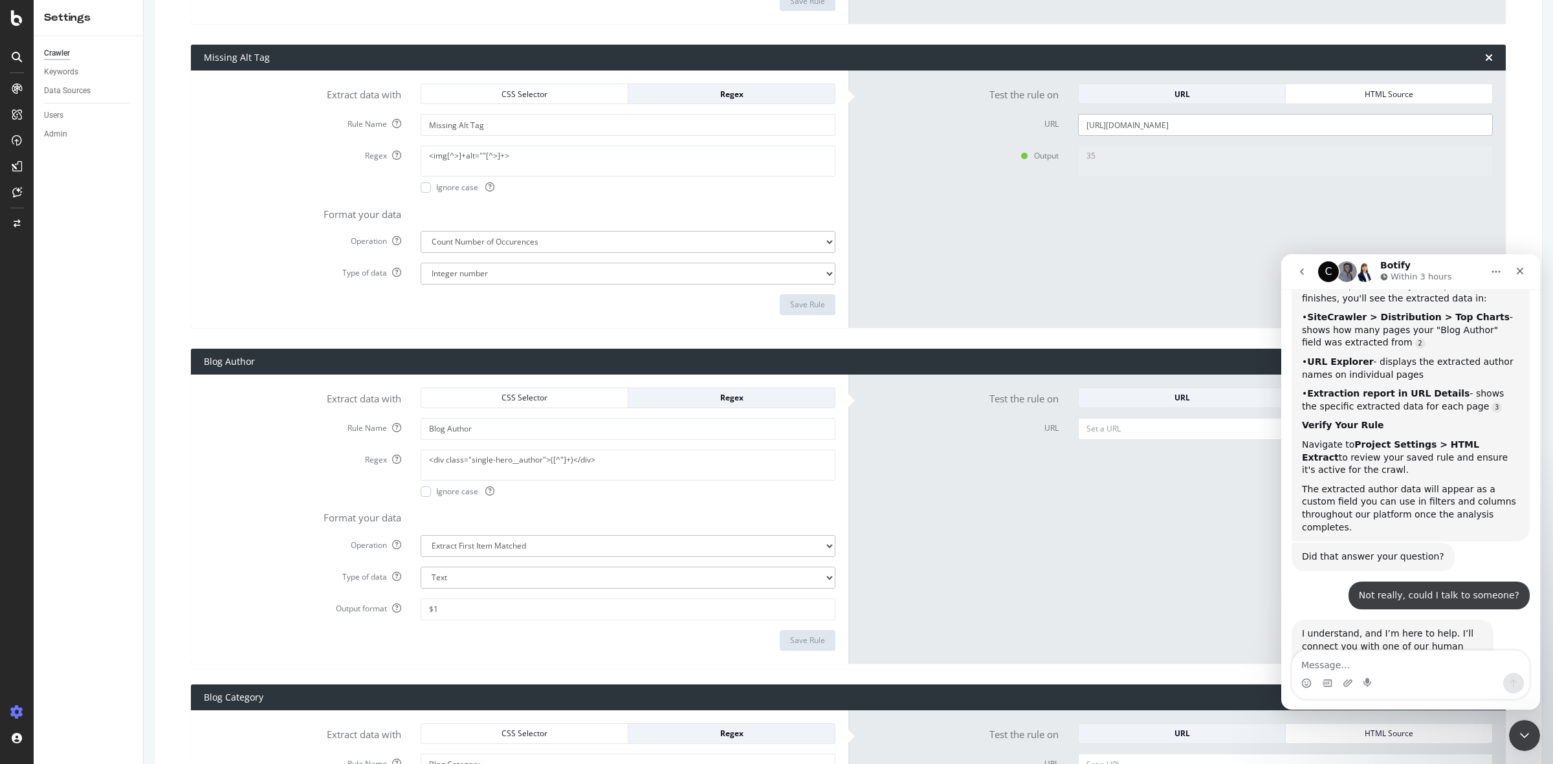
click at [1155, 133] on input "https://www.wexinc.com/resources/blog/ev-everything-you-need-to-know-for-your-c…" at bounding box center [1285, 125] width 415 height 22
click at [1085, 428] on input "URL" at bounding box center [1285, 429] width 415 height 22
paste input "https://www.wexinc.com/resources/blog/ev-everything-you-need-to-know-for-your-c…"
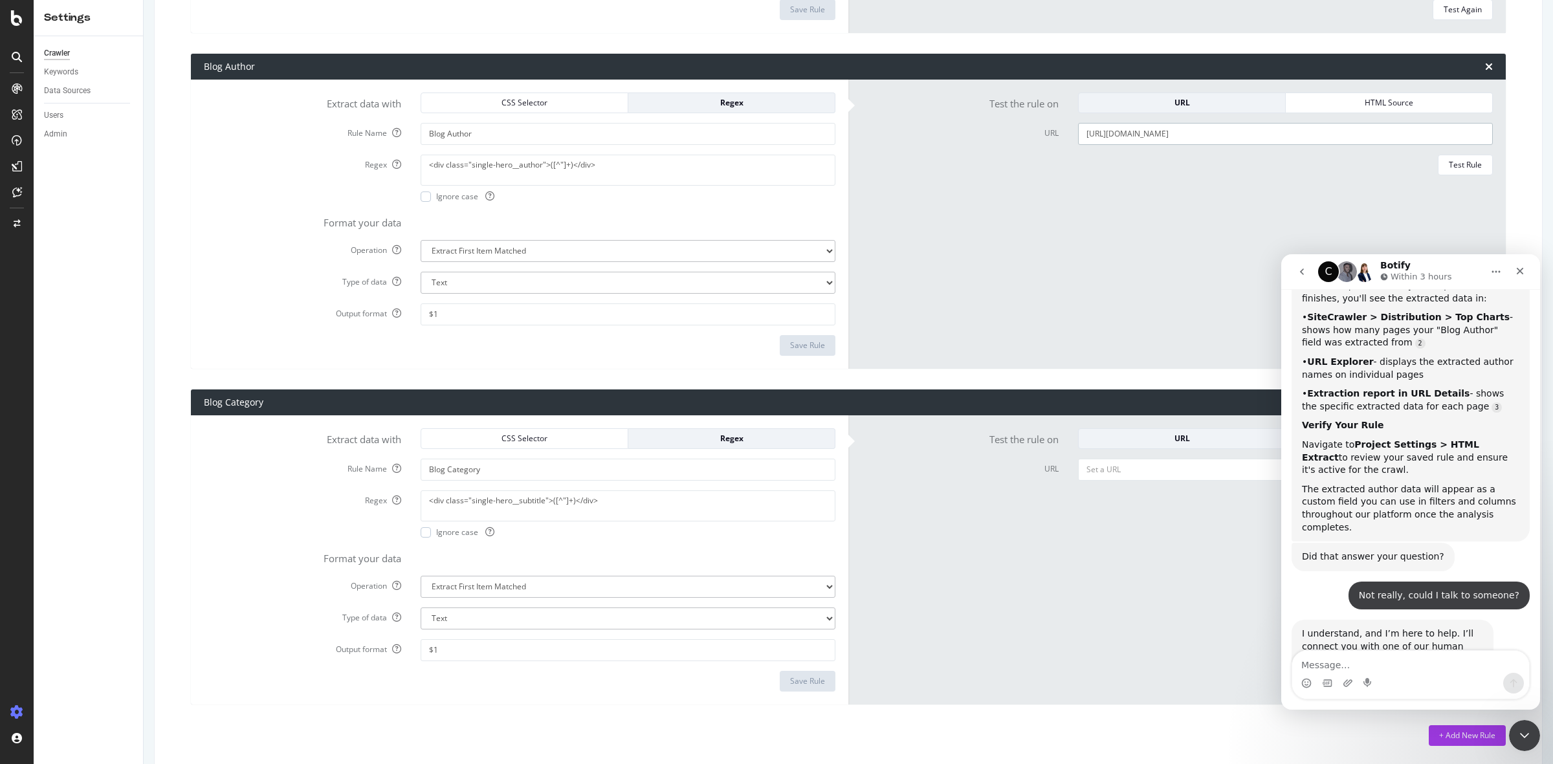
scroll to position [1134, 0]
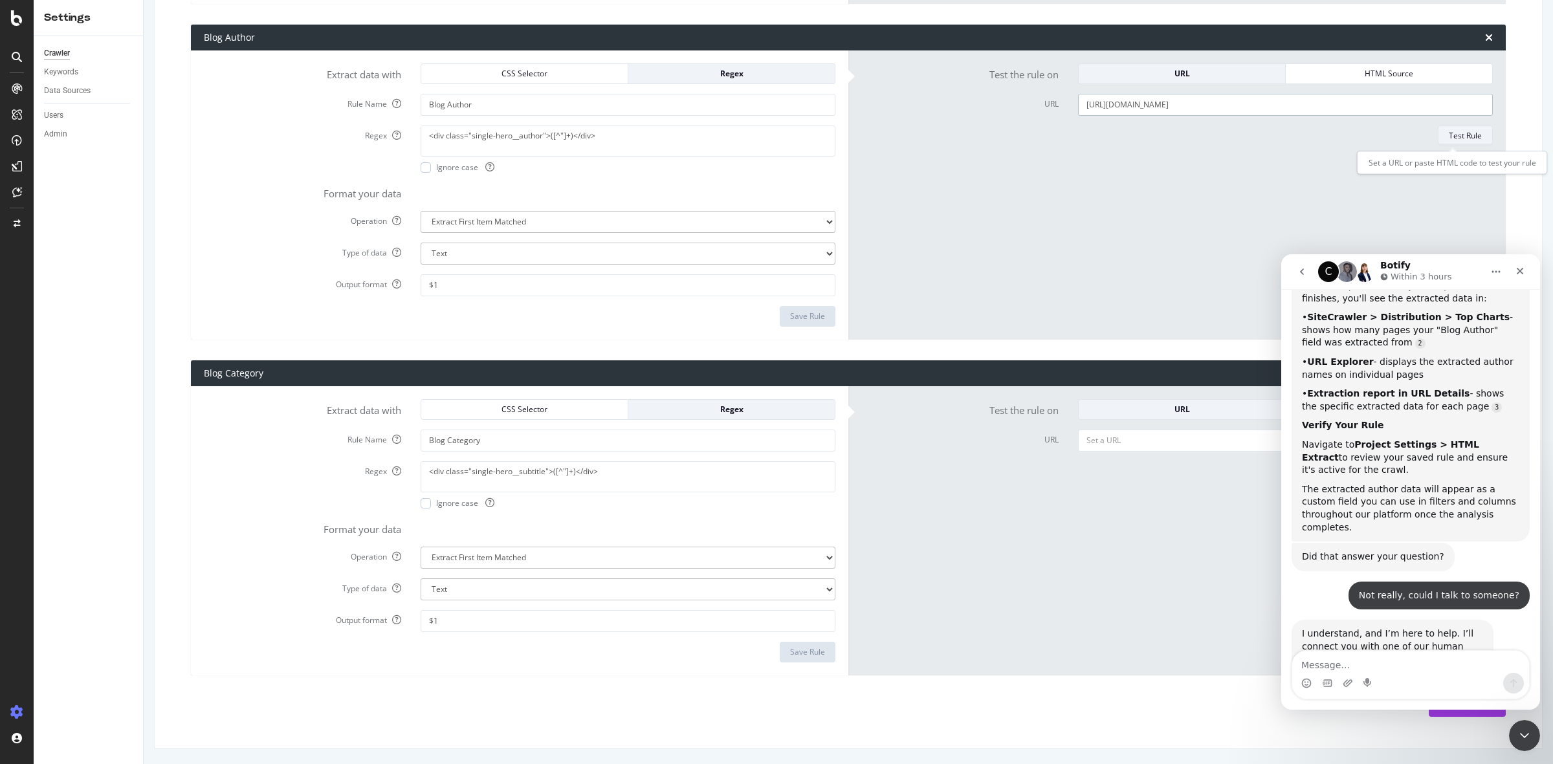
type input "https://www.wexinc.com/resources/blog/ev-everything-you-need-to-know-for-your-c…"
click at [1458, 133] on div "Test Rule" at bounding box center [1465, 135] width 33 height 11
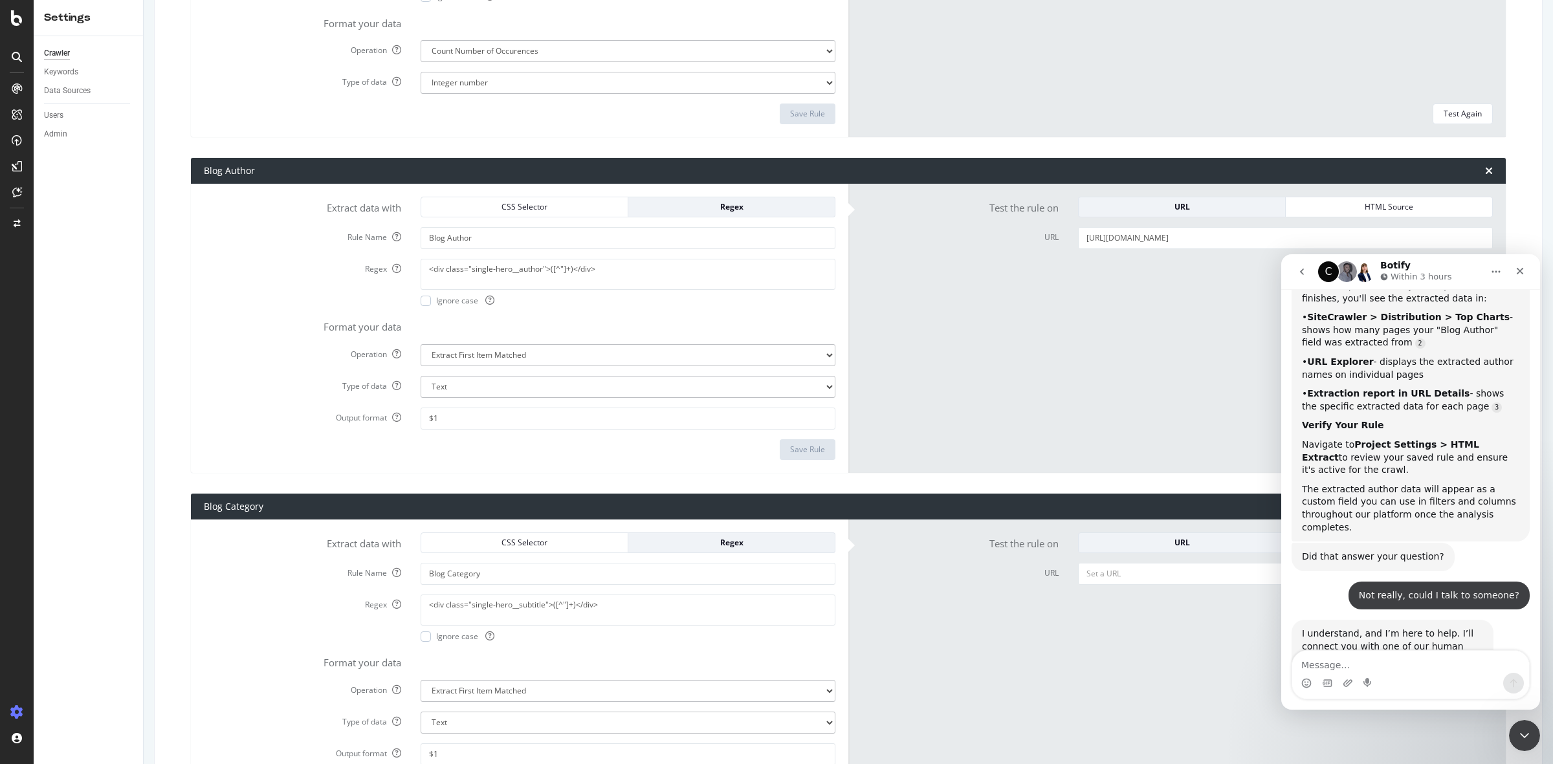
scroll to position [891, 0]
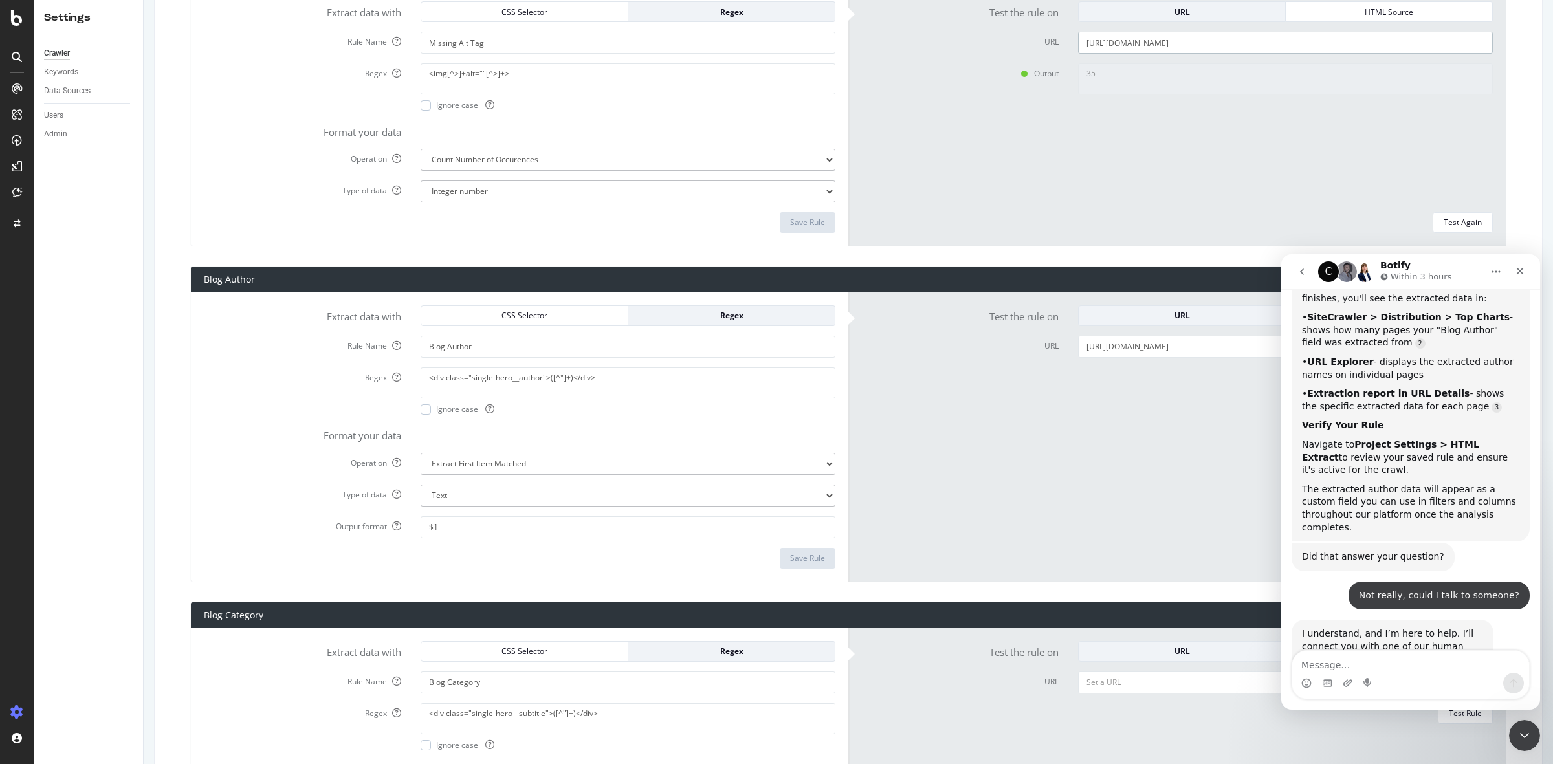
click at [1414, 45] on input "https://www.wexinc.com/resources/blog/ev-everything-you-need-to-know-for-your-c…" at bounding box center [1285, 43] width 415 height 22
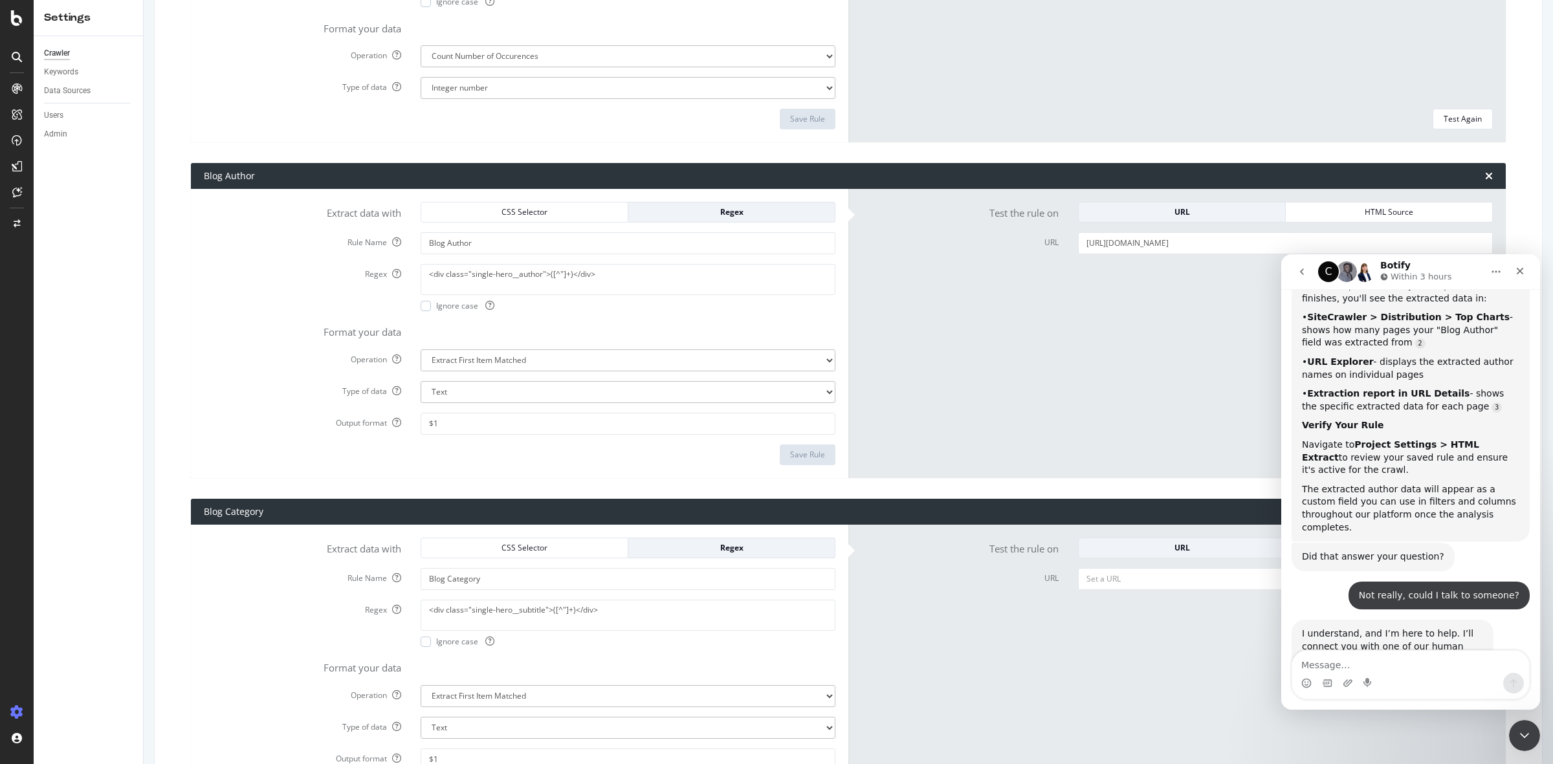
scroll to position [1134, 0]
